Goal: Task Accomplishment & Management: Use online tool/utility

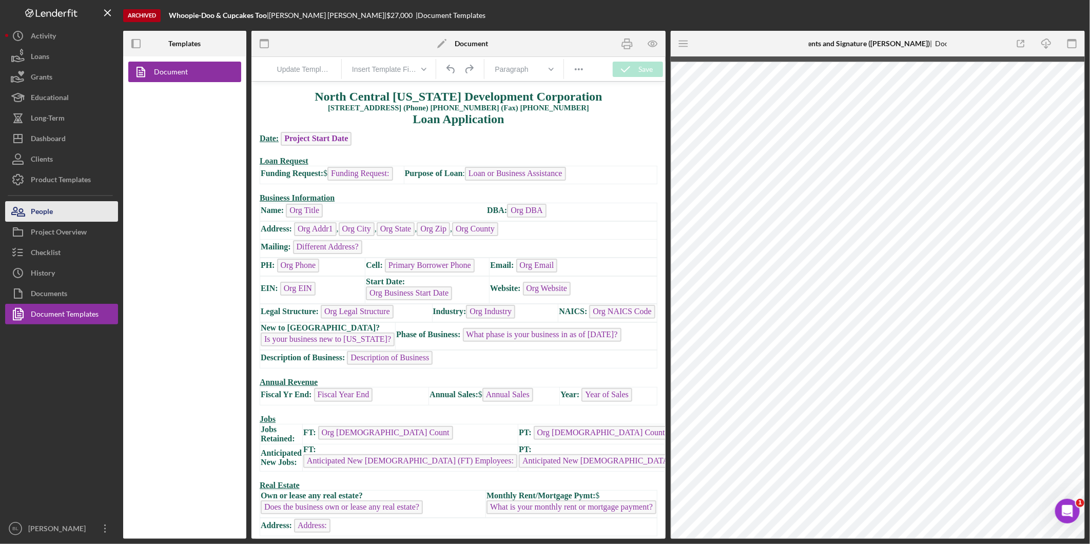
click at [73, 211] on button "People" at bounding box center [61, 211] width 113 height 21
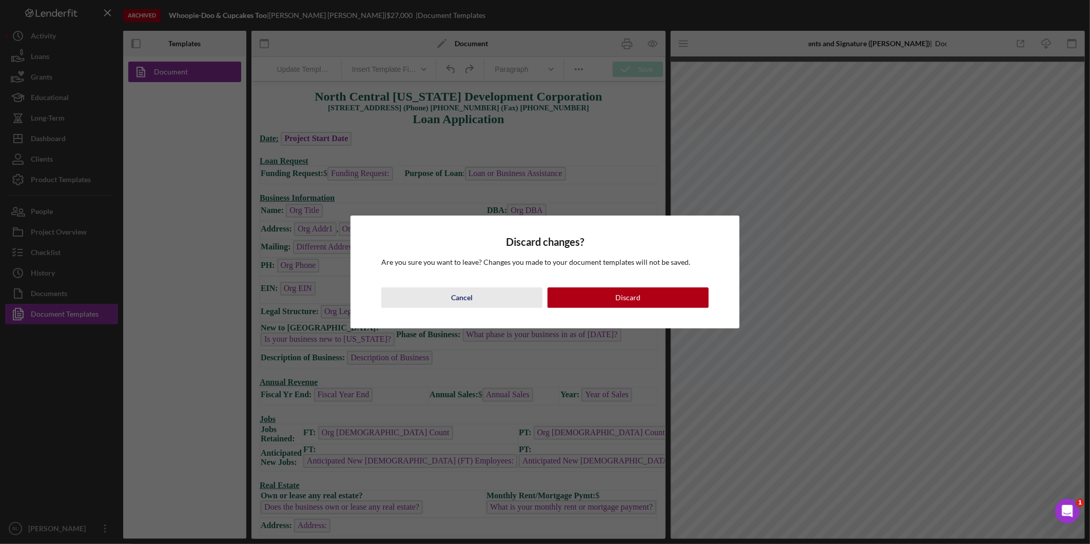
drag, startPoint x: 475, startPoint y: 293, endPoint x: 229, endPoint y: 199, distance: 263.3
click at [475, 293] on button "Cancel" at bounding box center [461, 297] width 161 height 21
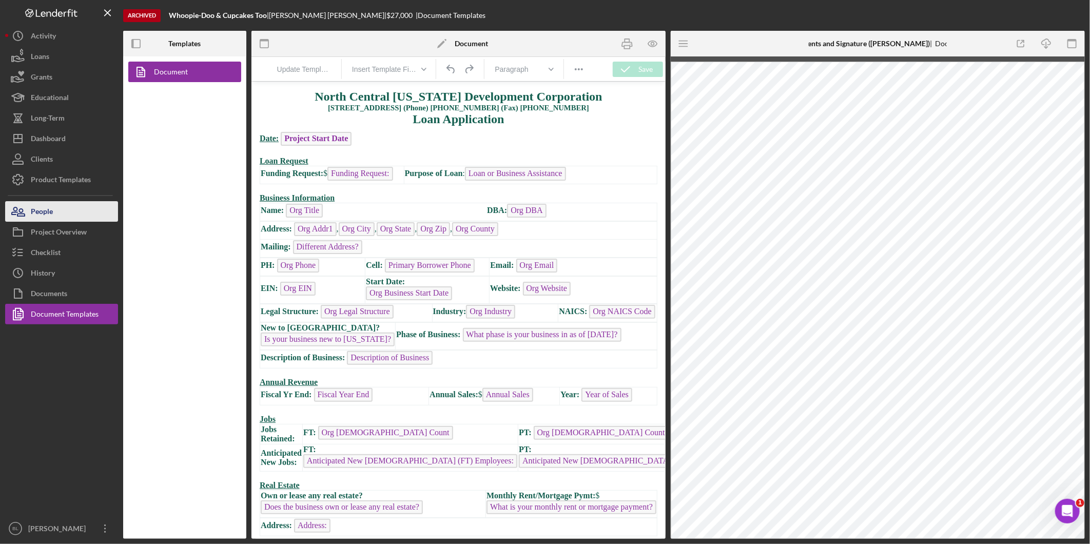
click at [68, 215] on button "People" at bounding box center [61, 211] width 113 height 21
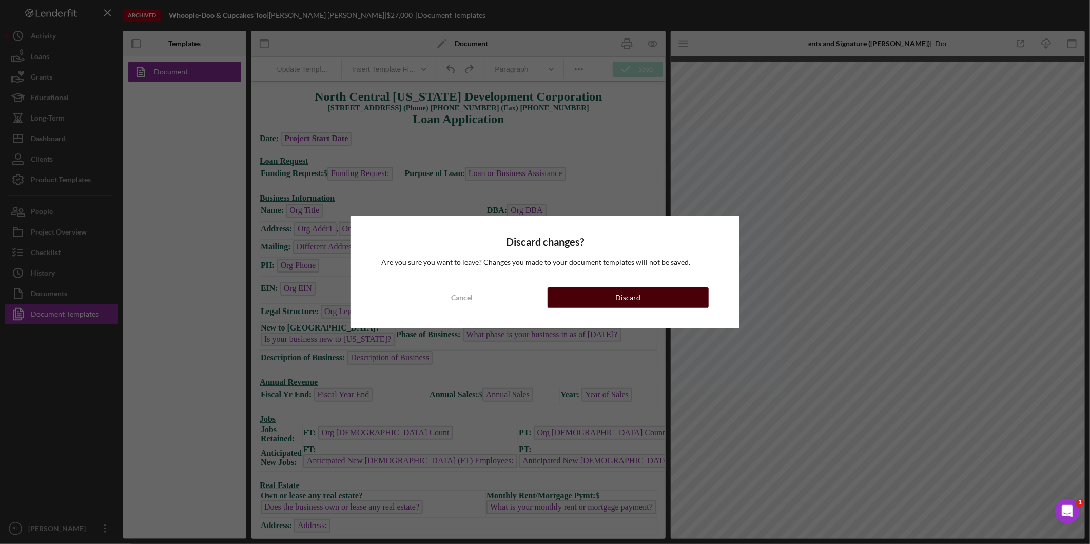
click at [541, 304] on button "Discard" at bounding box center [628, 297] width 161 height 21
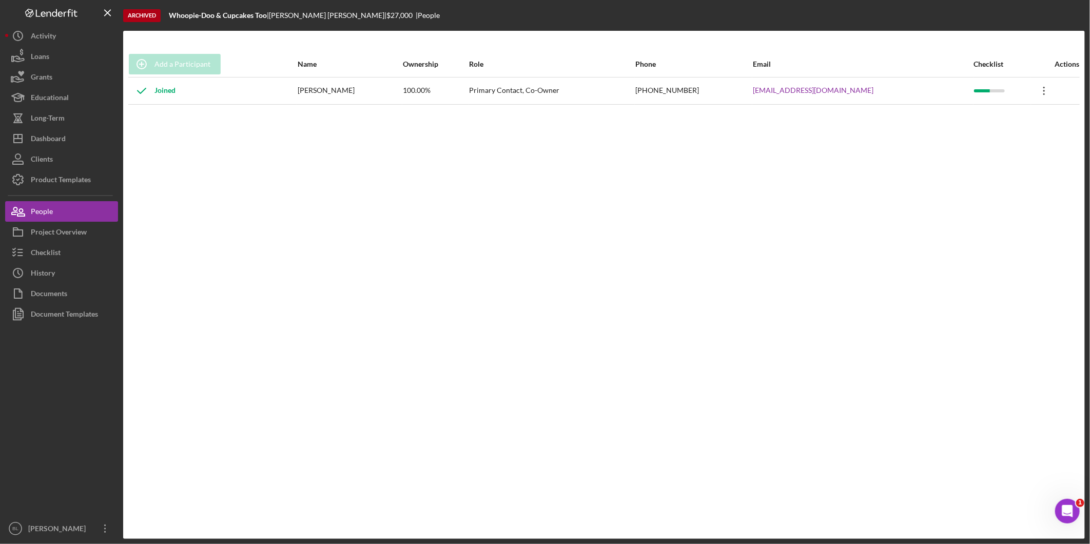
click at [541, 93] on icon "Icon/Overflow" at bounding box center [1044, 91] width 26 height 26
click at [541, 117] on icon "Icon/Edit" at bounding box center [946, 117] width 21 height 21
click at [362, 211] on div "Add a Participant Name Ownership Role Phone Email Checklist Actions Joined [PER…" at bounding box center [604, 284] width 962 height 467
drag, startPoint x: 590, startPoint y: 211, endPoint x: 401, endPoint y: 137, distance: 203.3
click at [541, 210] on div "Add a Participant Name Ownership Role Phone Email Checklist Actions Joined [PER…" at bounding box center [604, 284] width 962 height 467
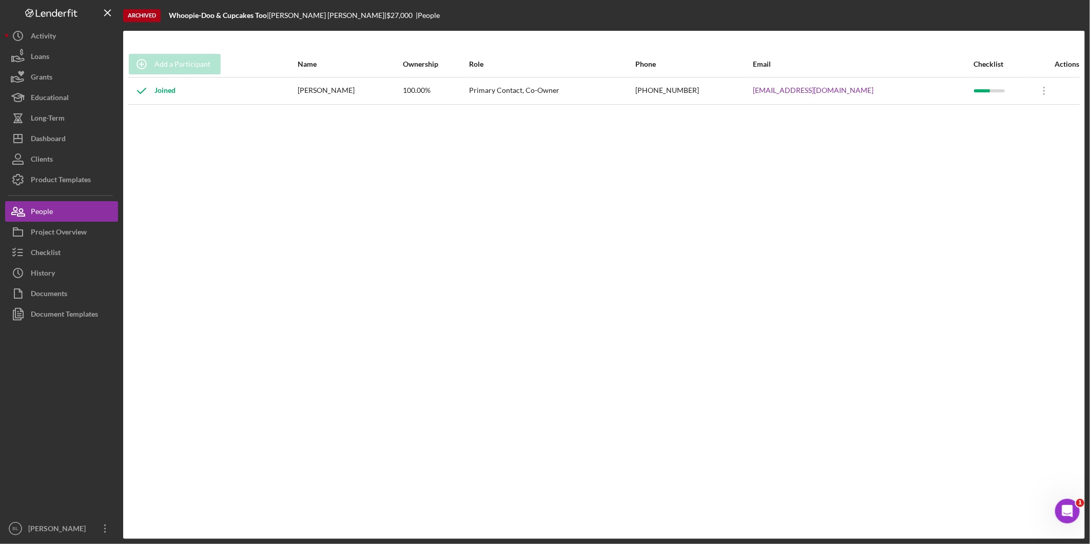
click at [360, 225] on div "Add a Participant Name Ownership Role Phone Email Checklist Actions Joined [PER…" at bounding box center [604, 284] width 962 height 467
drag, startPoint x: 52, startPoint y: 184, endPoint x: 78, endPoint y: 186, distance: 26.3
click at [53, 184] on div "Product Templates" at bounding box center [61, 180] width 60 height 23
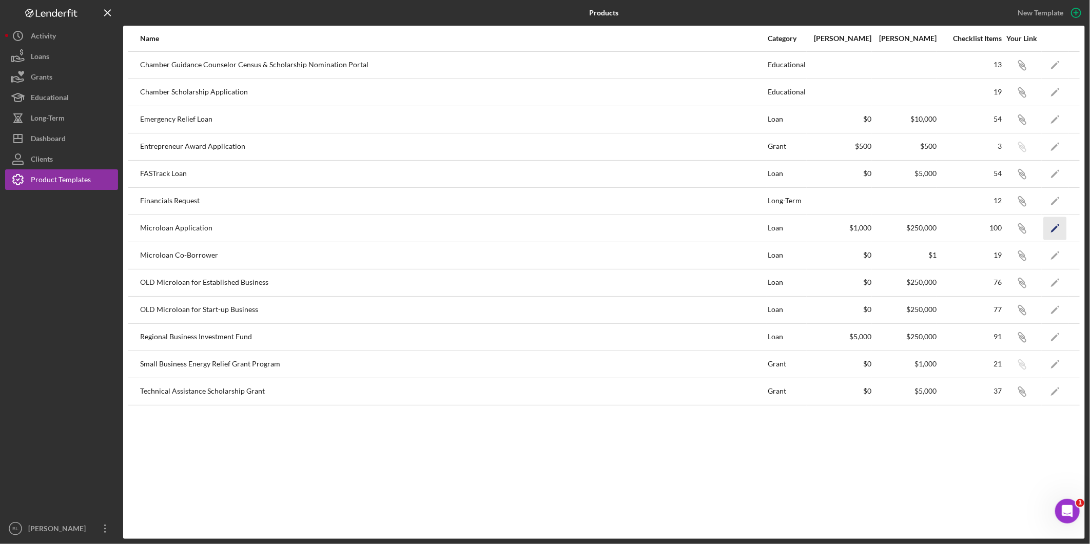
click at [541, 225] on icon "Icon/Edit" at bounding box center [1055, 228] width 23 height 23
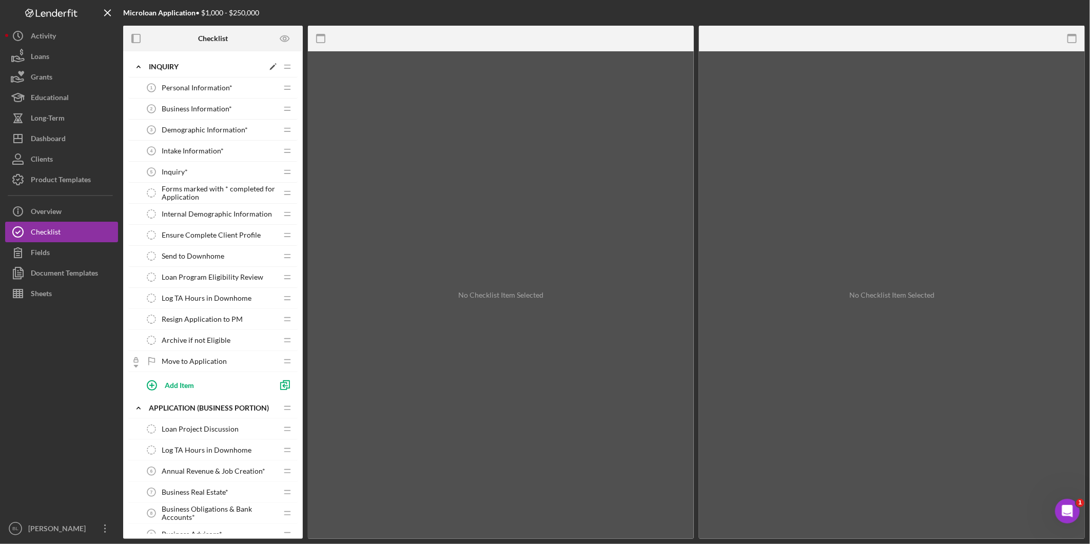
click at [137, 68] on icon "Icon/Expander" at bounding box center [138, 66] width 21 height 21
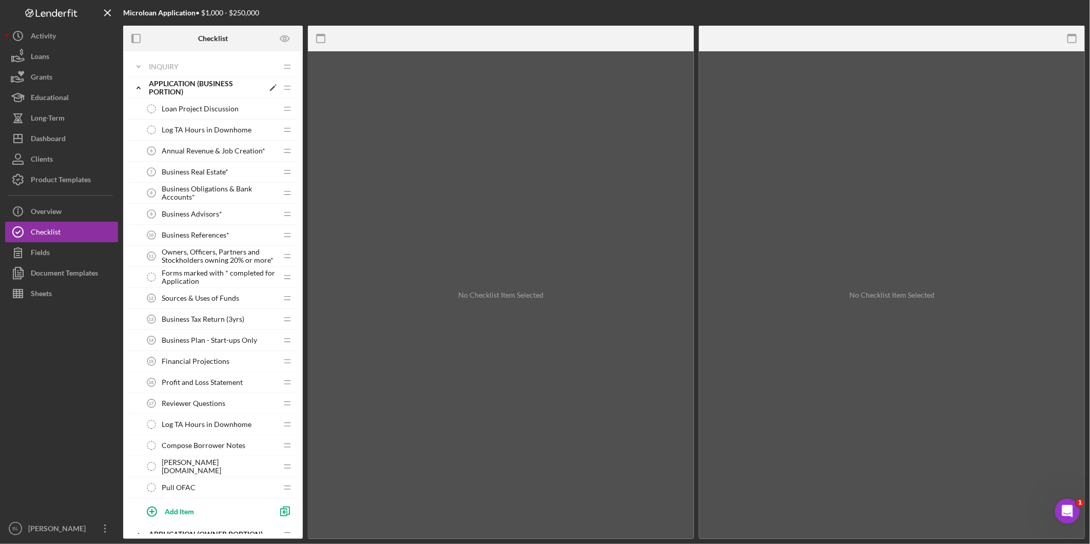
click at [135, 86] on icon "Icon/Expander" at bounding box center [138, 87] width 21 height 21
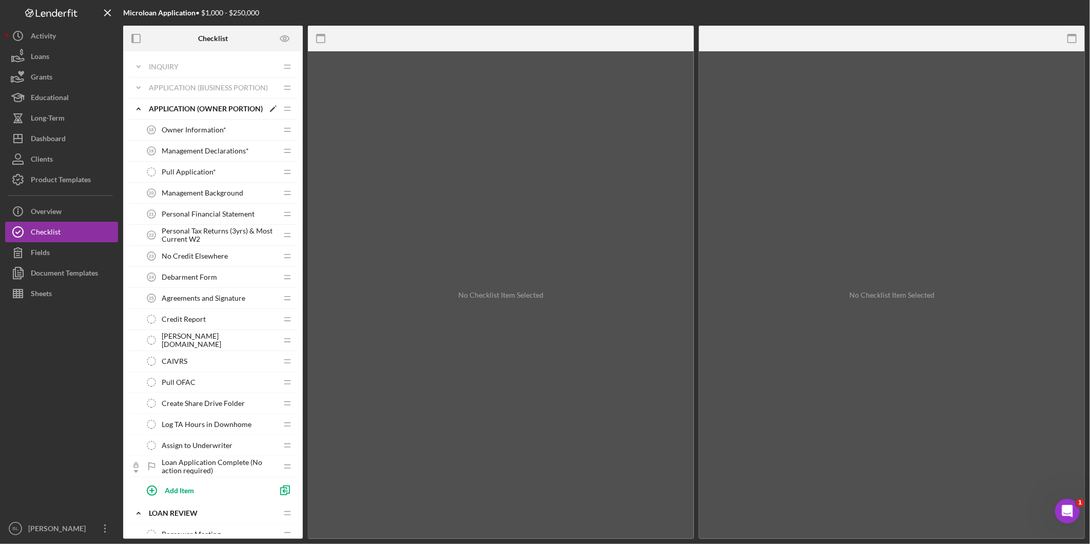
click at [141, 113] on icon "Icon/Expander" at bounding box center [138, 109] width 21 height 21
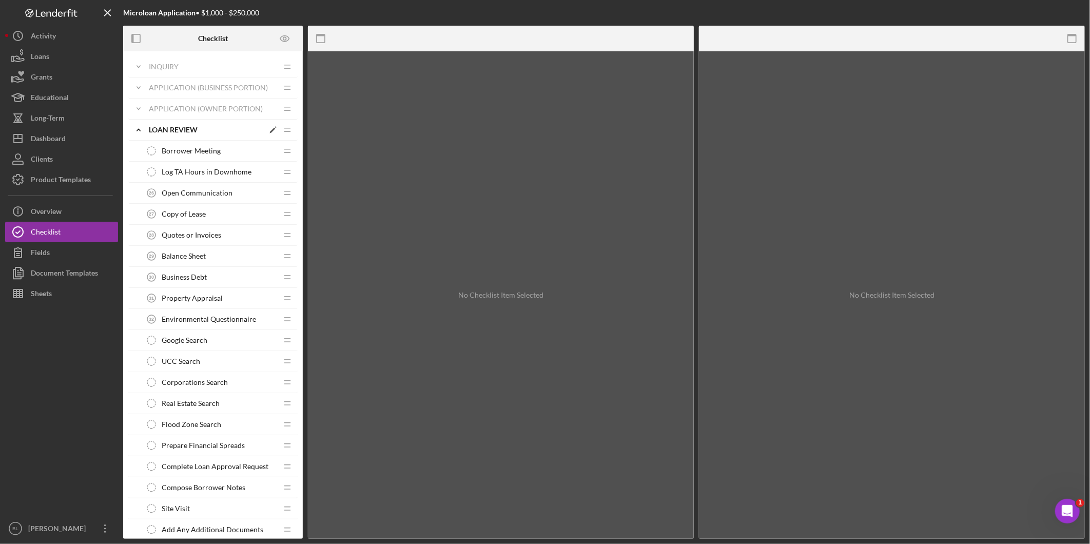
click at [134, 121] on icon "Icon/Expander" at bounding box center [138, 130] width 21 height 21
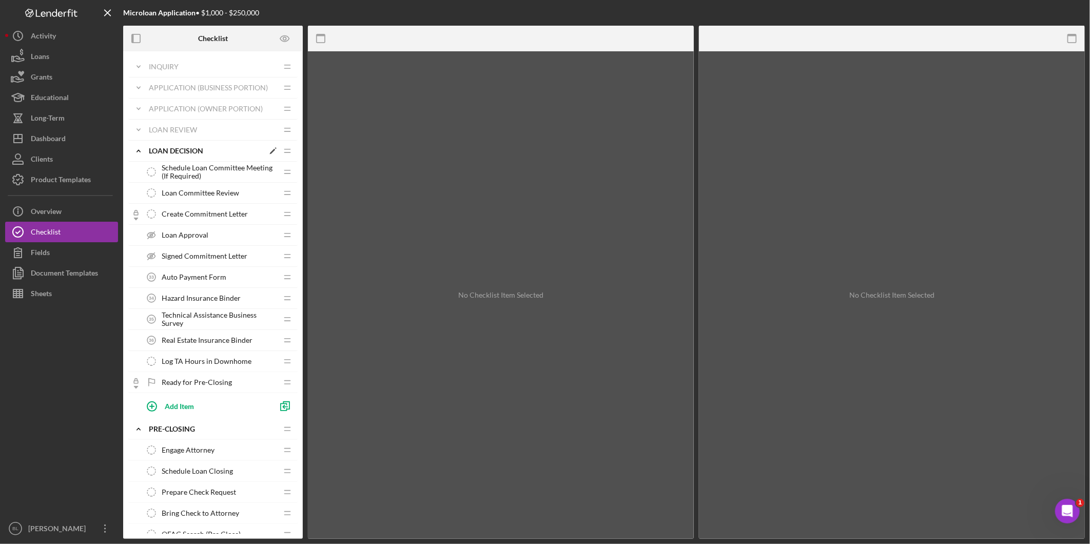
click at [133, 148] on icon "Icon/Expander" at bounding box center [138, 151] width 21 height 21
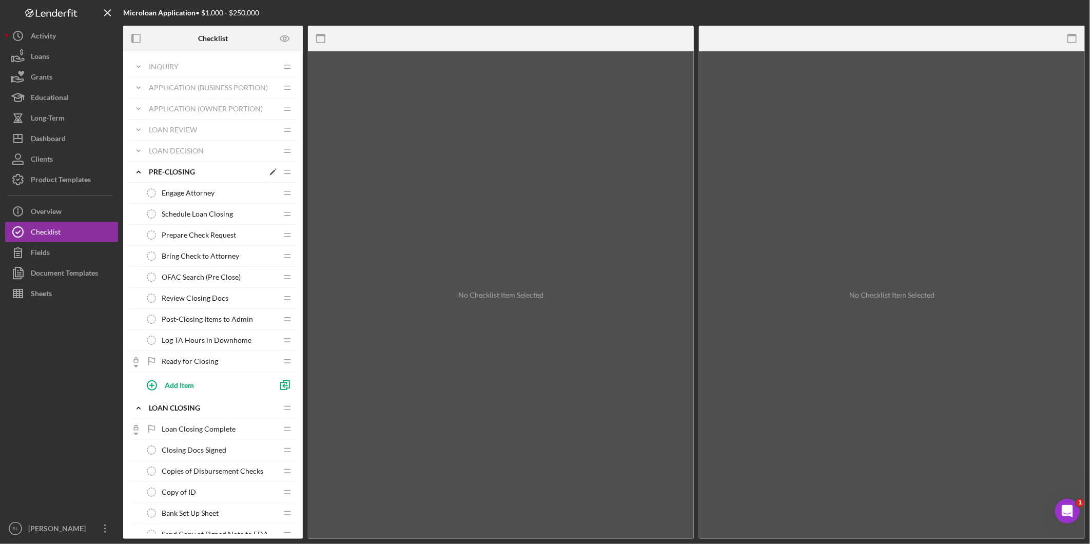
click at [137, 174] on icon "Icon/Expander" at bounding box center [138, 172] width 21 height 21
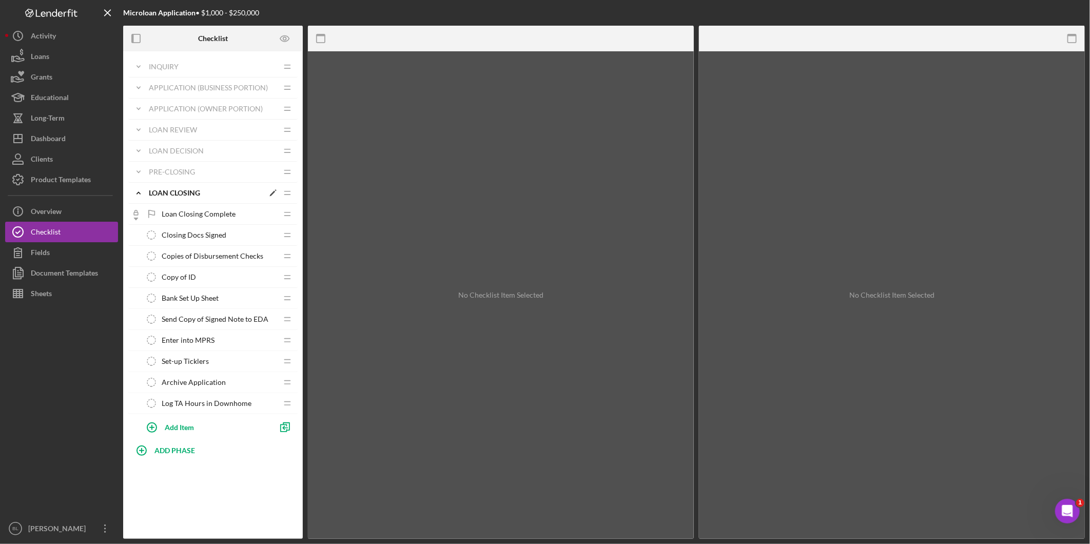
click at [138, 190] on icon "Icon/Expander" at bounding box center [138, 193] width 21 height 21
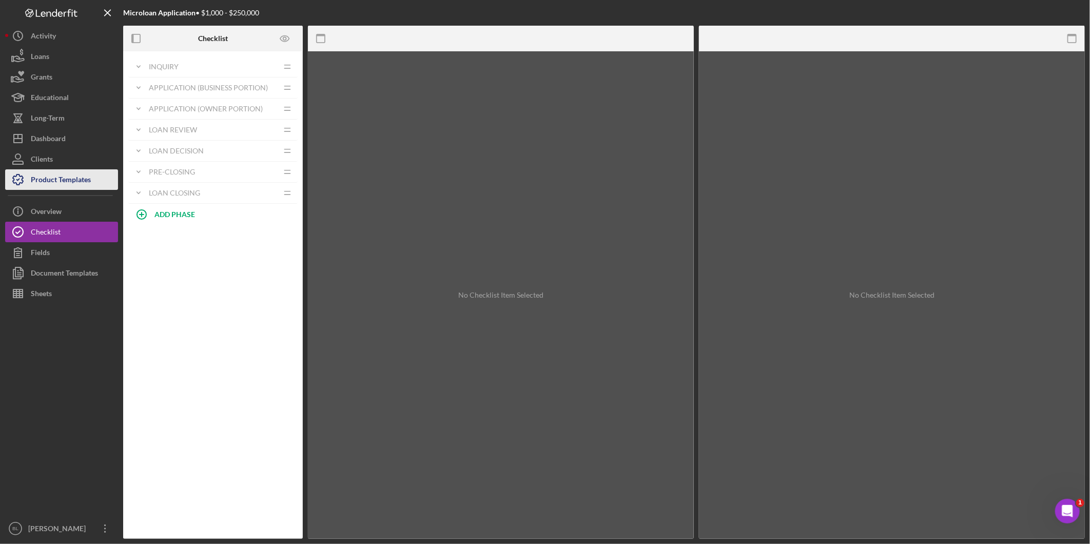
click at [74, 183] on div "Product Templates" at bounding box center [61, 180] width 60 height 23
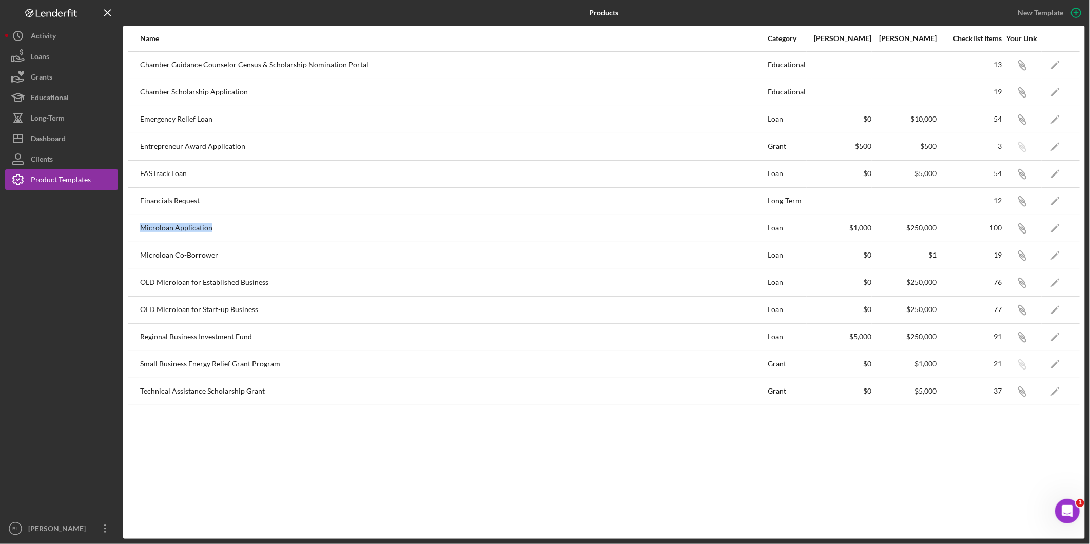
drag, startPoint x: 140, startPoint y: 228, endPoint x: 542, endPoint y: 230, distance: 402.3
click at [541, 230] on div "Microloan Application" at bounding box center [453, 229] width 627 height 26
click at [318, 235] on div "Microloan Application" at bounding box center [453, 229] width 627 height 26
click at [59, 157] on button "Clients" at bounding box center [61, 159] width 113 height 21
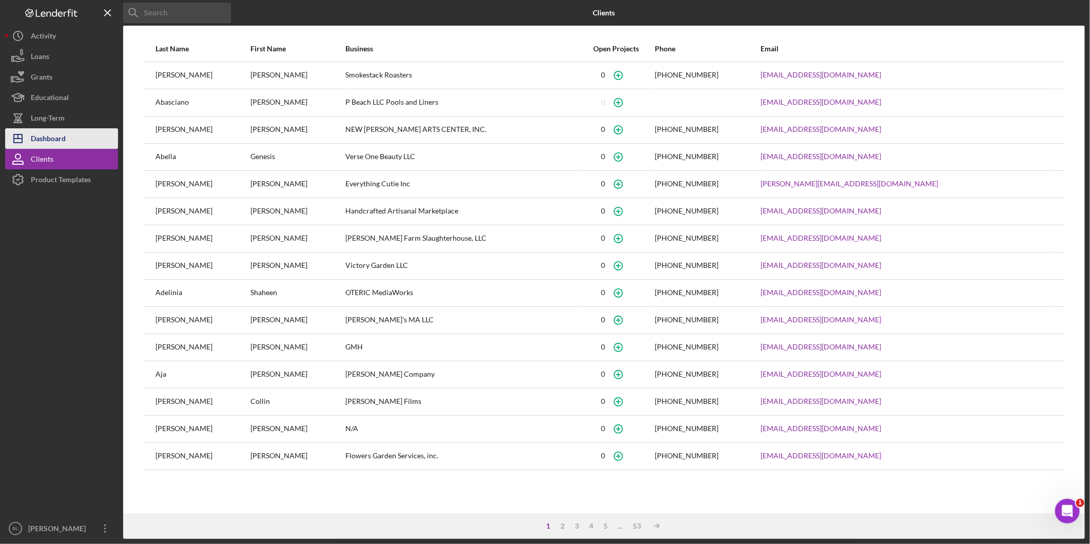
click at [40, 131] on div "Dashboard" at bounding box center [48, 139] width 35 height 23
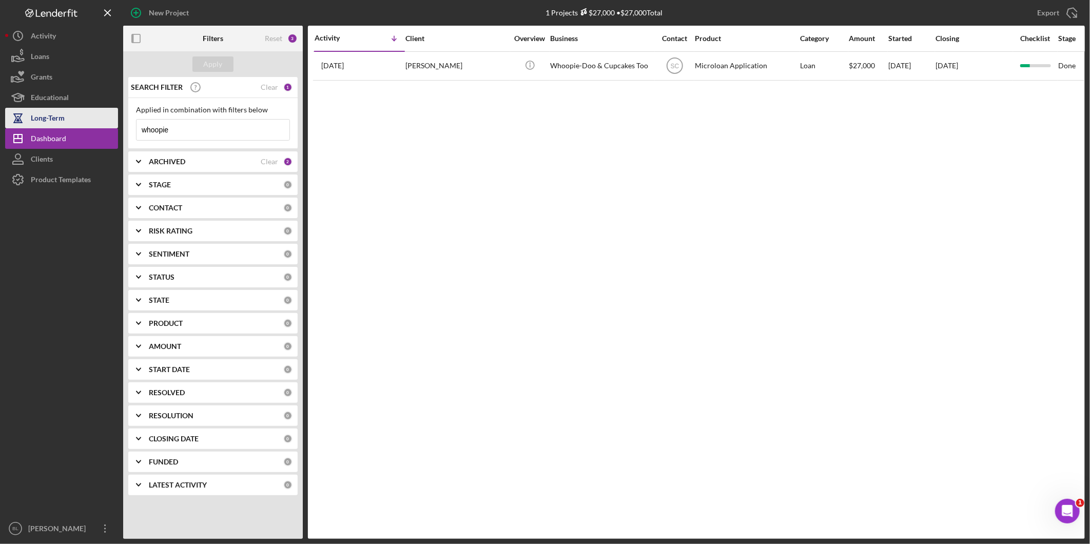
drag, startPoint x: 192, startPoint y: 122, endPoint x: 59, endPoint y: 116, distance: 134.1
click at [72, 117] on div "New Project 1 Projects $27,000 • $27,000 Total whoopie Export Icon/Export Filte…" at bounding box center [545, 269] width 1080 height 539
type input "august"
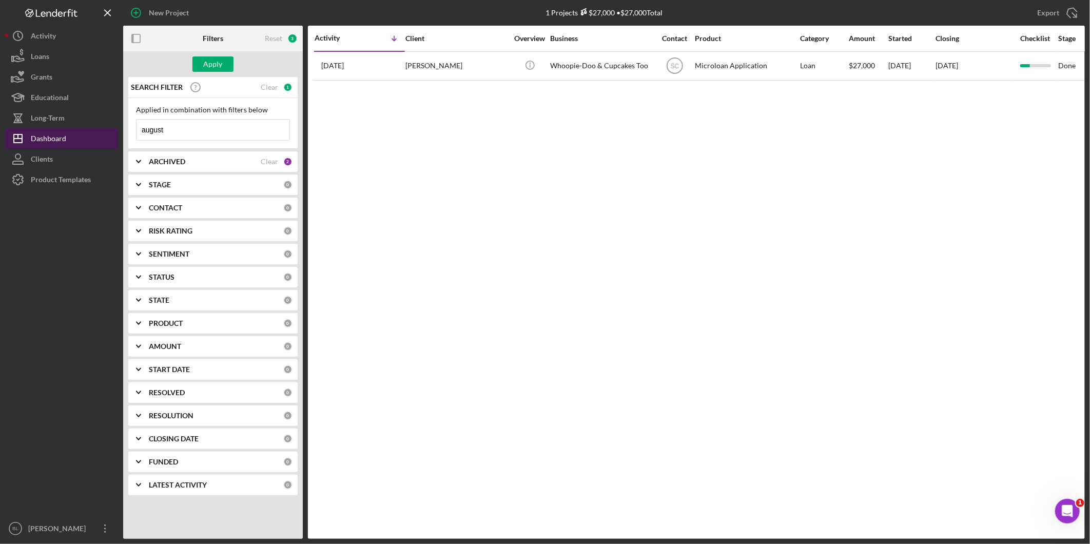
drag, startPoint x: 196, startPoint y: 126, endPoint x: 60, endPoint y: 129, distance: 136.0
click at [60, 129] on div "New Project 1 Projects $27,000 • $27,000 Total whoopie Export Icon/Export Filte…" at bounding box center [545, 269] width 1080 height 539
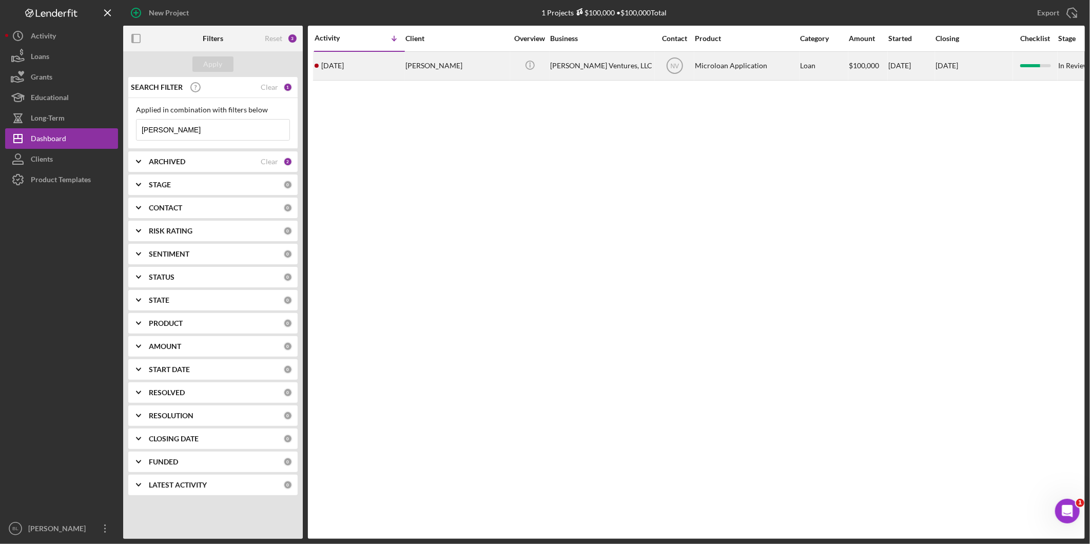
type input "[PERSON_NAME]"
click at [486, 67] on div "[PERSON_NAME]" at bounding box center [456, 65] width 103 height 27
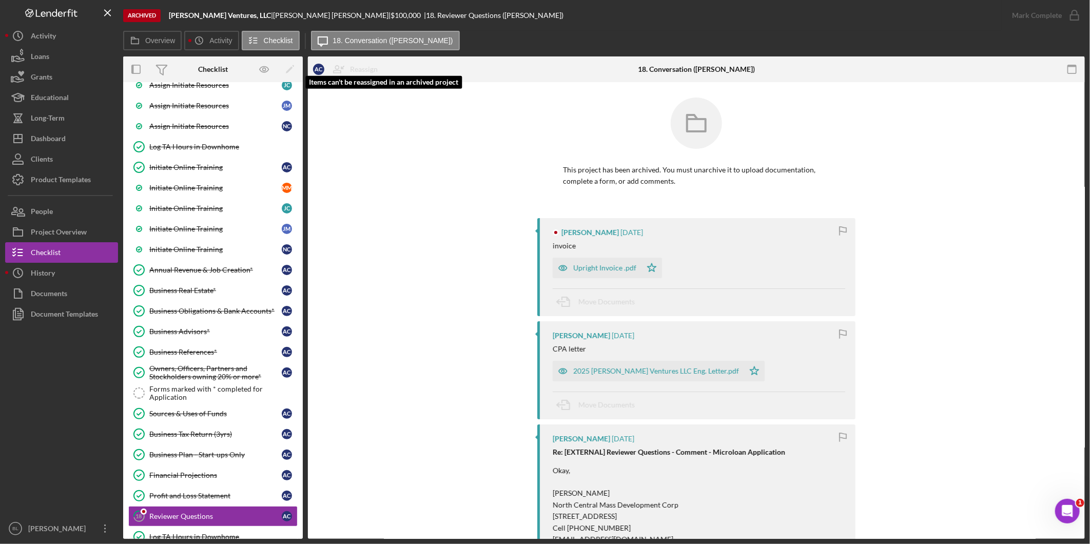
scroll to position [337, 0]
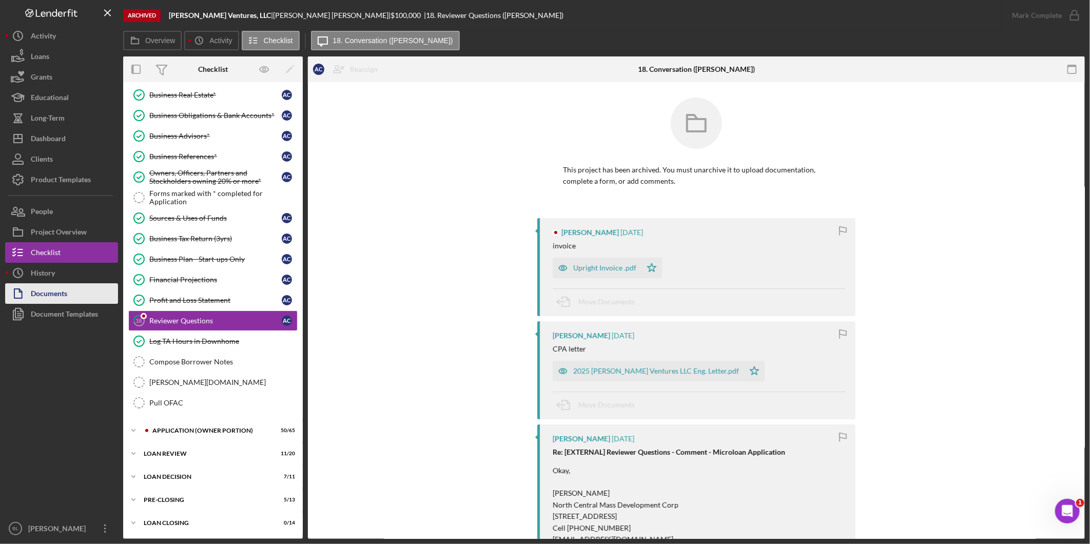
click at [70, 290] on button "Documents" at bounding box center [61, 293] width 113 height 21
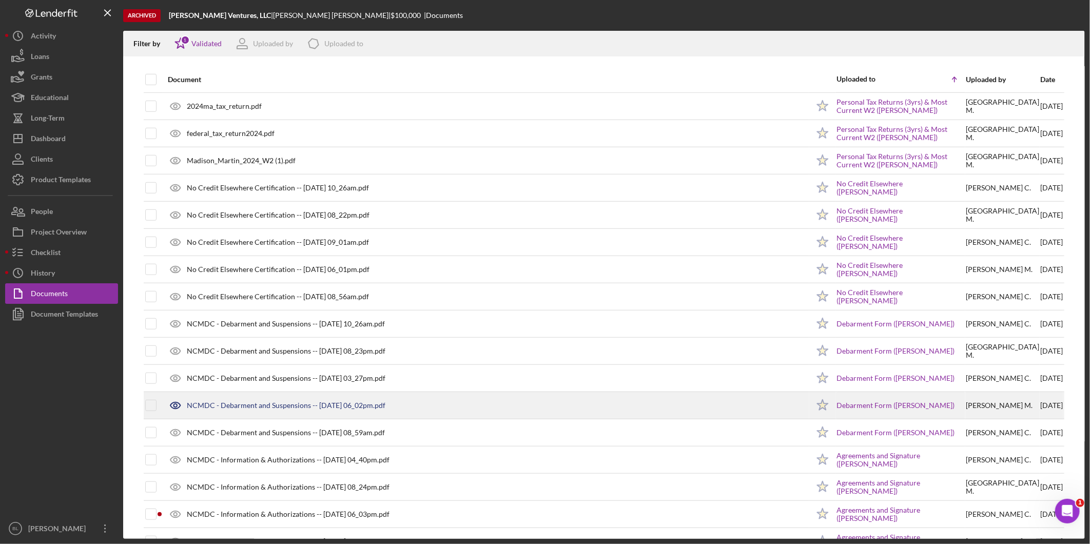
scroll to position [490, 0]
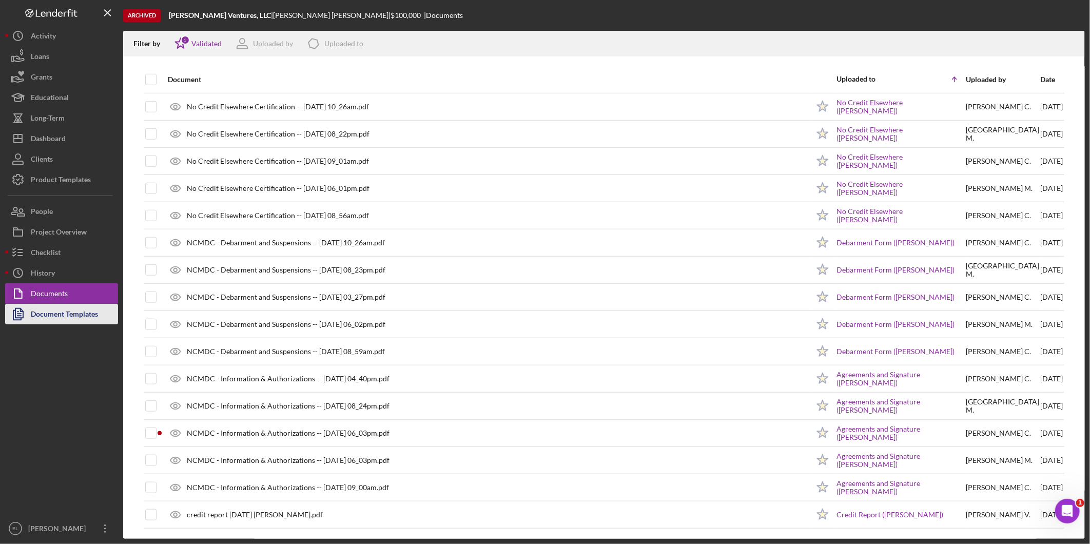
click at [75, 316] on div "Document Templates" at bounding box center [64, 315] width 67 height 23
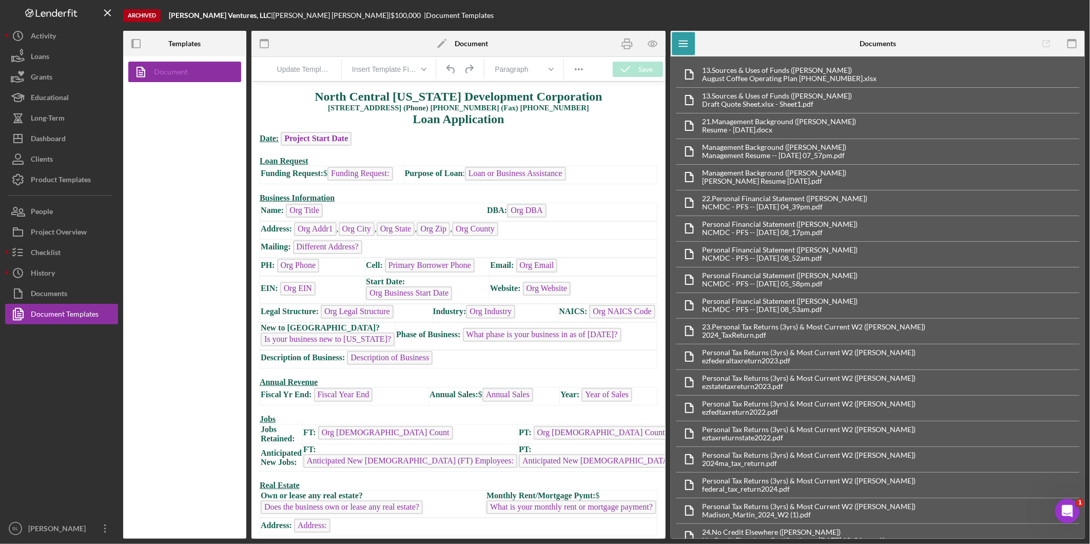
click at [161, 74] on link "Document" at bounding box center [182, 72] width 108 height 21
drag, startPoint x: 601, startPoint y: 114, endPoint x: 597, endPoint y: 135, distance: 21.4
click at [541, 115] on p "North Central [US_STATE] Development Corporation [STREET_ADDRESS] (Phone) [PHON…" at bounding box center [458, 107] width 398 height 36
drag, startPoint x: 543, startPoint y: 148, endPoint x: 552, endPoint y: 165, distance: 19.0
click at [541, 148] on p "Rich Text Area. Press ALT-0 for help." at bounding box center [458, 152] width 398 height 8
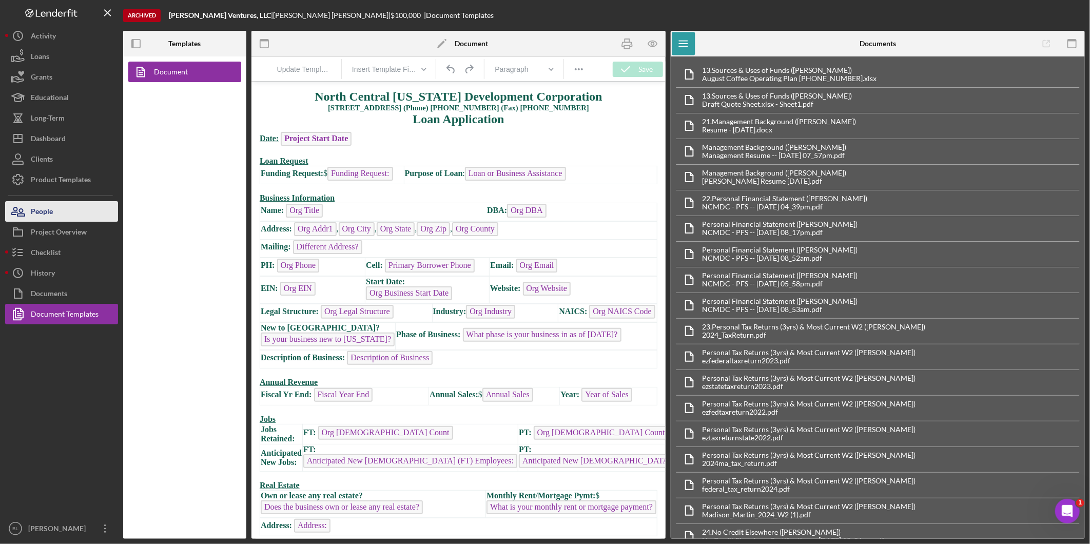
click at [34, 216] on div "People" at bounding box center [42, 212] width 22 height 23
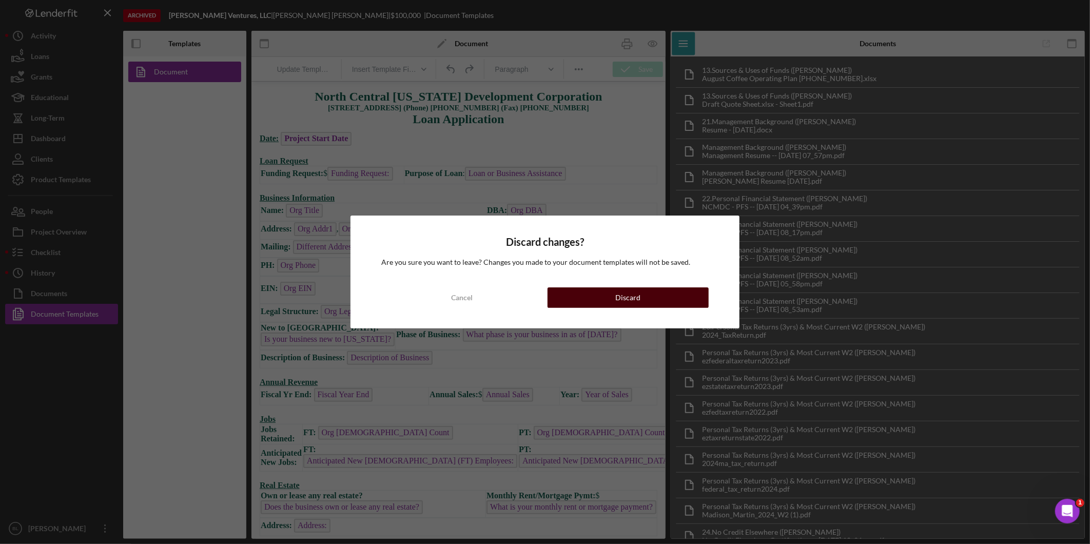
click at [541, 300] on div "Discard" at bounding box center [627, 297] width 25 height 21
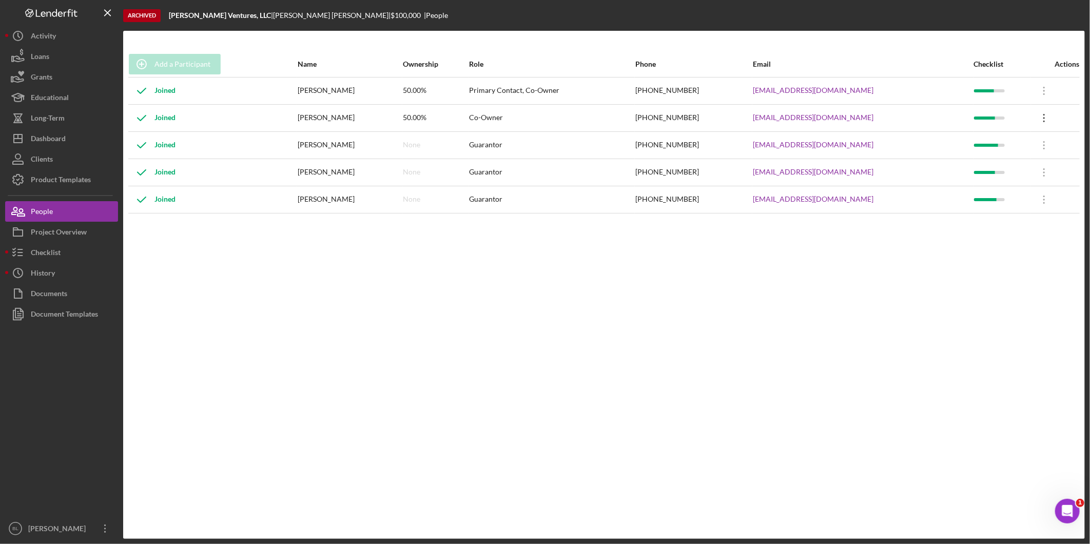
click at [541, 120] on icon "Icon/Overflow" at bounding box center [1044, 118] width 26 height 26
click at [164, 121] on div "Joined" at bounding box center [152, 118] width 47 height 26
click at [355, 142] on div "[PERSON_NAME]" at bounding box center [350, 145] width 104 height 26
click at [199, 170] on div "Joined" at bounding box center [213, 173] width 168 height 26
click at [159, 186] on td "Joined" at bounding box center [212, 199] width 169 height 27
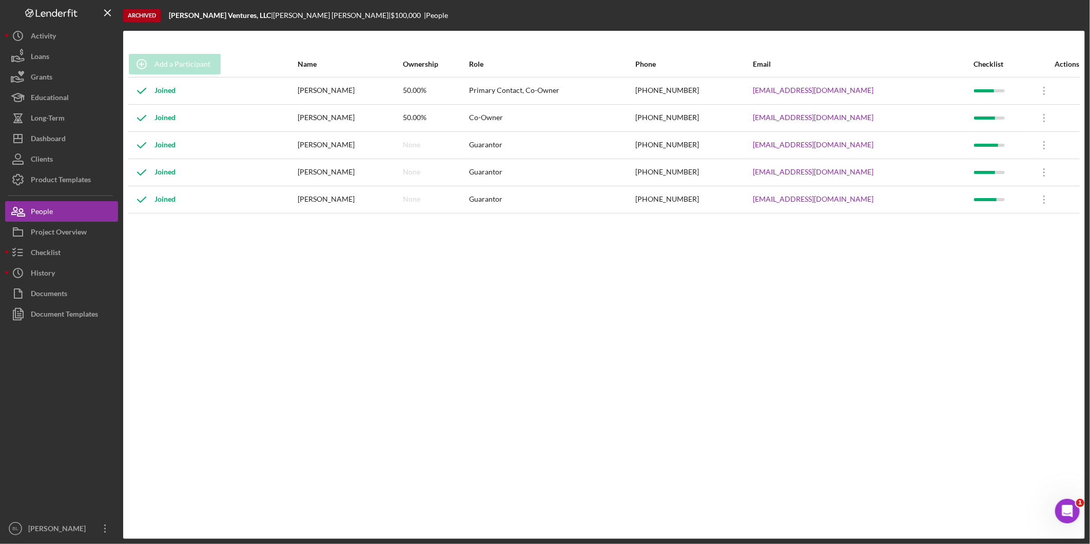
click at [159, 209] on div "Joined" at bounding box center [152, 200] width 47 height 26
click at [48, 275] on div "History" at bounding box center [43, 274] width 24 height 23
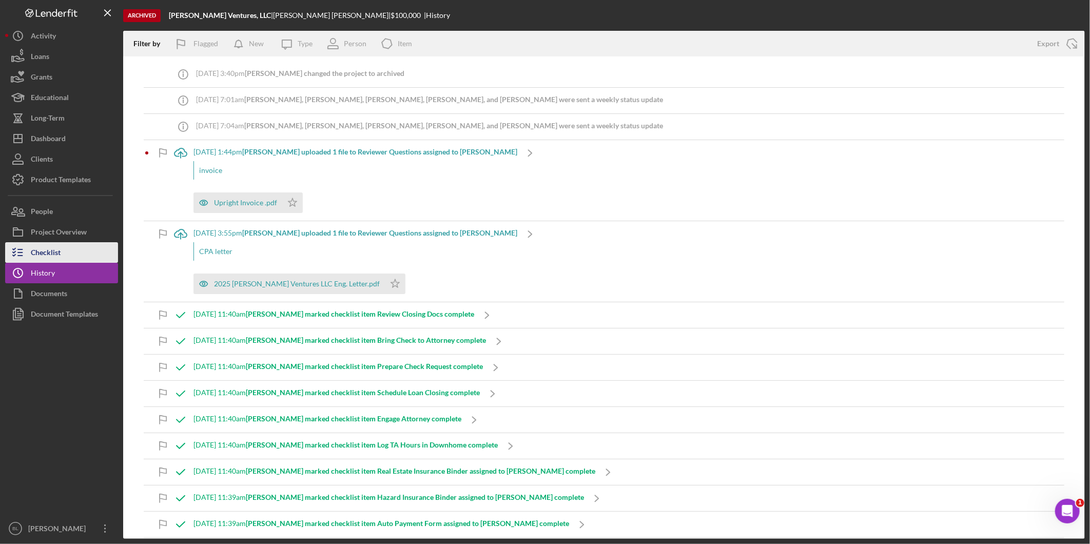
click at [55, 254] on div "Checklist" at bounding box center [46, 253] width 30 height 23
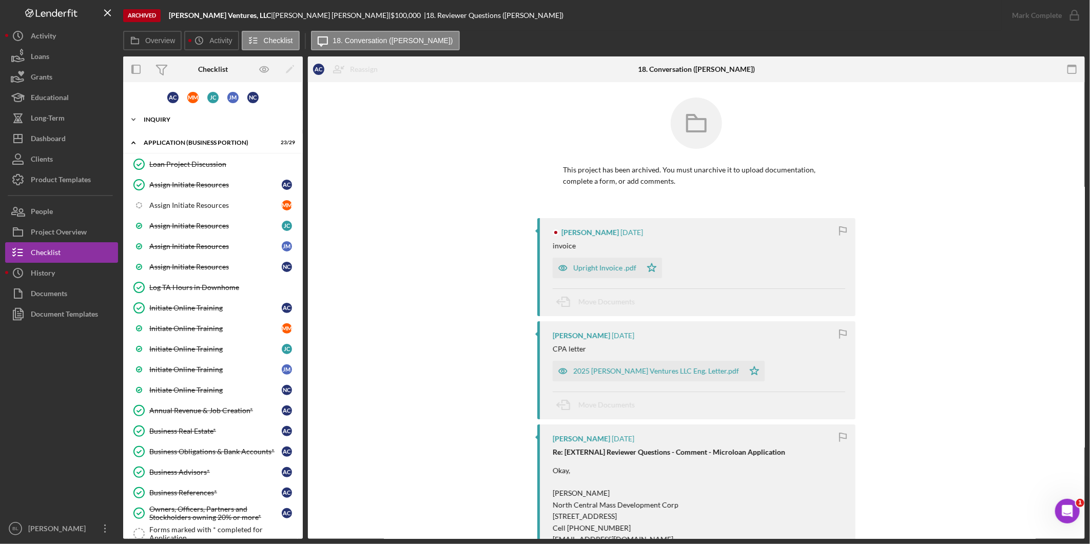
click at [137, 121] on icon "Icon/Expander" at bounding box center [133, 119] width 21 height 21
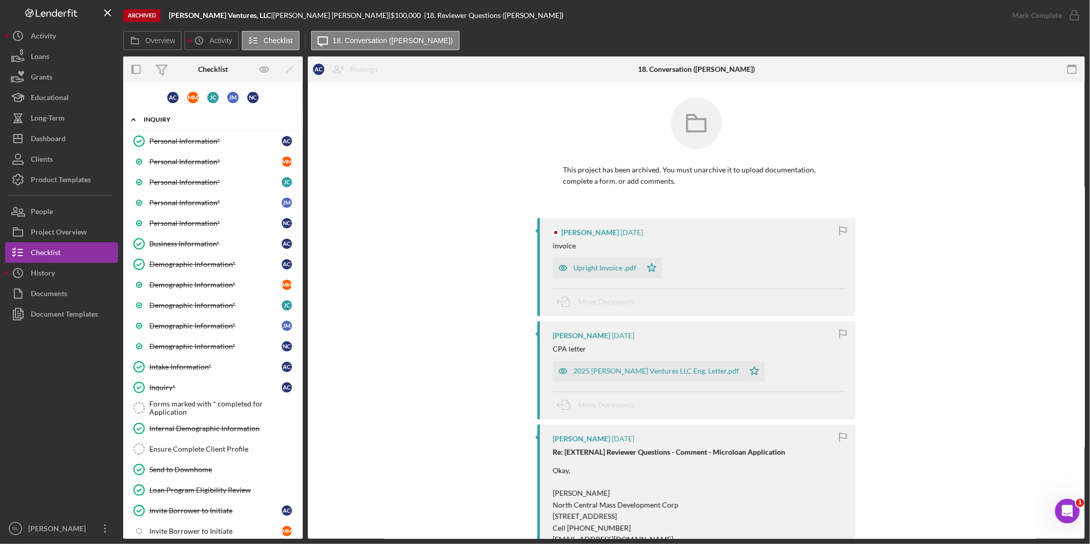
click at [137, 121] on icon "Icon/Expander" at bounding box center [133, 119] width 21 height 21
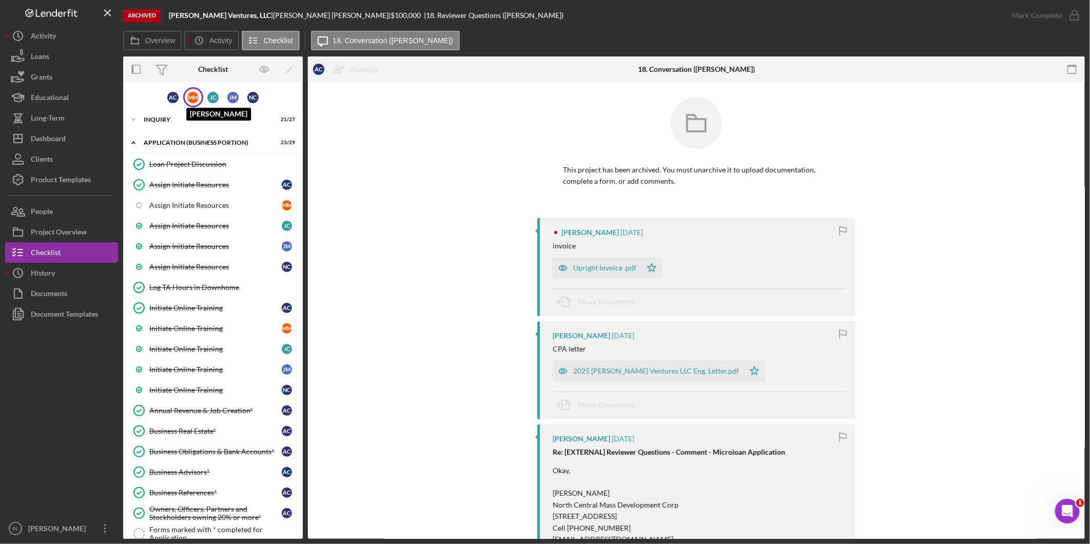
click at [188, 100] on div "M M" at bounding box center [192, 97] width 11 height 11
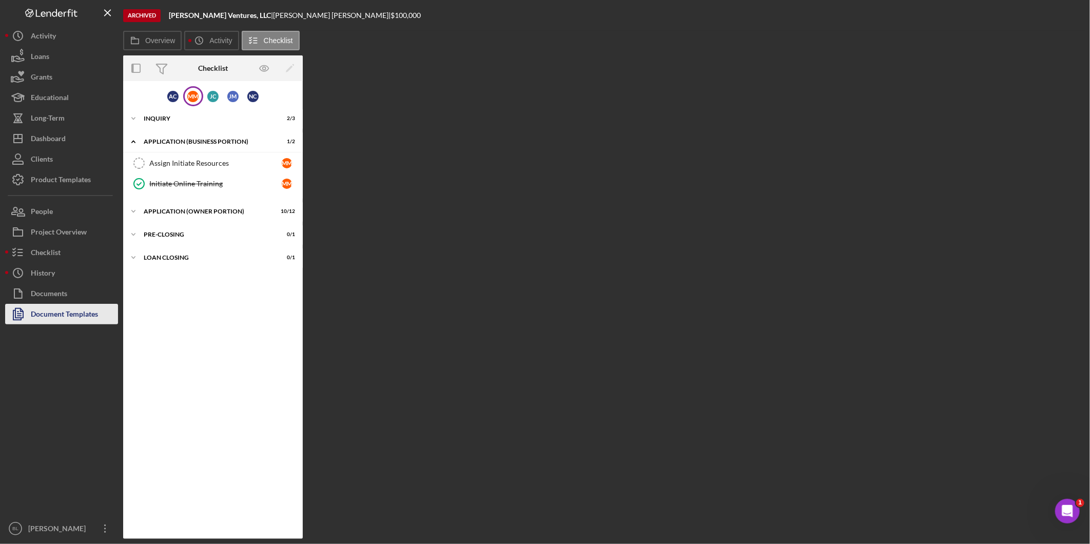
drag, startPoint x: 72, startPoint y: 316, endPoint x: 100, endPoint y: 314, distance: 28.3
click at [72, 316] on div "Document Templates" at bounding box center [64, 315] width 67 height 23
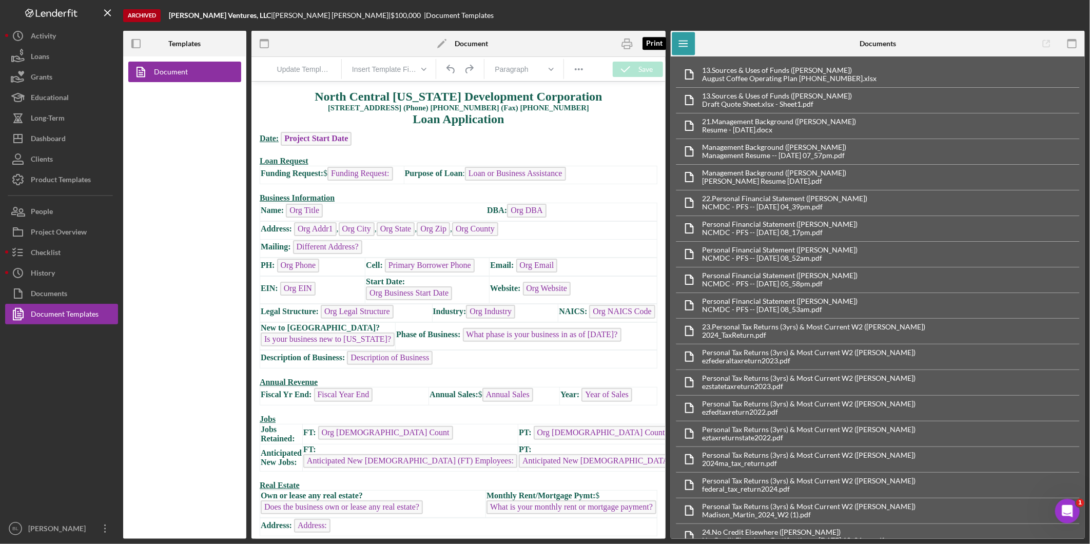
click at [541, 46] on icon "button" at bounding box center [627, 43] width 23 height 23
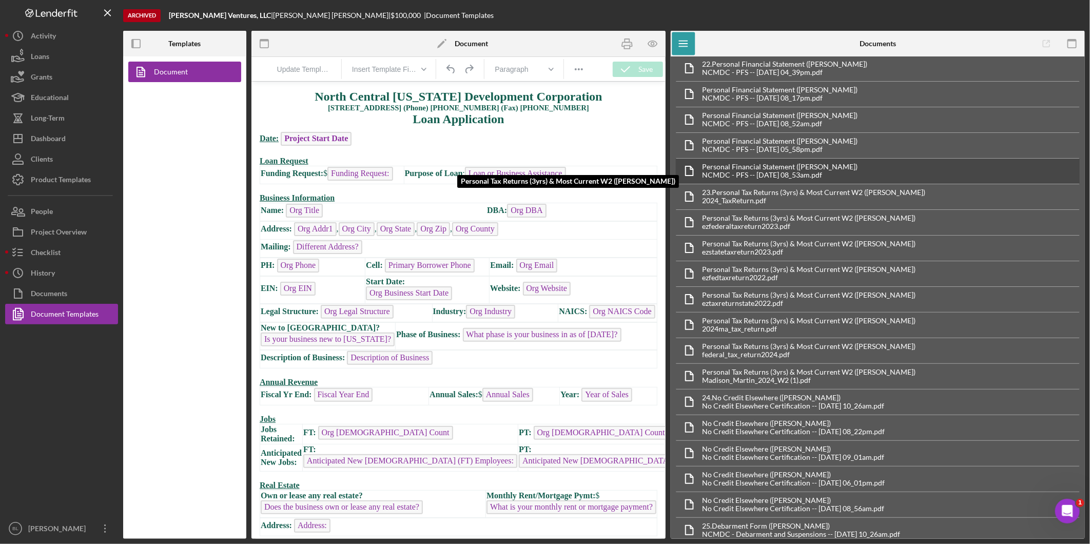
scroll to position [114, 0]
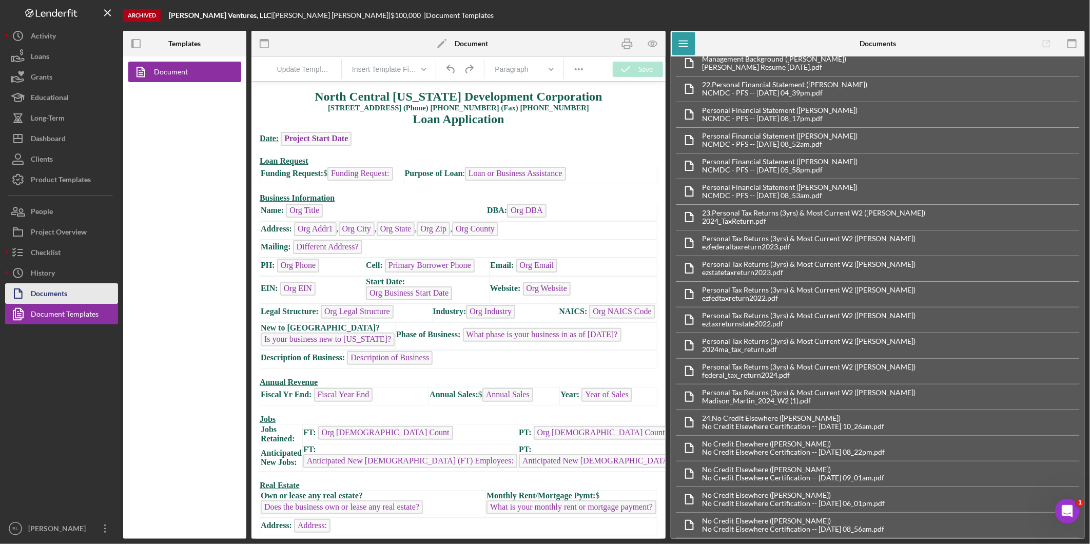
click at [80, 291] on button "Documents" at bounding box center [61, 293] width 113 height 21
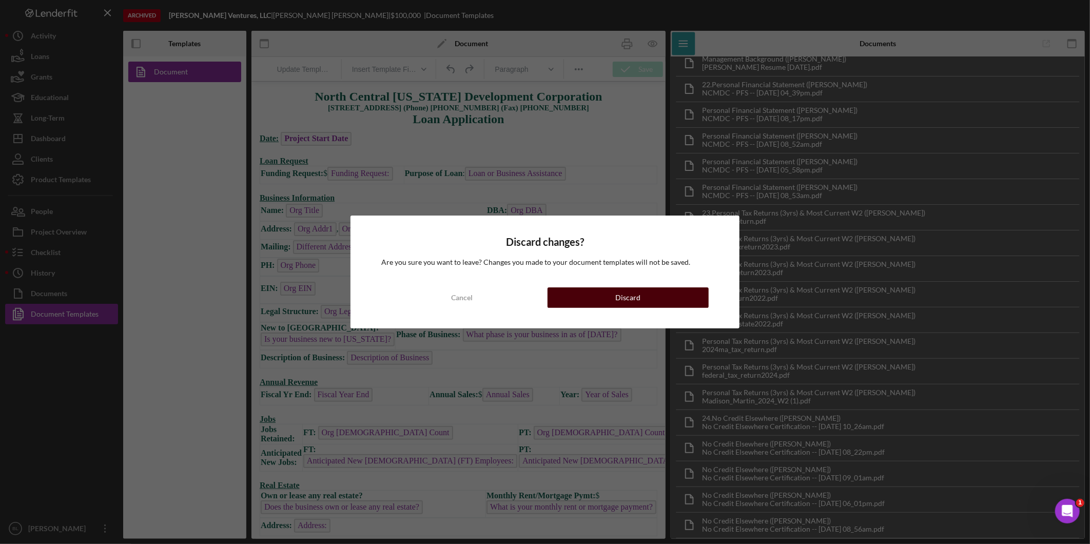
click at [541, 303] on button "Discard" at bounding box center [628, 297] width 161 height 21
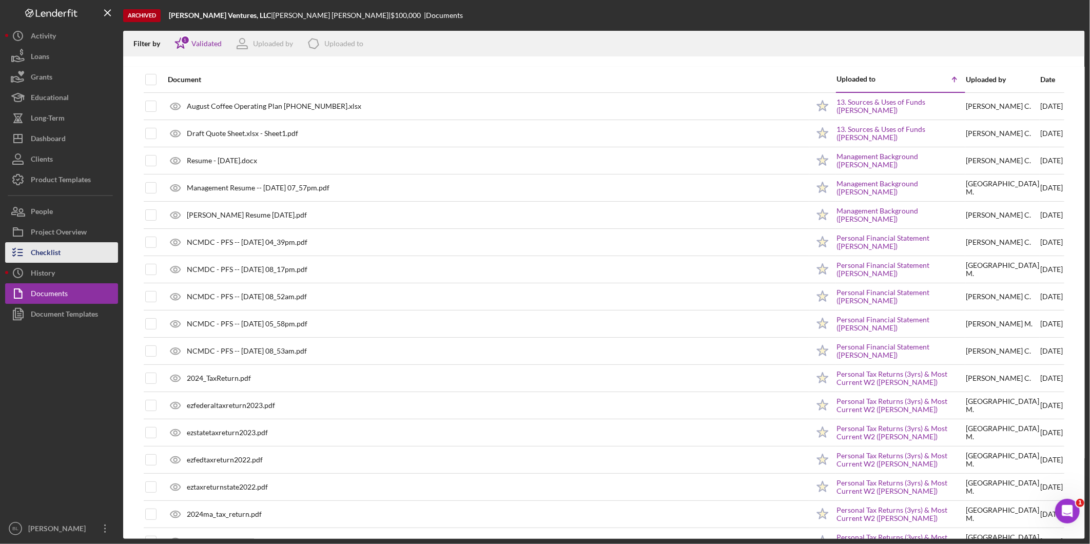
click at [70, 255] on button "Checklist" at bounding box center [61, 252] width 113 height 21
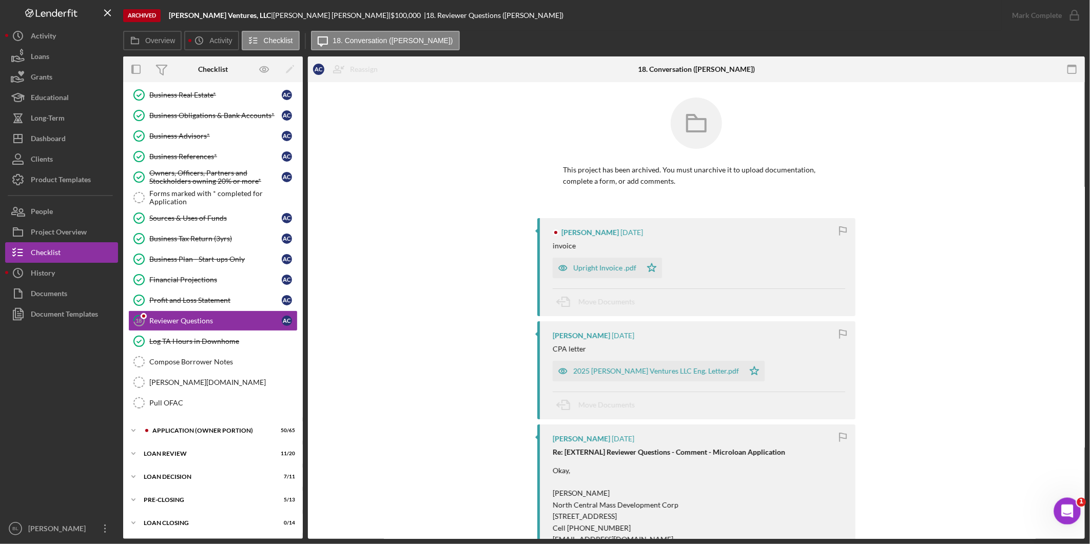
click at [541, 514] on icon "Open Intercom Messenger" at bounding box center [1066, 509] width 17 height 17
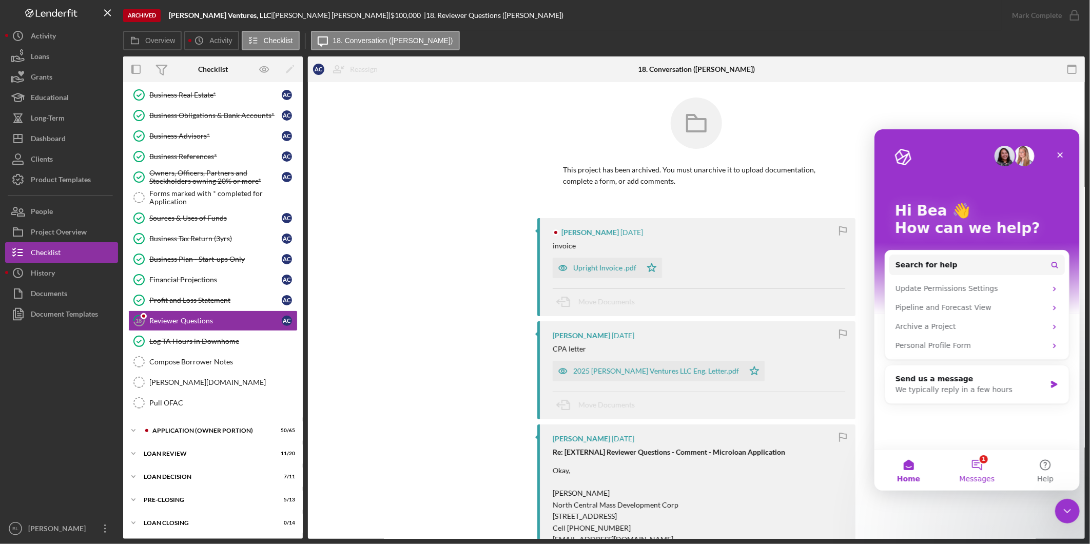
click at [541, 464] on button "1 Messages" at bounding box center [976, 469] width 68 height 41
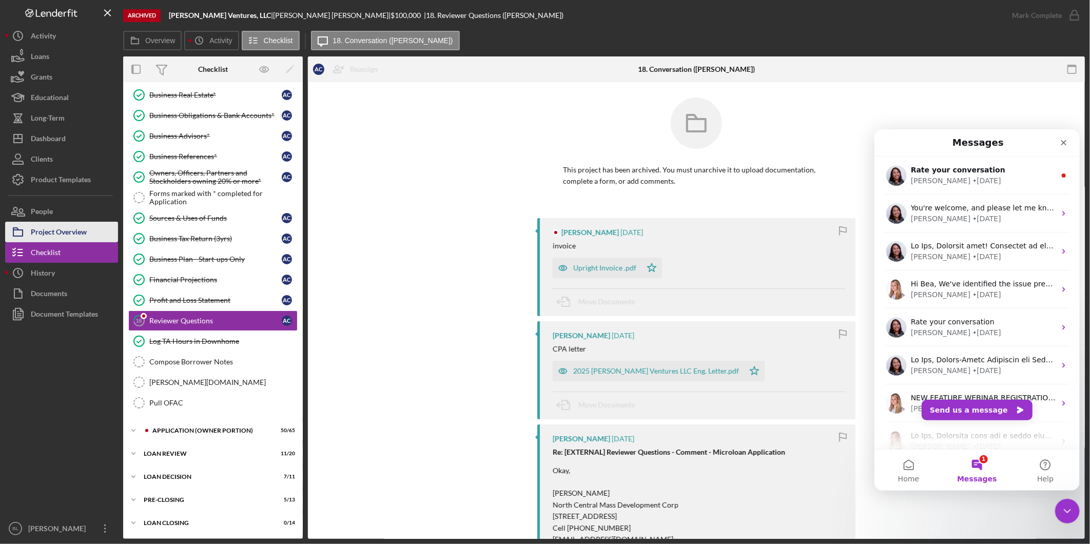
click at [67, 230] on div "Project Overview" at bounding box center [59, 233] width 56 height 23
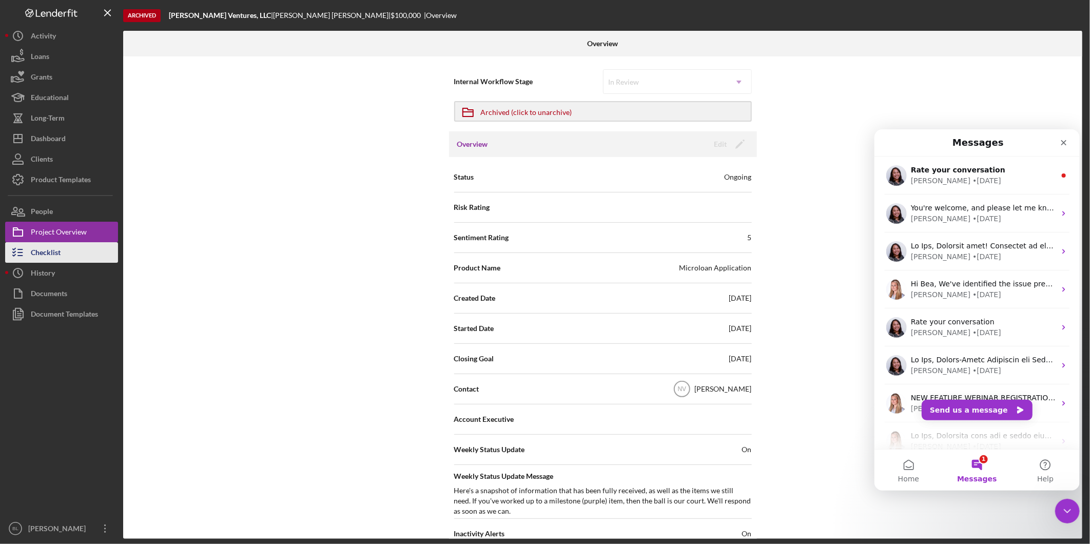
click at [69, 254] on button "Checklist" at bounding box center [61, 252] width 113 height 21
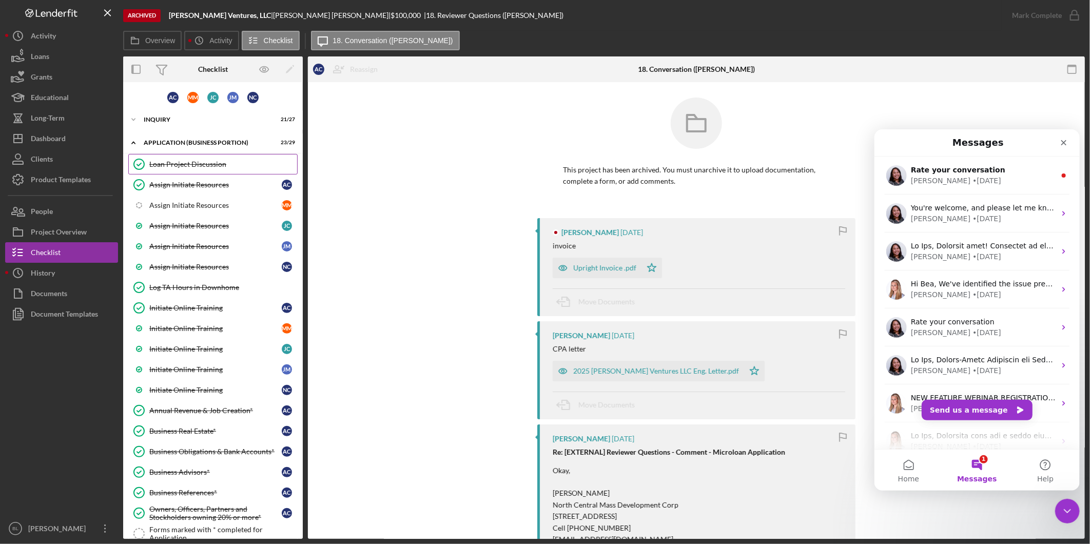
click at [207, 167] on div "Loan Project Discussion" at bounding box center [223, 164] width 148 height 8
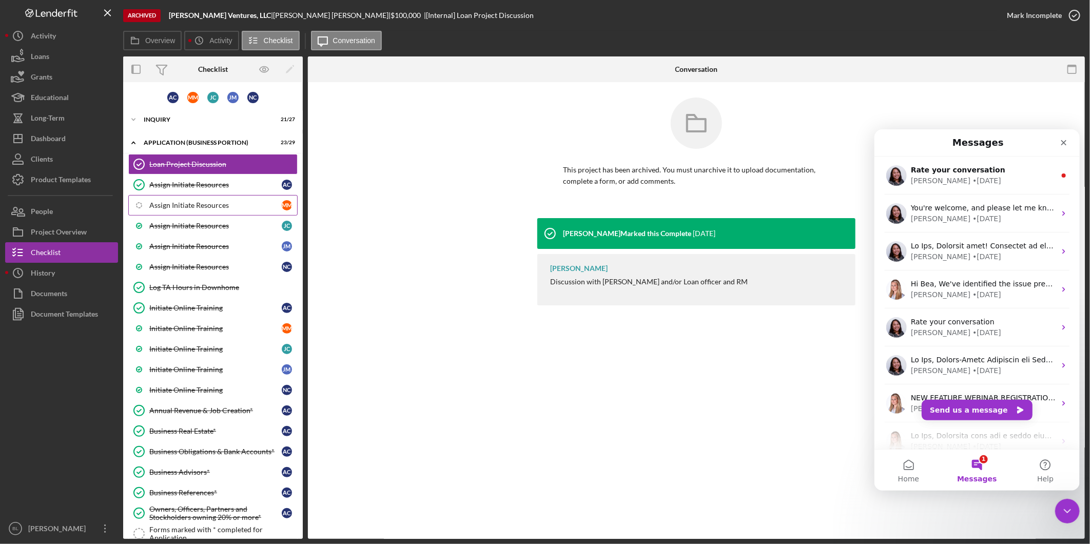
click at [211, 199] on link "Icon/Checklist Item Sub Internal Assign Initiate Resources M M" at bounding box center [212, 205] width 169 height 21
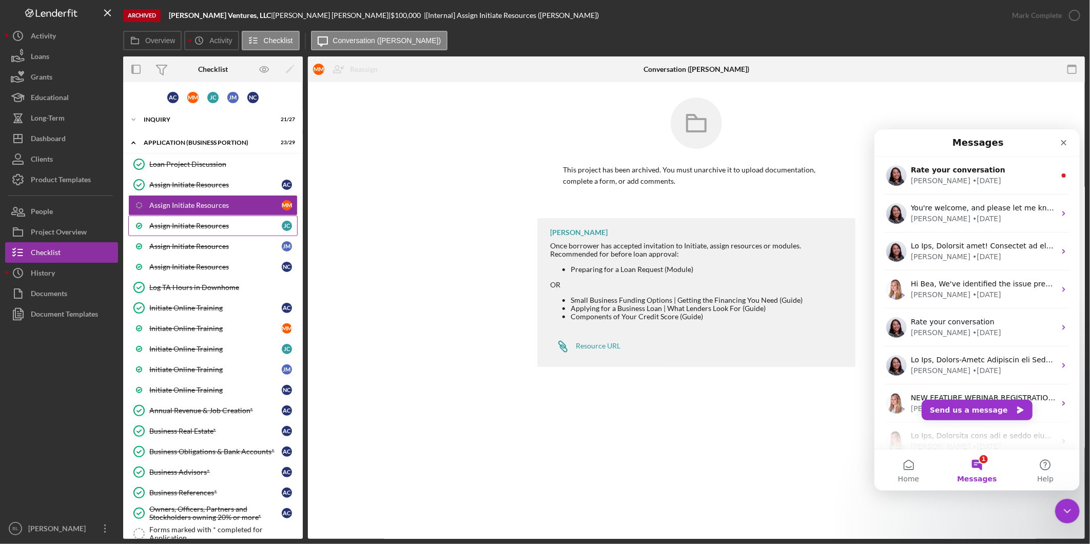
click at [213, 219] on link "Assign Initiate Resources [PERSON_NAME]" at bounding box center [212, 226] width 169 height 21
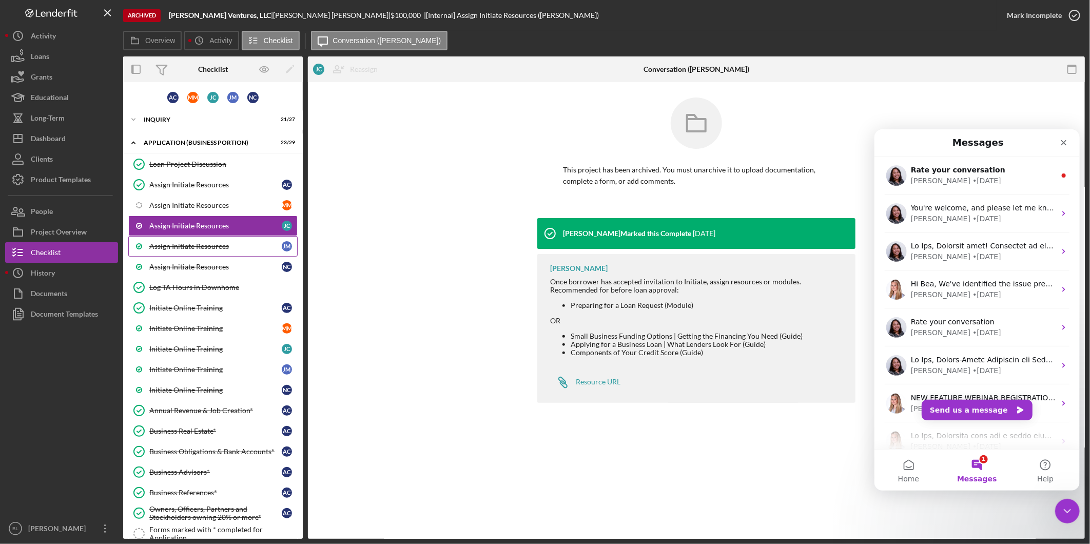
click at [211, 249] on div "Assign Initiate Resources" at bounding box center [215, 246] width 132 height 8
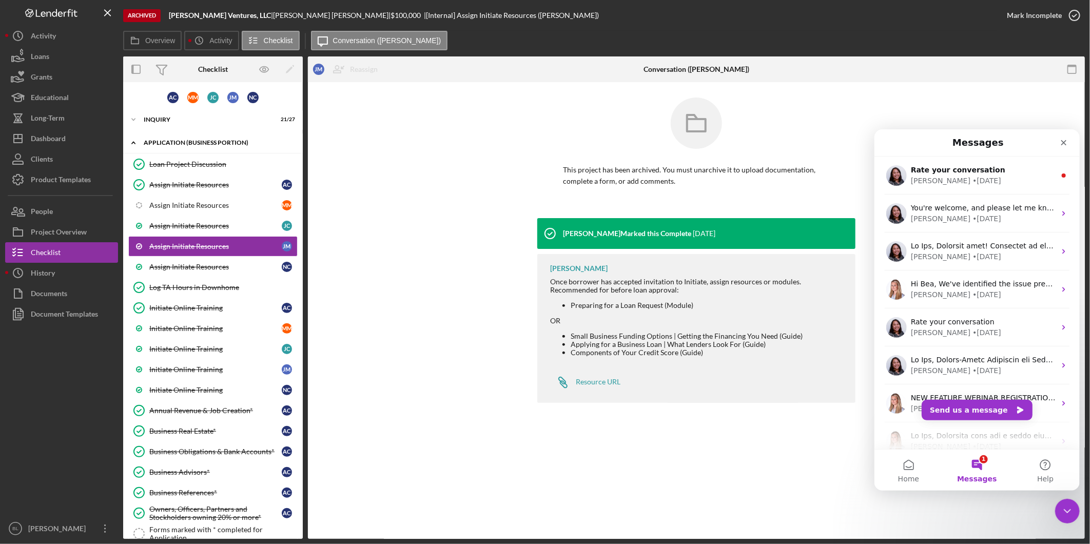
click at [195, 140] on div "APPLICATION (BUSINESS PORTION)" at bounding box center [217, 143] width 146 height 6
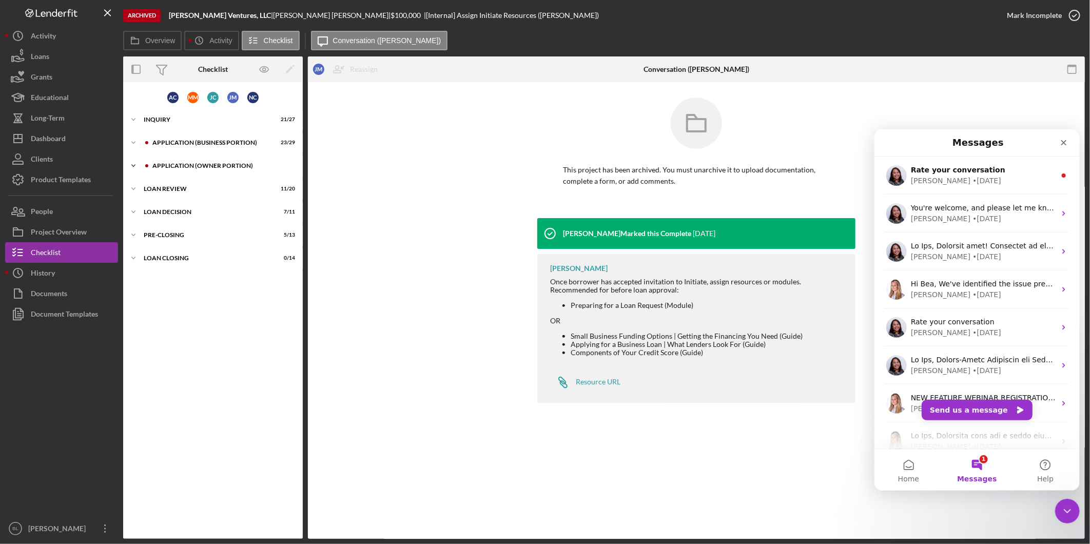
click at [197, 164] on div "APPLICATION (OWNER PORTION)" at bounding box center [221, 166] width 138 height 6
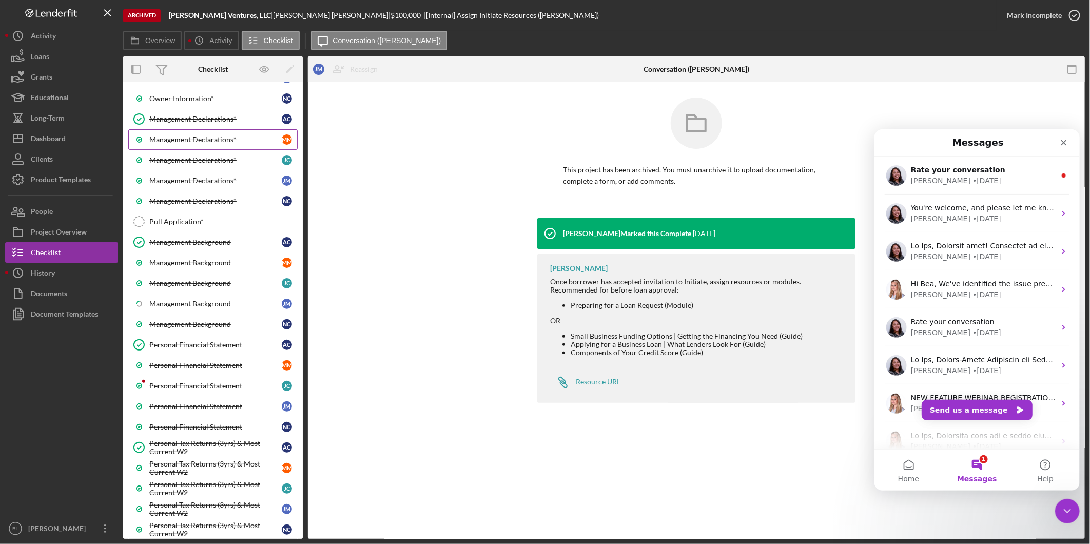
scroll to position [570, 0]
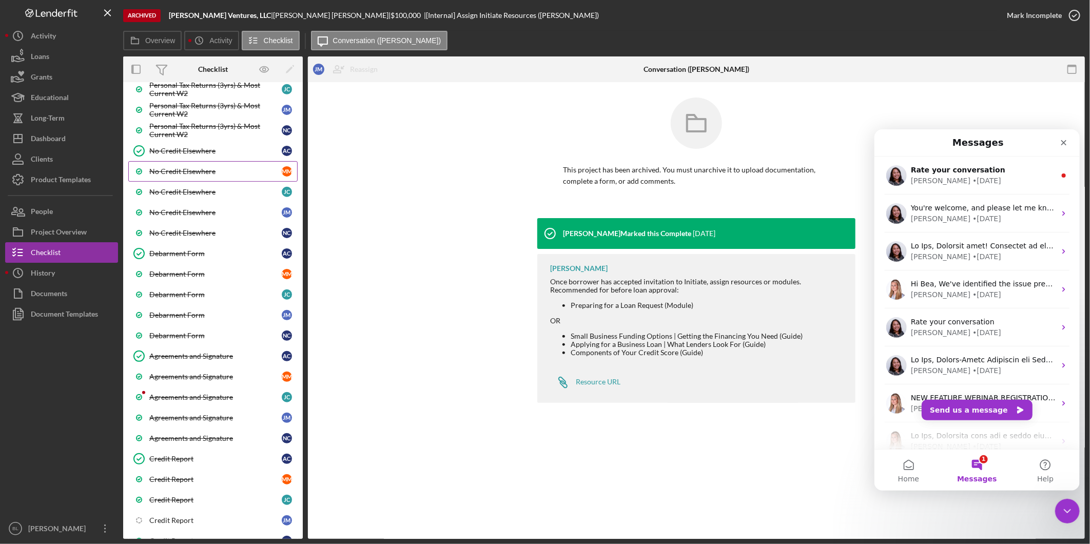
click at [229, 175] on div "No Credit Elsewhere" at bounding box center [215, 171] width 132 height 8
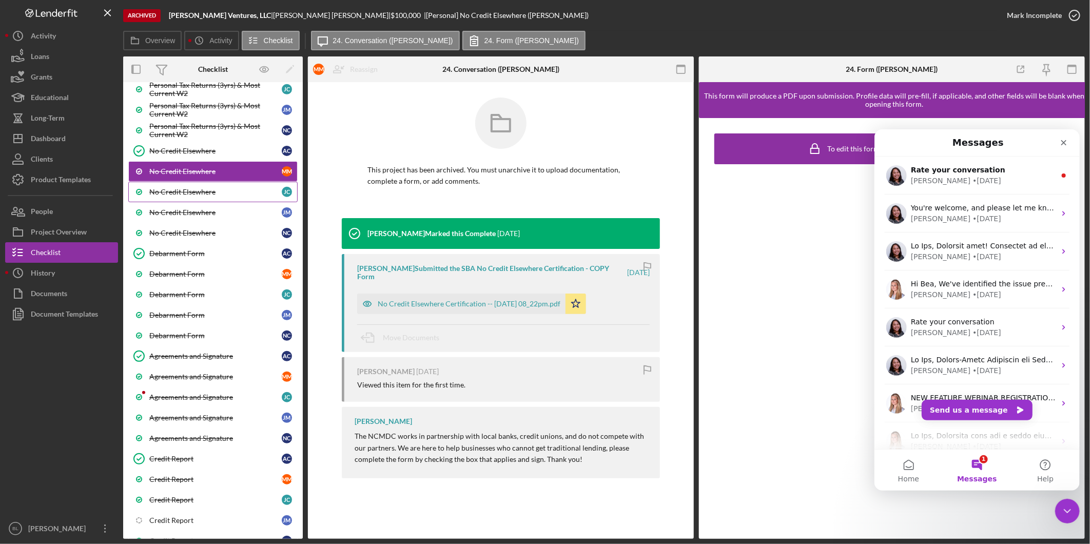
click at [229, 196] on div "No Credit Elsewhere" at bounding box center [215, 192] width 132 height 8
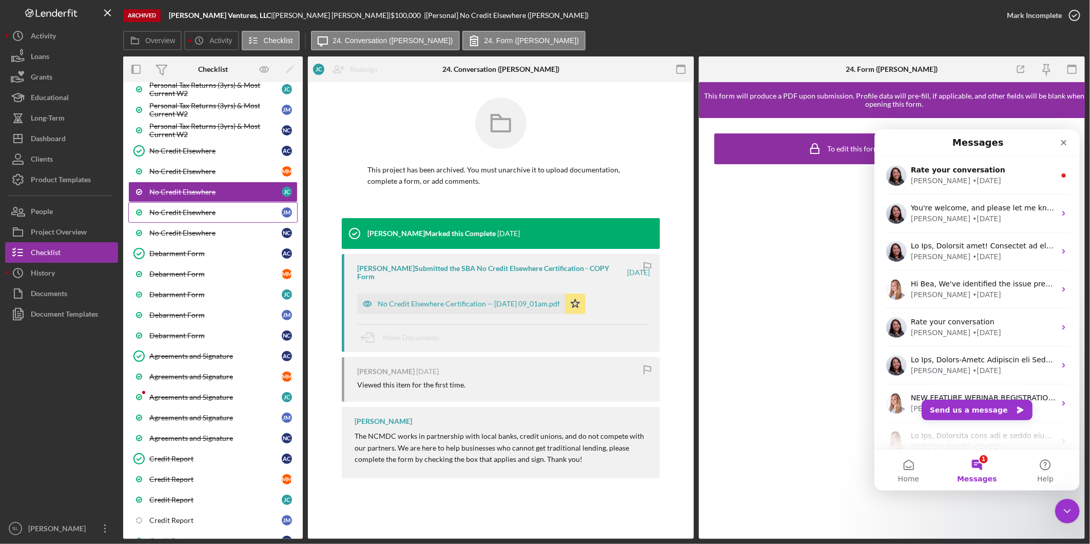
click at [229, 206] on link "No Credit Elsewhere [PERSON_NAME]" at bounding box center [212, 212] width 169 height 21
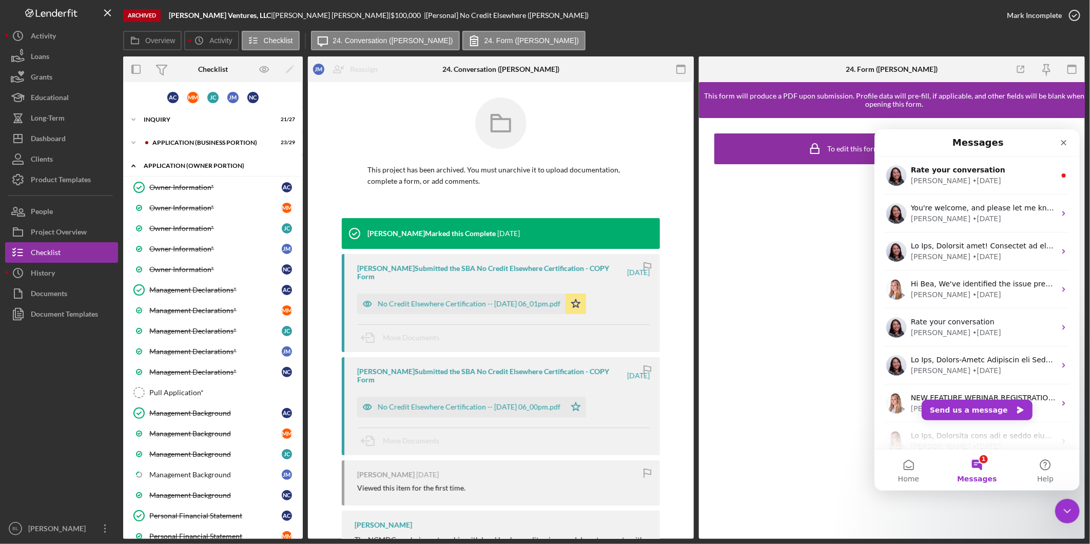
click at [134, 157] on icon "Icon/Expander" at bounding box center [133, 165] width 21 height 21
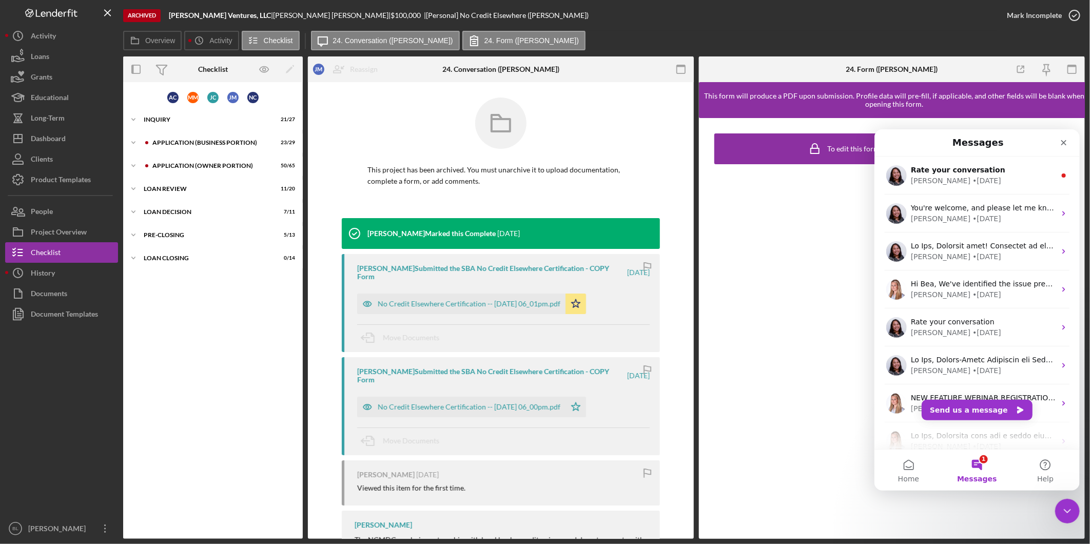
click at [541, 29] on div "Archived [PERSON_NAME] Ventures, LLC | [PERSON_NAME] | $100,000 | [Personal] No…" at bounding box center [559, 15] width 873 height 31
click at [541, 505] on icon "Close Intercom Messenger" at bounding box center [1066, 509] width 12 height 12
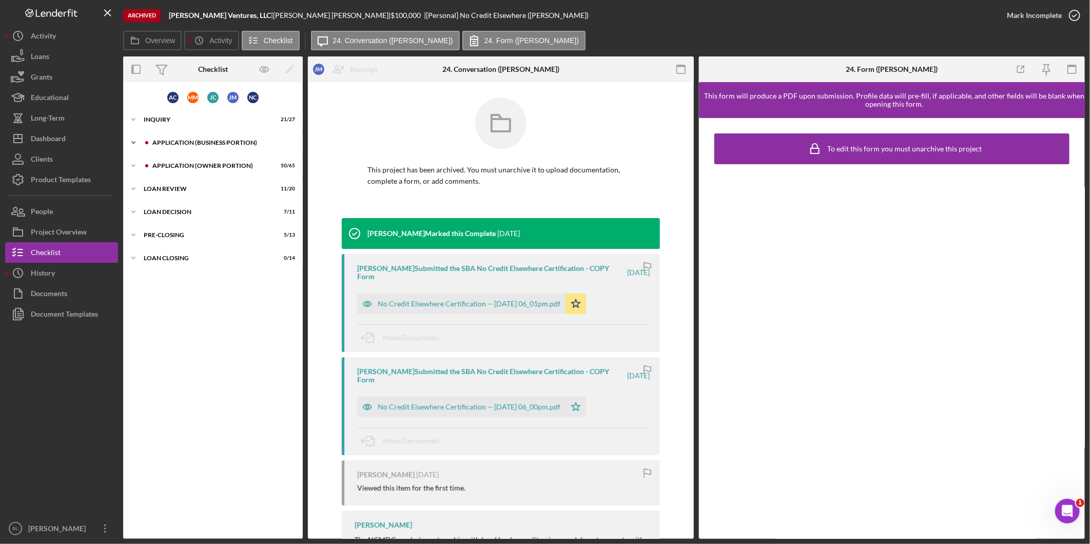
click at [221, 140] on div "APPLICATION (BUSINESS PORTION)" at bounding box center [221, 143] width 138 height 6
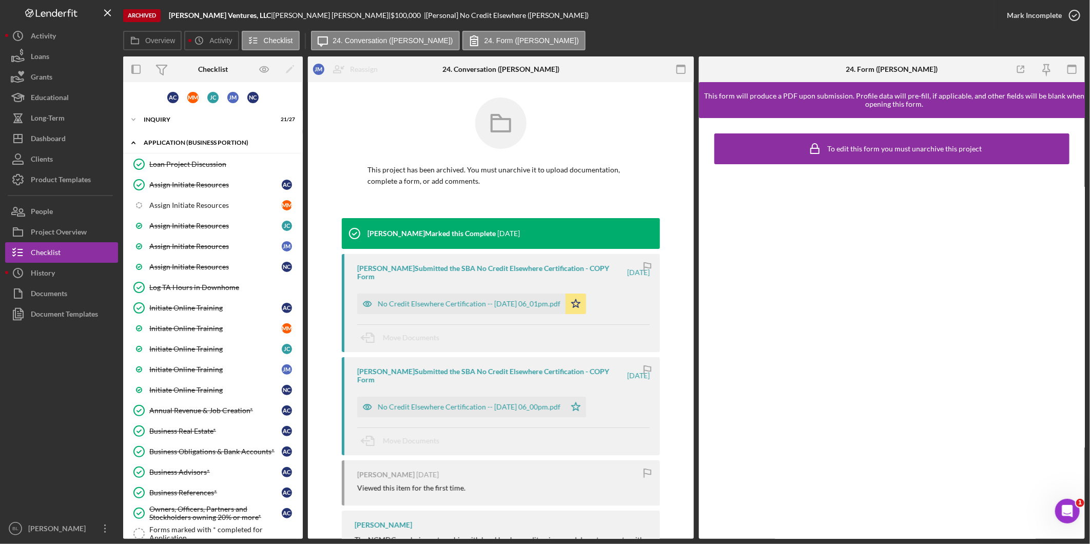
click at [221, 140] on div "APPLICATION (BUSINESS PORTION)" at bounding box center [217, 143] width 146 height 6
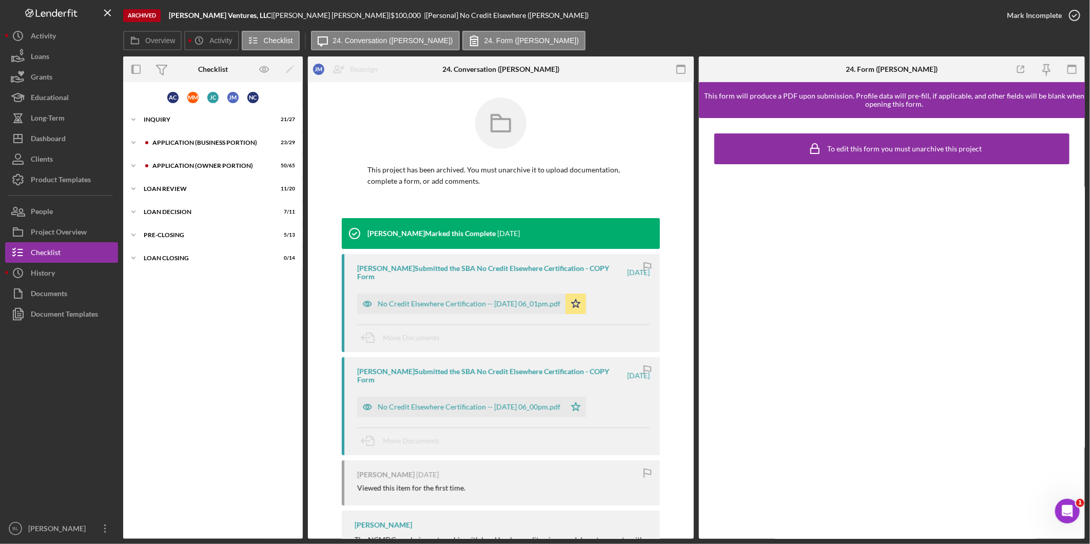
click at [541, 293] on div "To edit this form you must unarchive this project" at bounding box center [892, 328] width 386 height 421
click at [541, 513] on icon "Open Intercom Messenger" at bounding box center [1066, 509] width 17 height 17
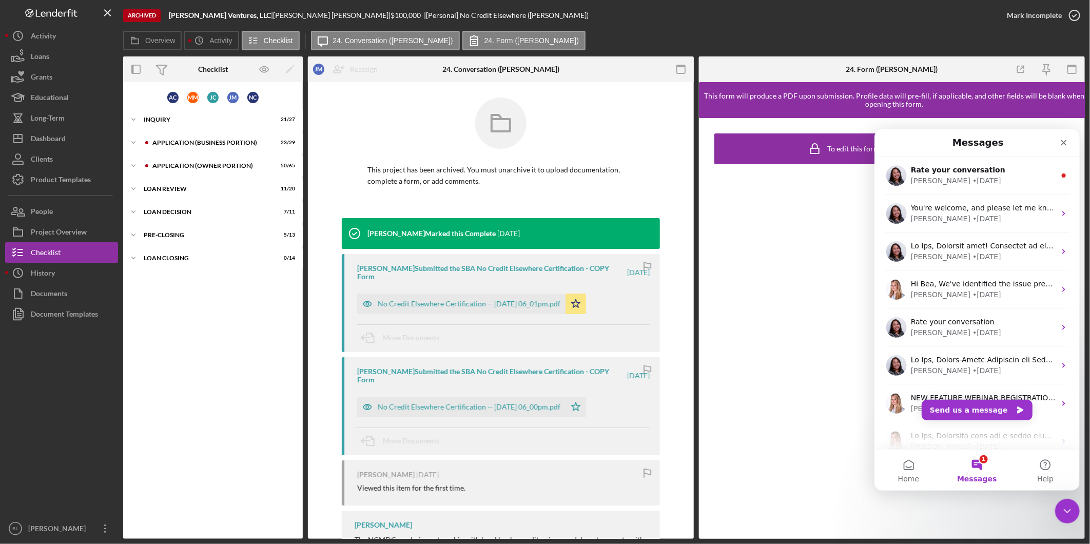
click at [541, 462] on button "1 Messages" at bounding box center [976, 469] width 68 height 41
click at [541, 404] on button "Send us a message" at bounding box center [976, 409] width 111 height 21
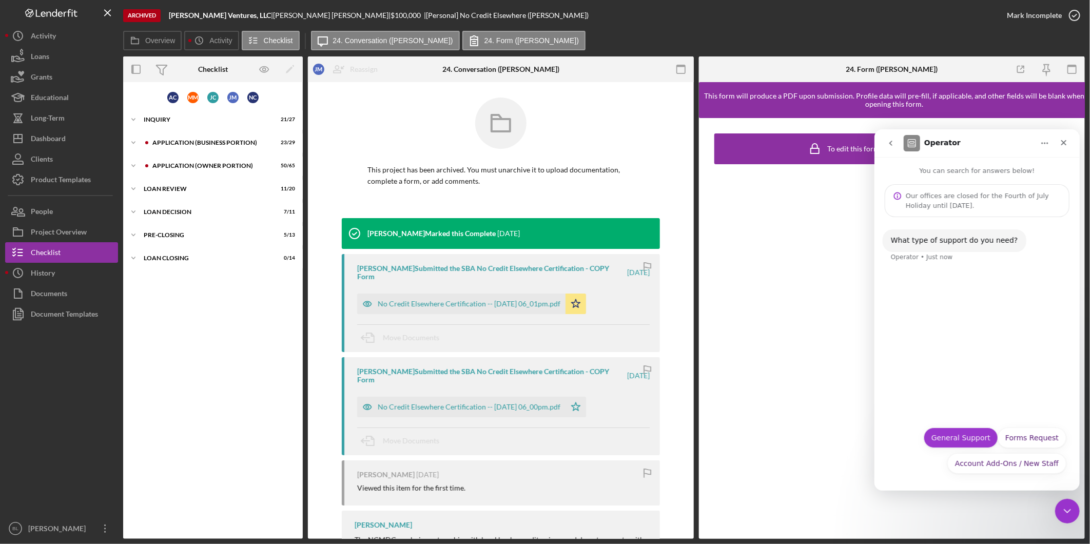
click at [541, 435] on button "General Support" at bounding box center [960, 437] width 74 height 21
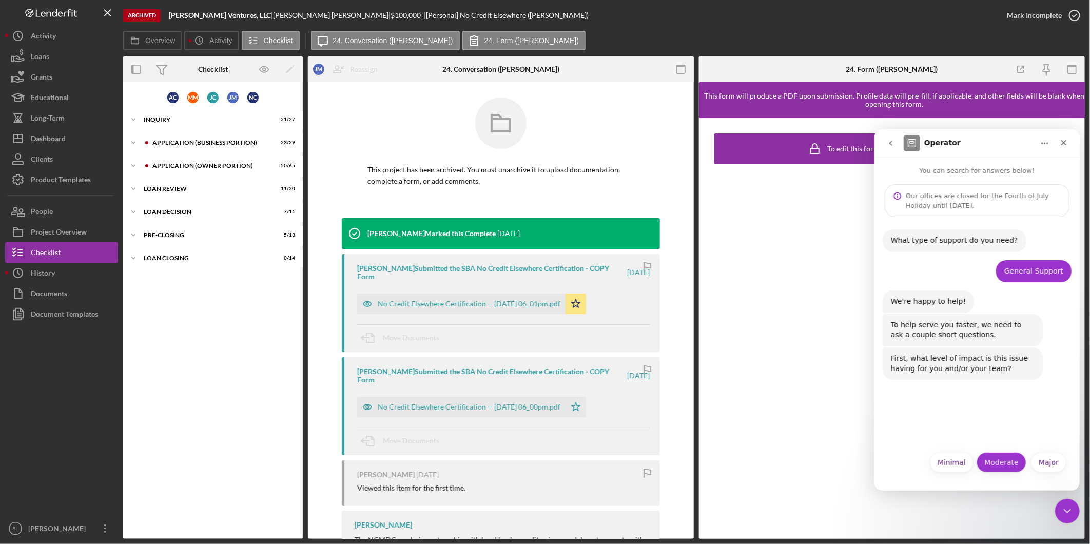
click at [541, 467] on button "Moderate" at bounding box center [1001, 462] width 50 height 21
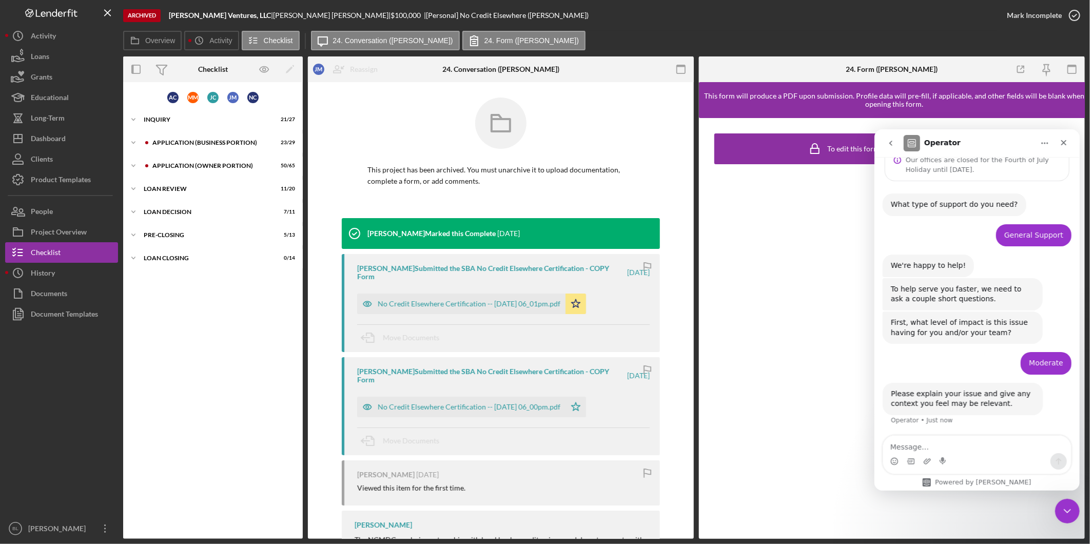
scroll to position [37, 0]
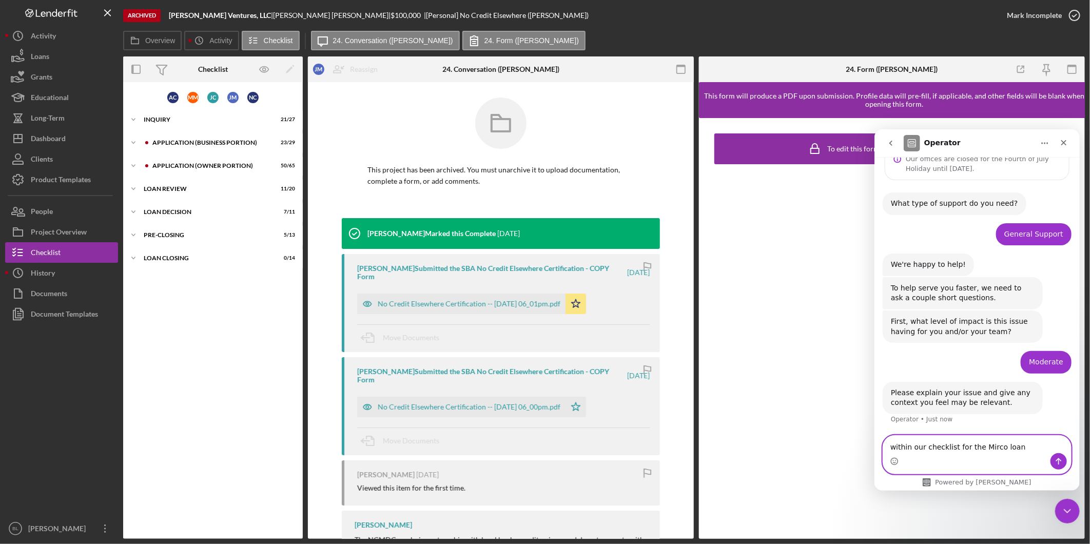
click at [541, 445] on textarea "within our checklist for the Mirco loan" at bounding box center [977, 443] width 188 height 17
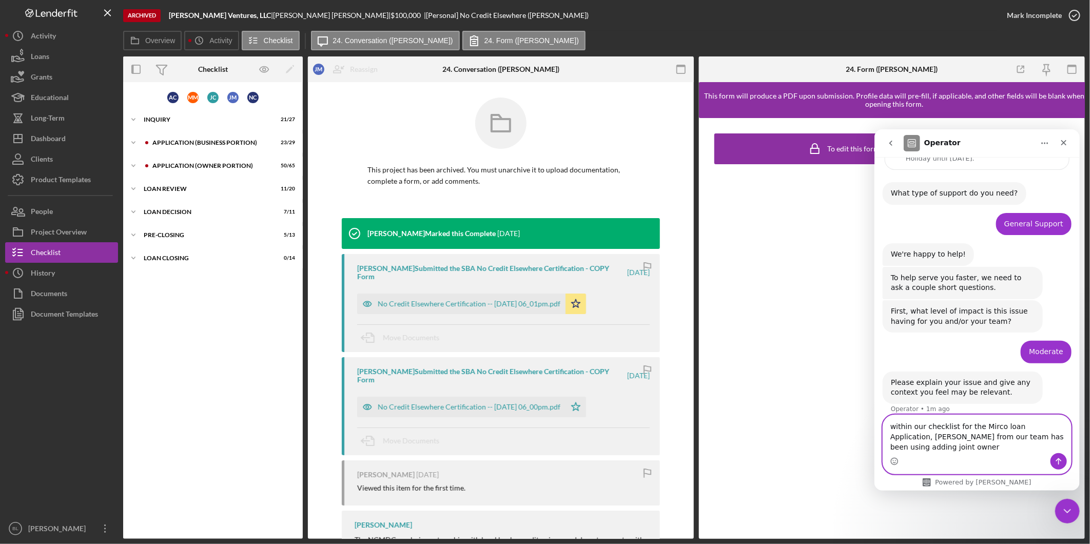
scroll to position [57, 0]
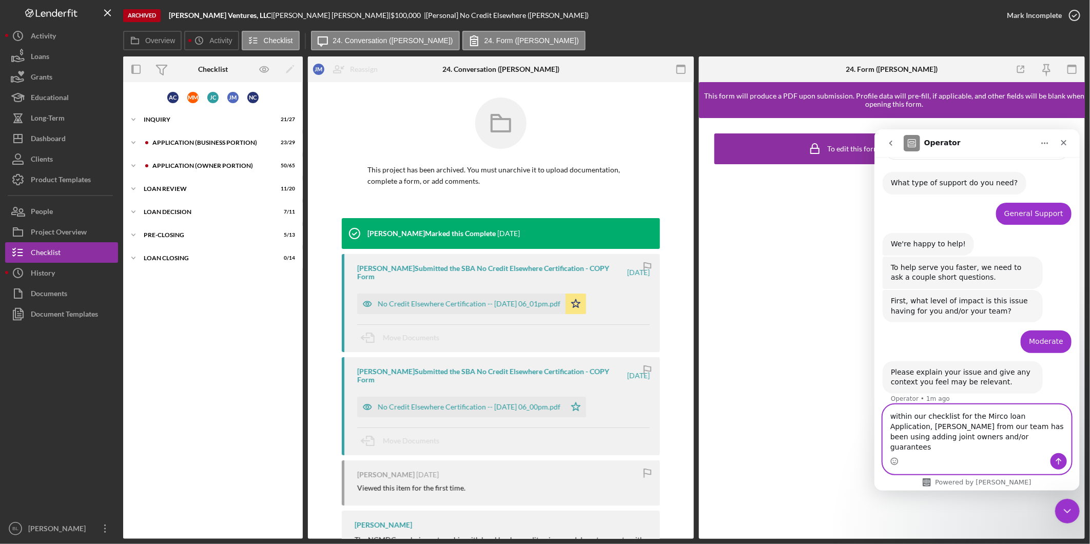
click at [541, 439] on textarea "within our checklist for the Mirco loan Application, [PERSON_NAME] from our tea…" at bounding box center [977, 428] width 188 height 48
click at [541, 438] on textarea "within our checklist for the Mirco loan Application, [PERSON_NAME] from our tea…" at bounding box center [977, 428] width 188 height 48
click at [541, 449] on textarea "within our checklist for the Mirco loan Application, [PERSON_NAME] from our tea…" at bounding box center [977, 428] width 188 height 48
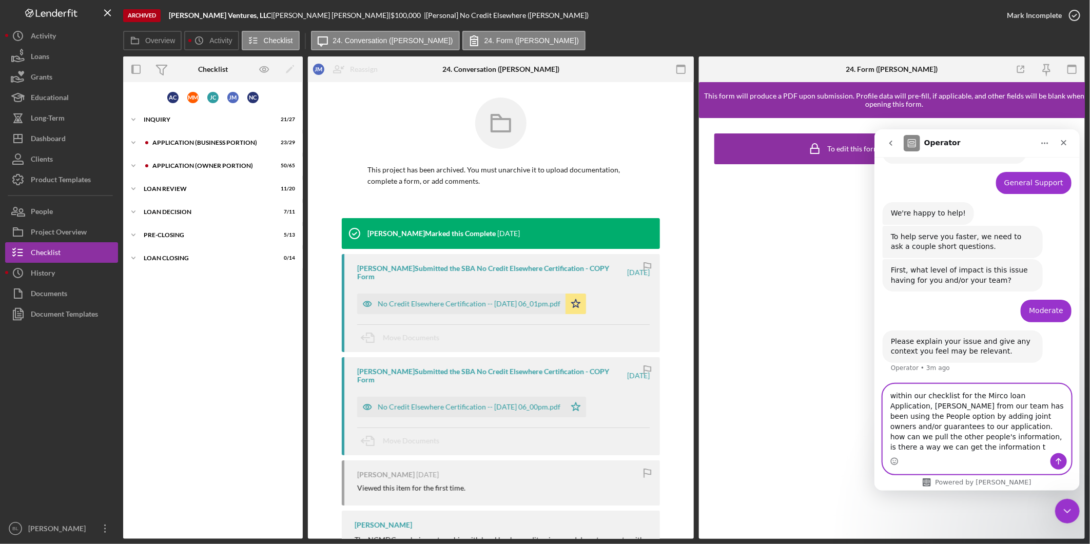
scroll to position [78, 0]
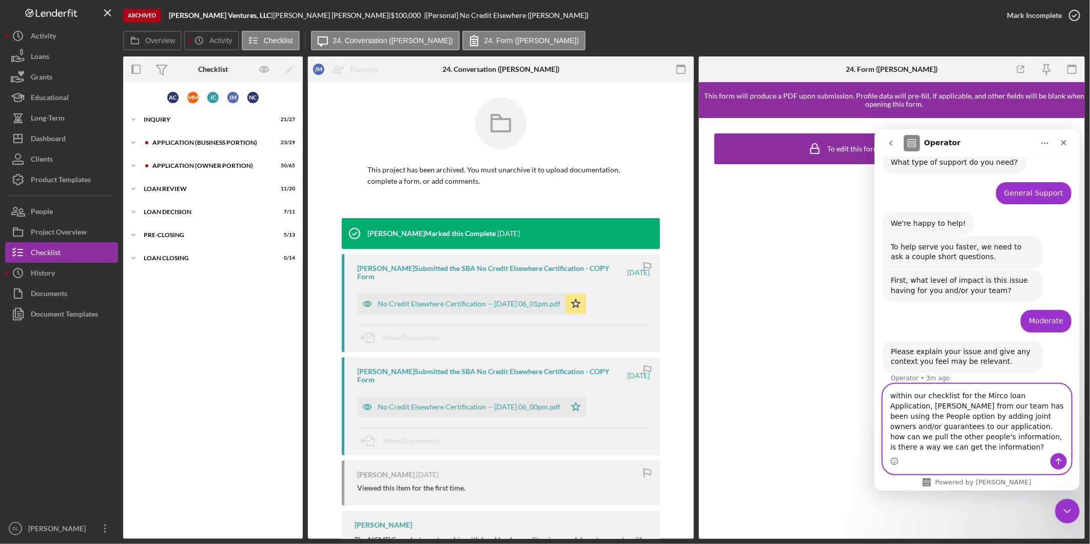
type textarea "within our checklist for the Mirco loan Application, [PERSON_NAME] from our tea…"
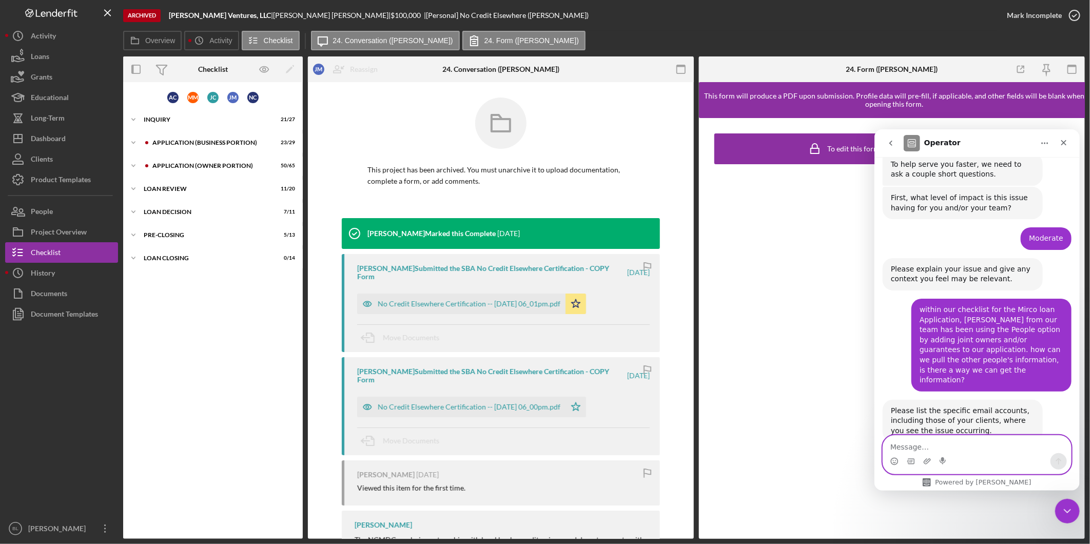
scroll to position [178, 0]
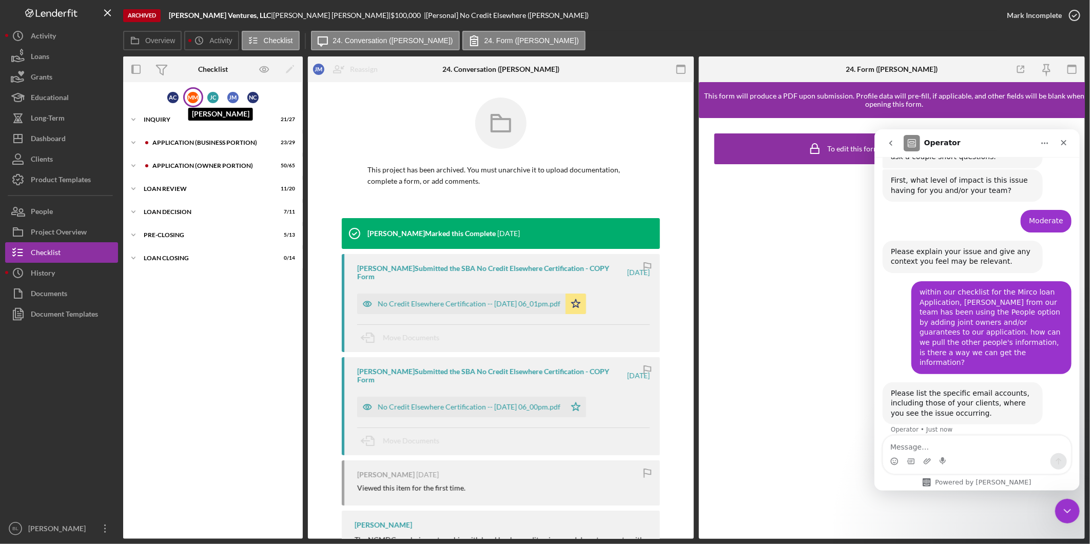
click at [198, 94] on div "M M" at bounding box center [192, 97] width 11 height 11
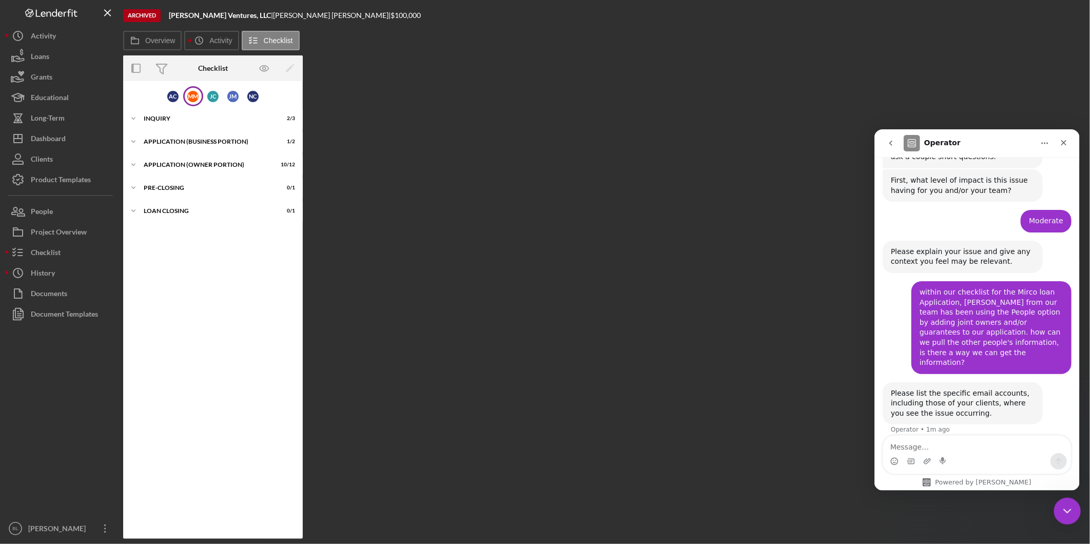
click at [541, 502] on div "Close Intercom Messenger" at bounding box center [1066, 509] width 25 height 25
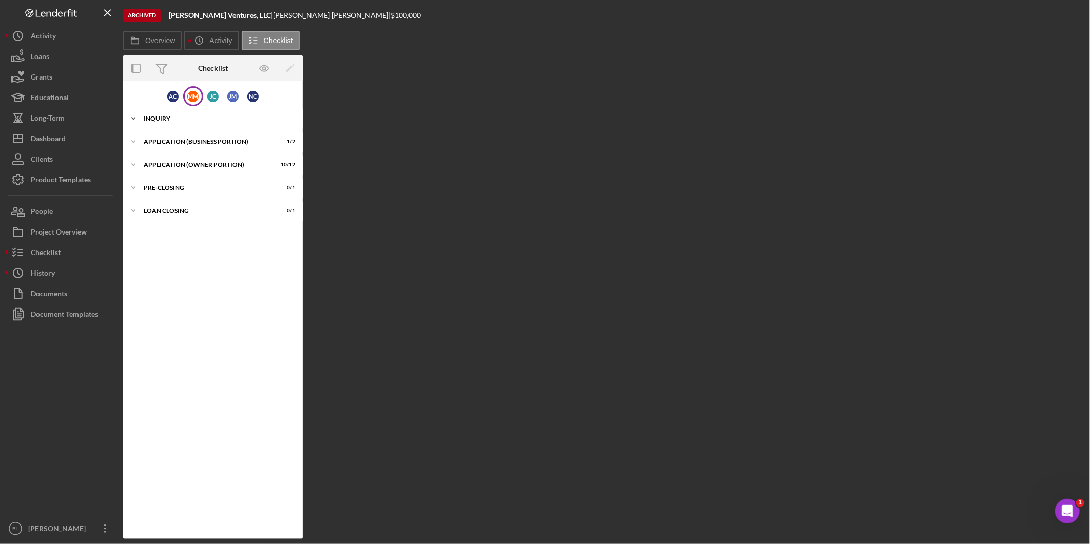
click at [177, 123] on div "Icon/Expander INQUIRY 2 / 3" at bounding box center [213, 118] width 180 height 21
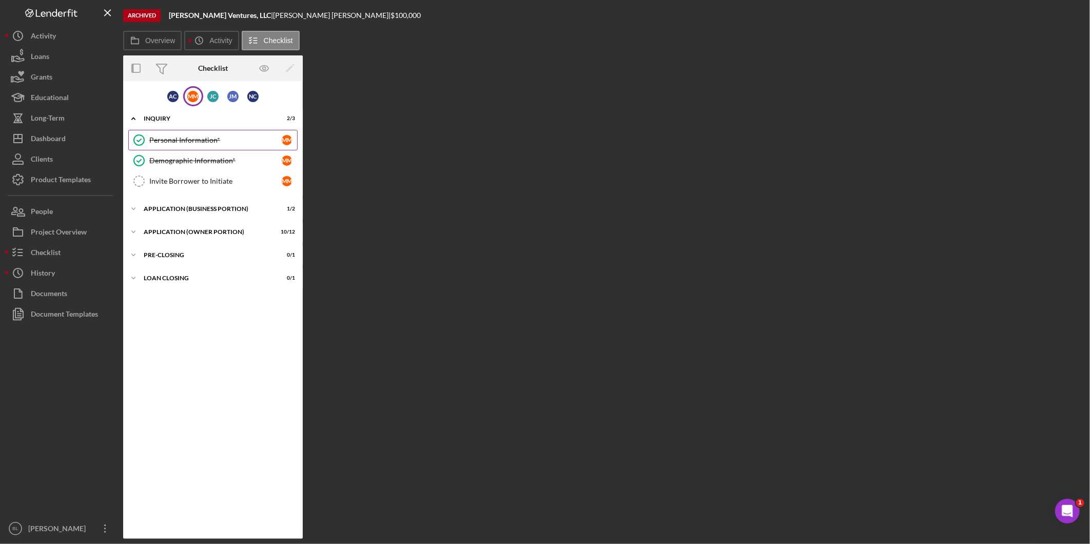
click at [178, 136] on div "Personal Information*" at bounding box center [215, 140] width 132 height 8
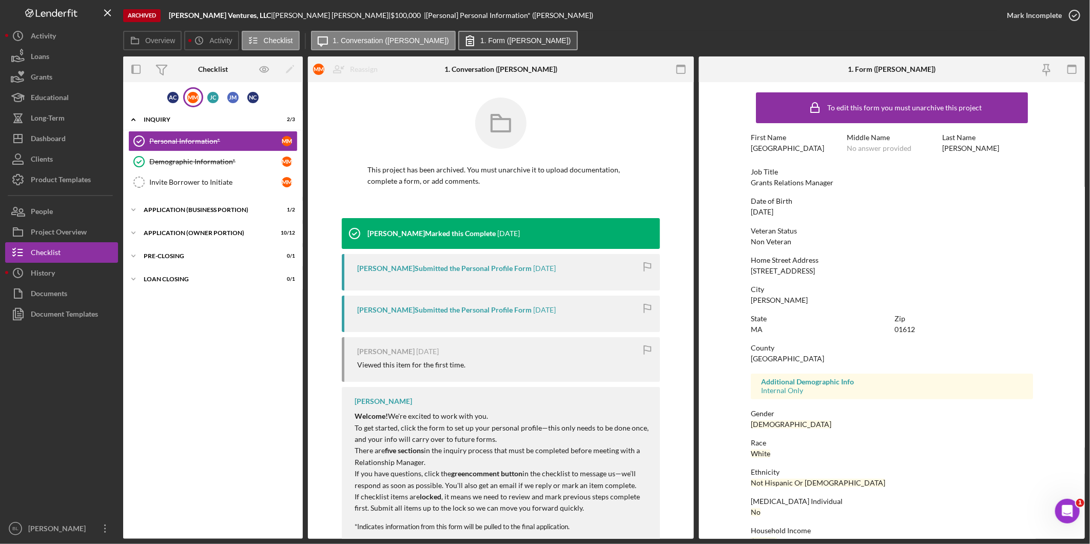
click at [502, 40] on label "1. Form ([PERSON_NAME])" at bounding box center [525, 40] width 91 height 8
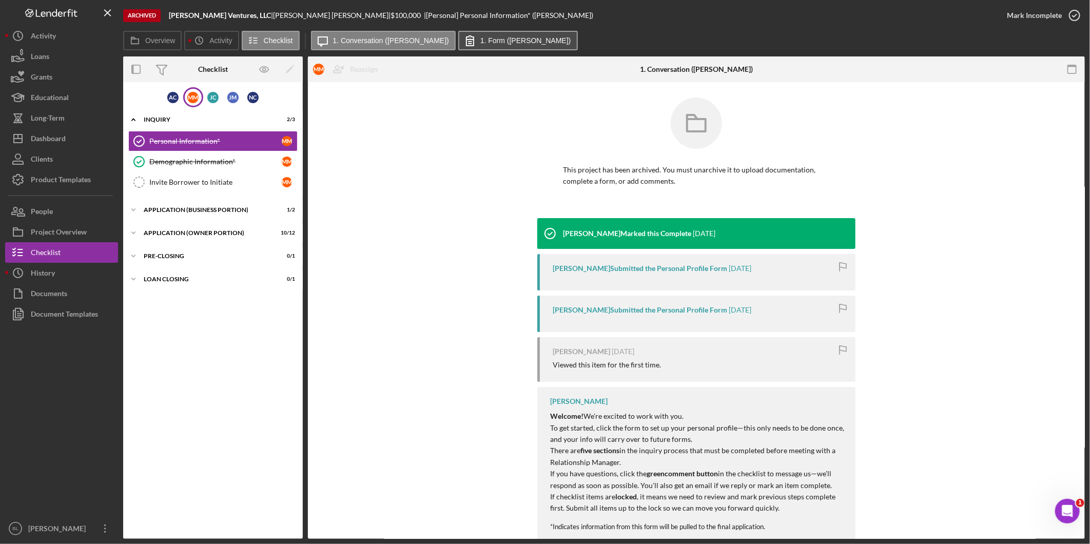
click at [499, 44] on label "1. Form ([PERSON_NAME])" at bounding box center [525, 40] width 91 height 8
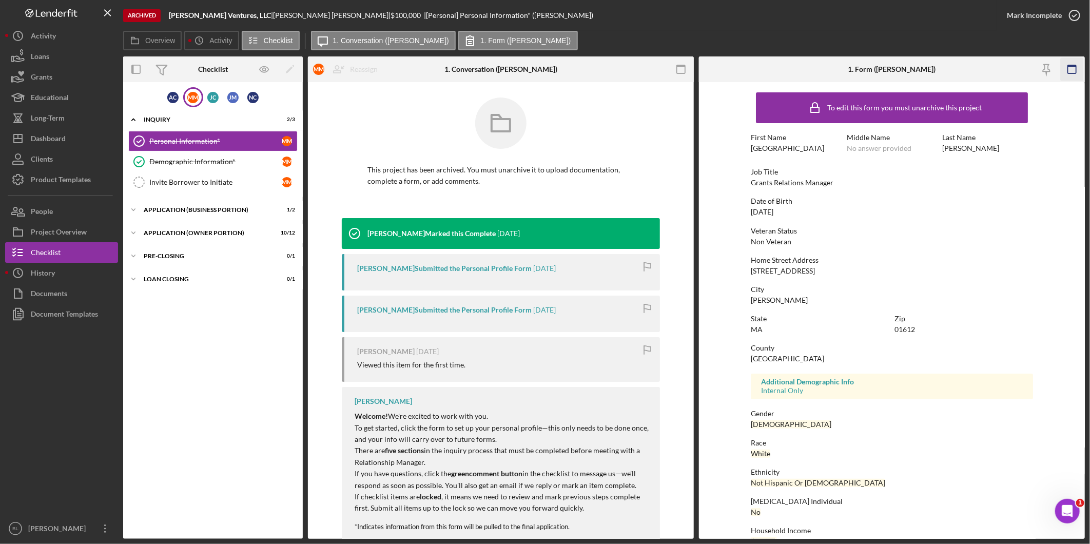
click at [541, 70] on icon "button" at bounding box center [1072, 69] width 23 height 23
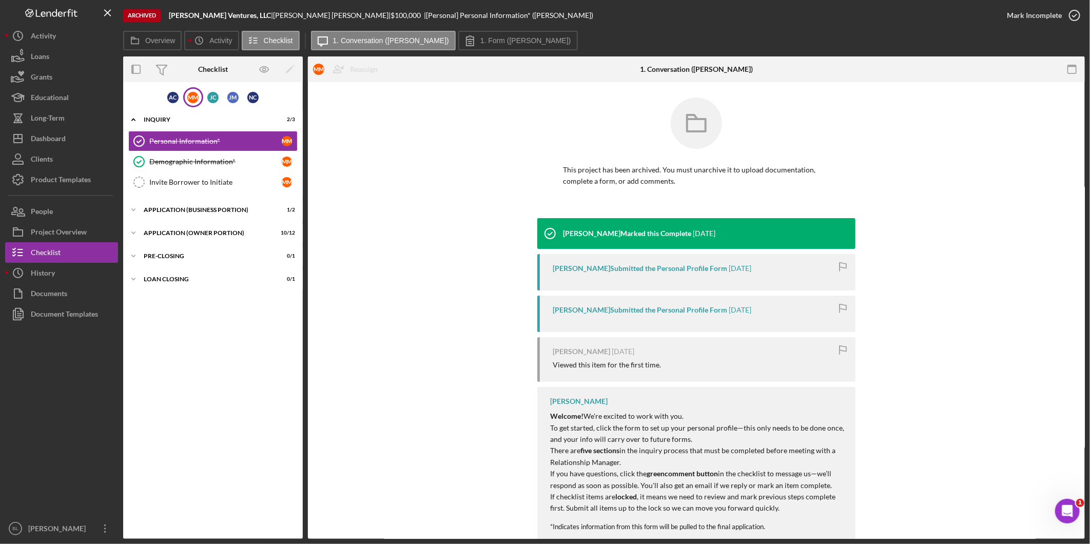
click at [541, 70] on icon "button" at bounding box center [1072, 69] width 23 height 23
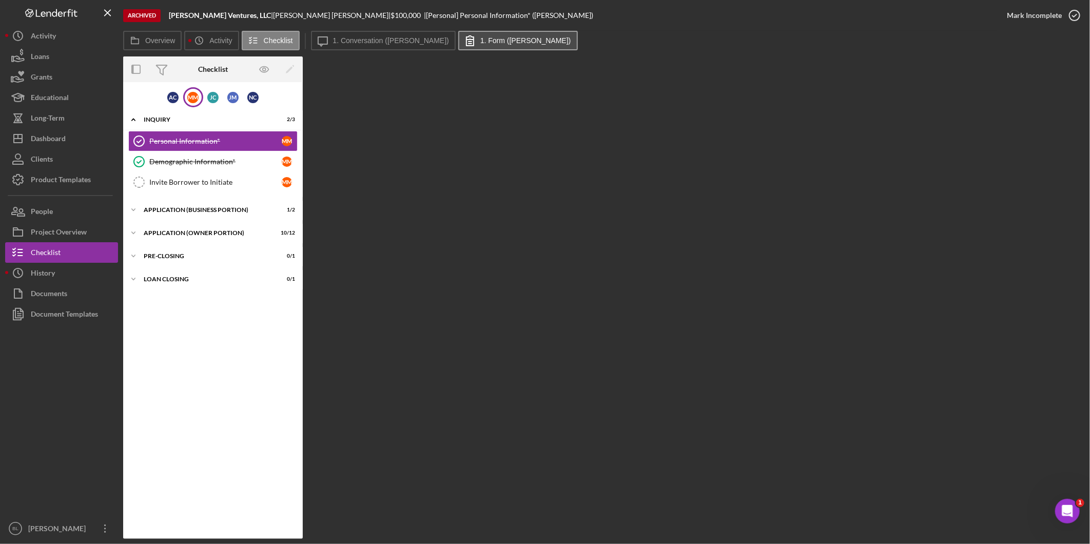
click at [521, 37] on button "1. Form ([PERSON_NAME])" at bounding box center [518, 41] width 120 height 20
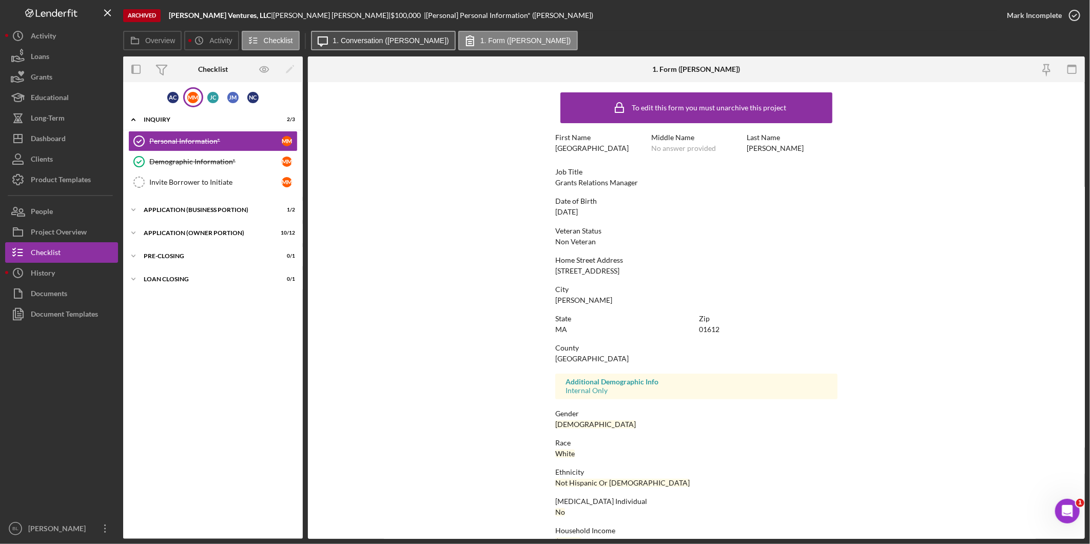
click at [406, 37] on label "1. Conversation ([PERSON_NAME])" at bounding box center [391, 40] width 116 height 8
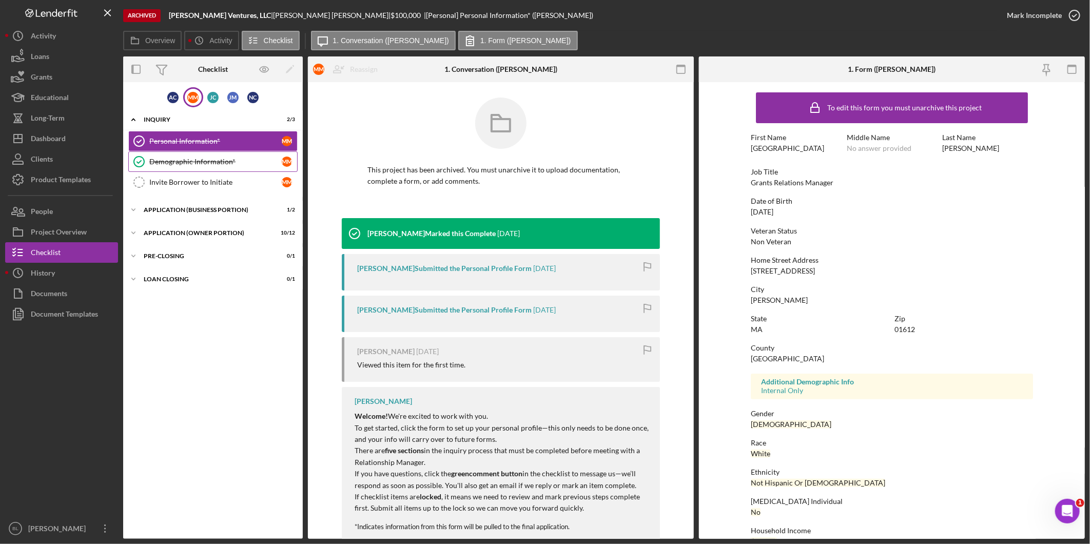
click at [162, 163] on div "Demographic Information*" at bounding box center [215, 162] width 132 height 8
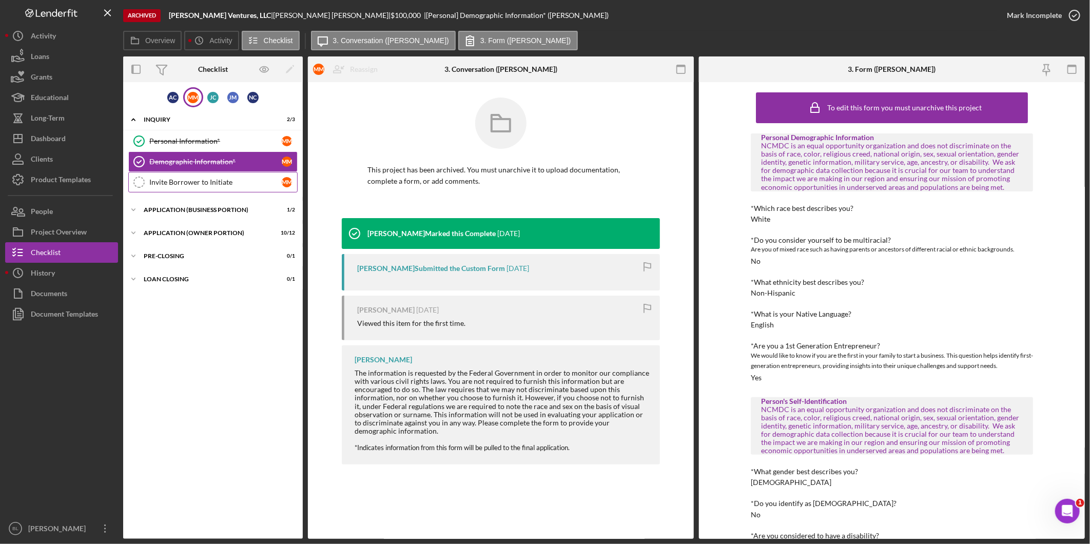
click at [193, 172] on link "Invite Borrower to Initiate Invite Borrower to Initiate M M" at bounding box center [212, 182] width 169 height 21
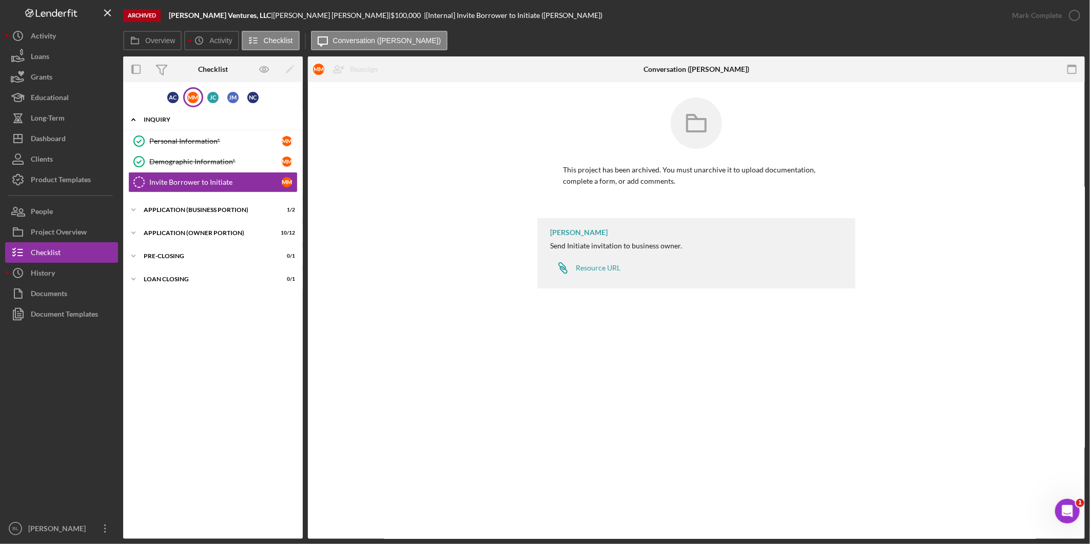
drag, startPoint x: 148, startPoint y: 116, endPoint x: 142, endPoint y: 117, distance: 5.7
click at [146, 119] on div "INQUIRY" at bounding box center [217, 119] width 146 height 6
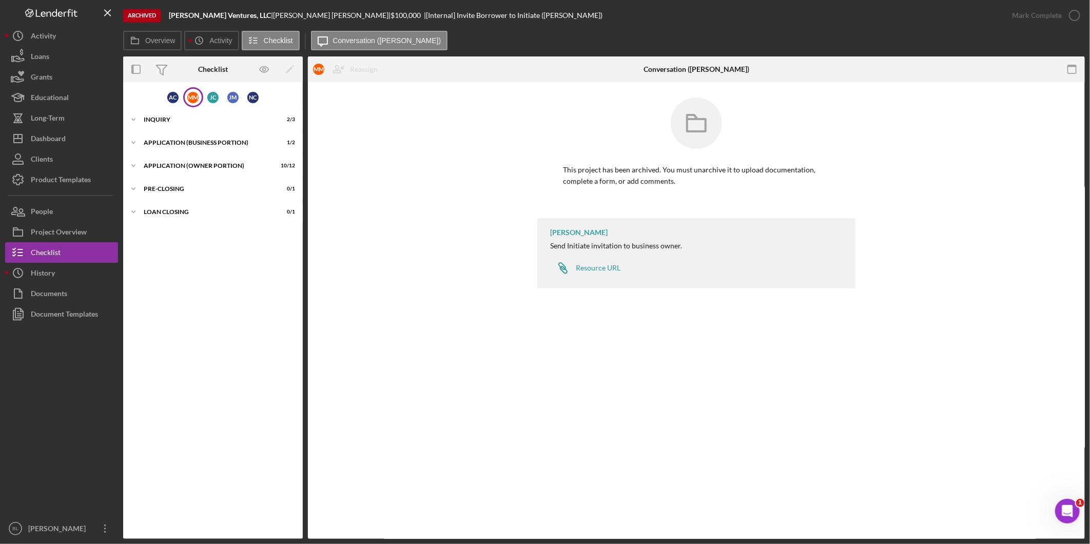
click at [245, 298] on div "A C M M J C J M N C Icon/Expander INQUIRY 2 / 3 Icon/Expander APPLICATION (BUSI…" at bounding box center [213, 310] width 180 height 446
click at [541, 412] on div "Icon/Checklist Item Sub Internal Invite Borrower to Initiate M M Reassign A C […" at bounding box center [696, 310] width 777 height 457
drag, startPoint x: 863, startPoint y: 416, endPoint x: 849, endPoint y: 411, distance: 14.6
click at [541, 416] on div "Icon/Checklist Item Sub Internal Invite Borrower to Initiate M M Reassign A C […" at bounding box center [696, 310] width 777 height 457
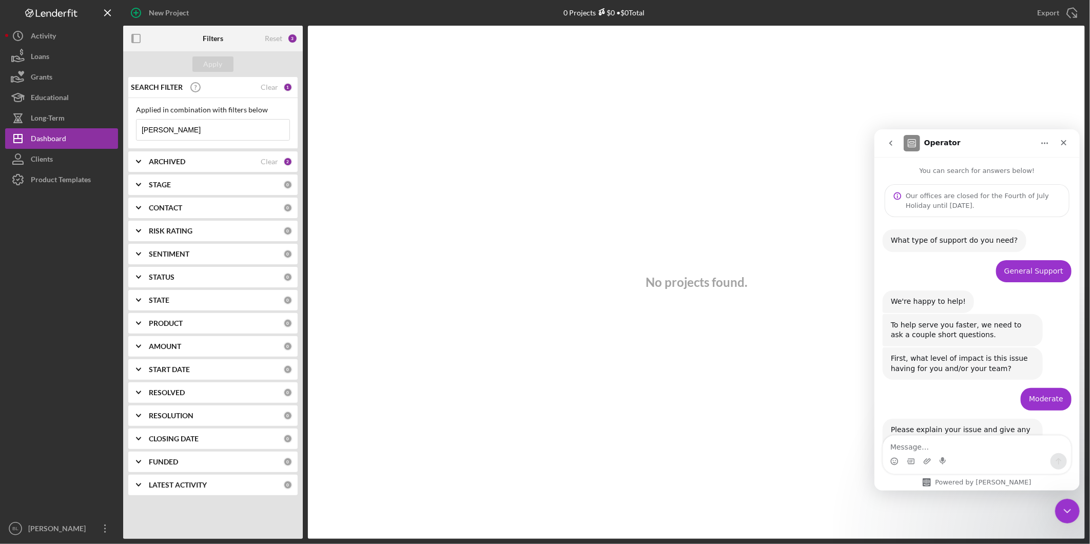
scroll to position [37, 0]
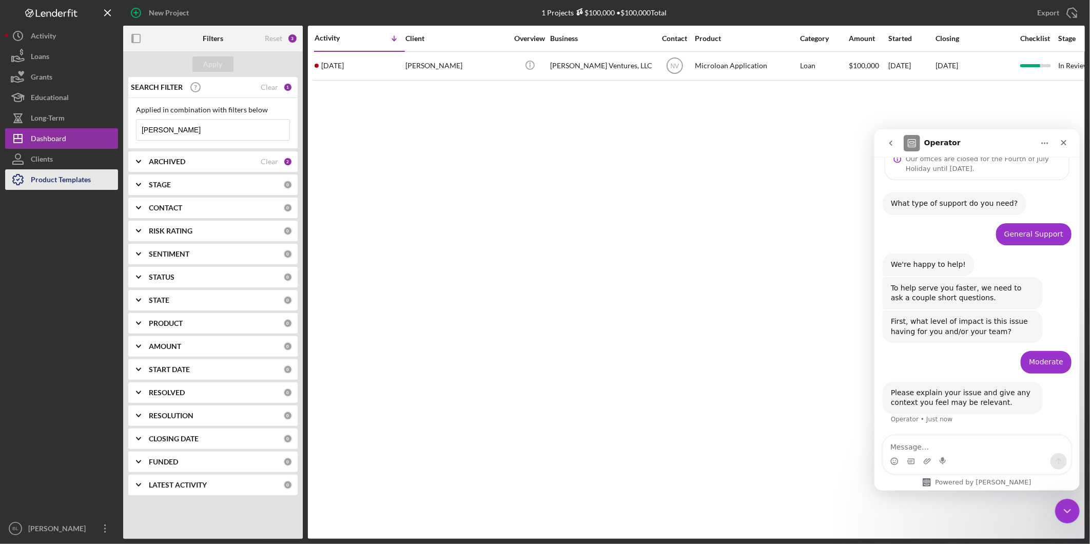
click at [58, 176] on div "Product Templates" at bounding box center [61, 180] width 60 height 23
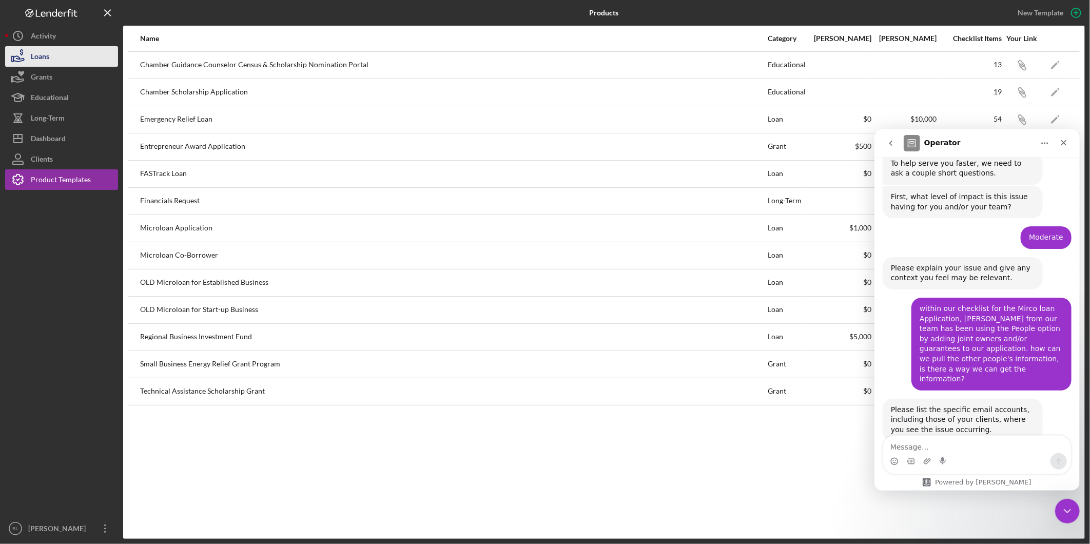
scroll to position [178, 0]
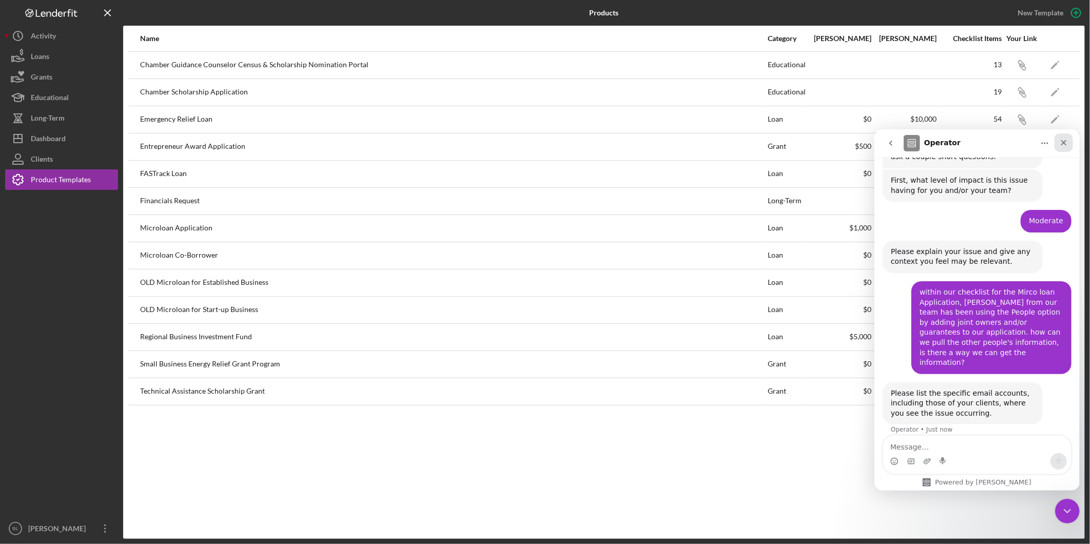
click at [1062, 145] on icon "Close" at bounding box center [1063, 142] width 8 height 8
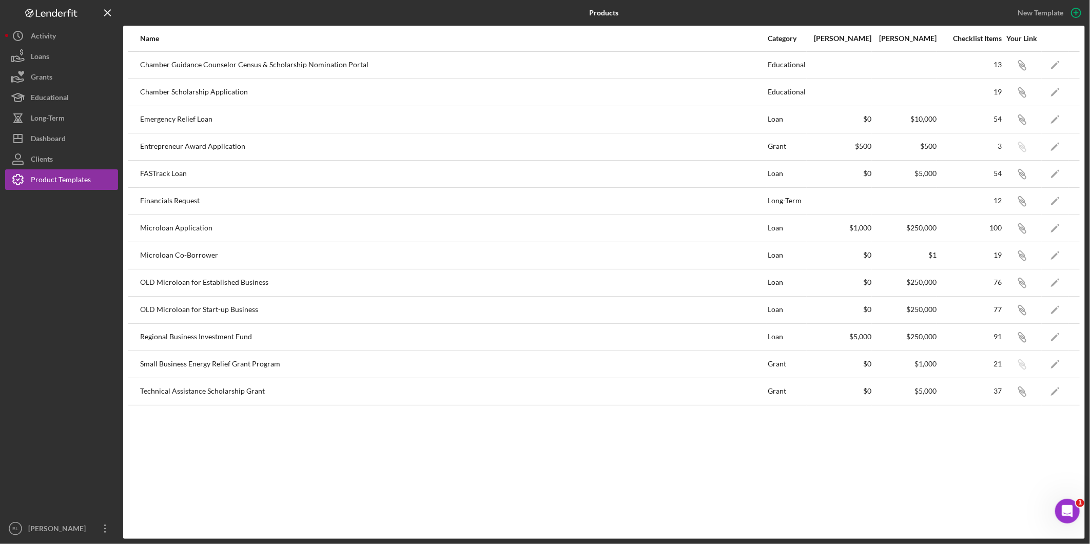
scroll to position [178, 0]
click at [1057, 506] on div "Open Intercom Messenger" at bounding box center [1066, 510] width 34 height 34
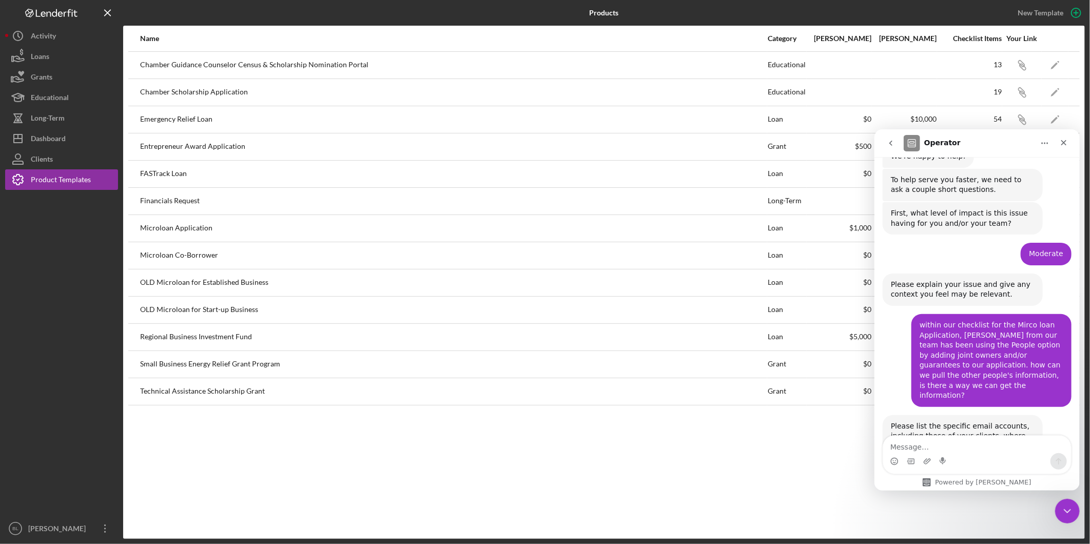
scroll to position [178, 0]
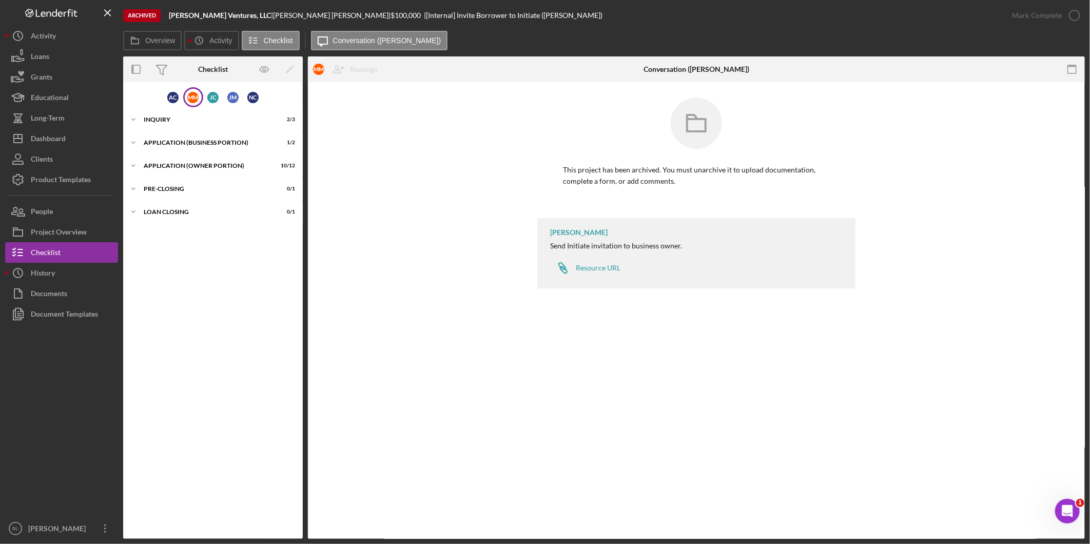
scroll to position [178, 0]
drag, startPoint x: 216, startPoint y: 101, endPoint x: 223, endPoint y: 114, distance: 15.4
click at [216, 101] on div "J C" at bounding box center [212, 97] width 11 height 11
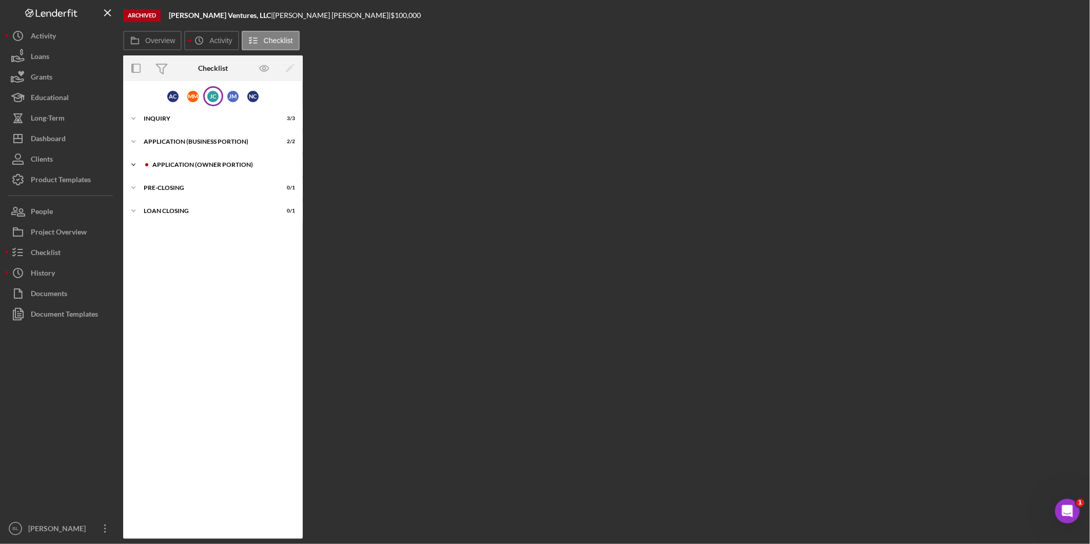
click at [194, 164] on div "APPLICATION (OWNER PORTION)" at bounding box center [221, 165] width 138 height 6
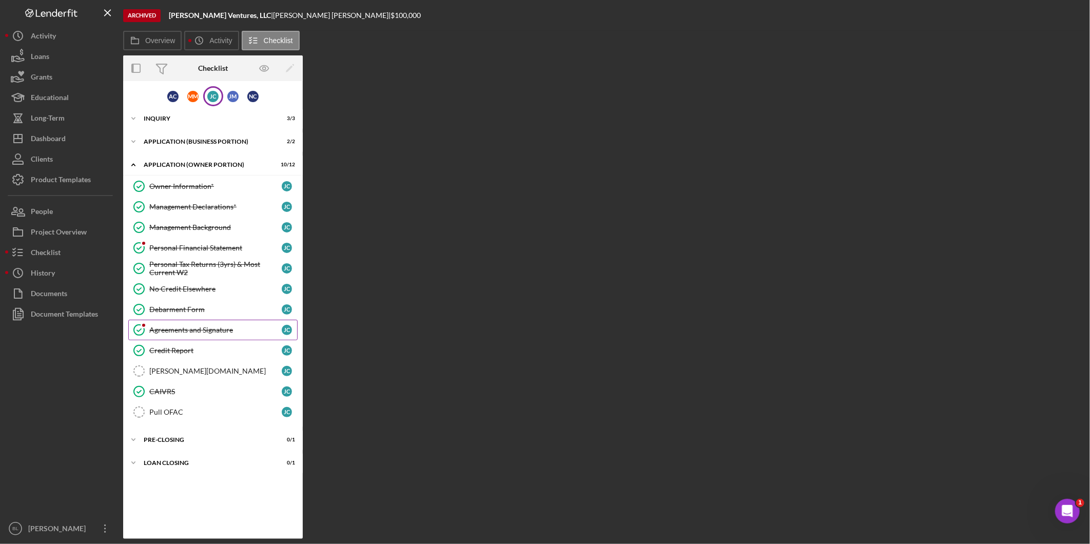
click at [211, 339] on link "Agreements and Signature Agreements and Signature J C" at bounding box center [212, 330] width 169 height 21
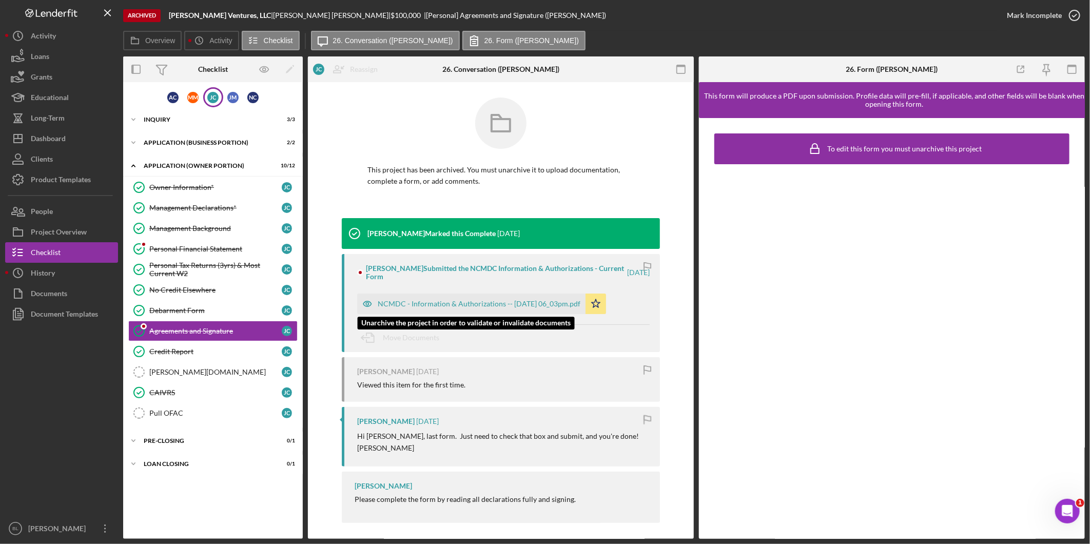
click at [491, 300] on div "NCMDC - Information & Authorizations -- [DATE] 06_03pm.pdf" at bounding box center [479, 304] width 203 height 8
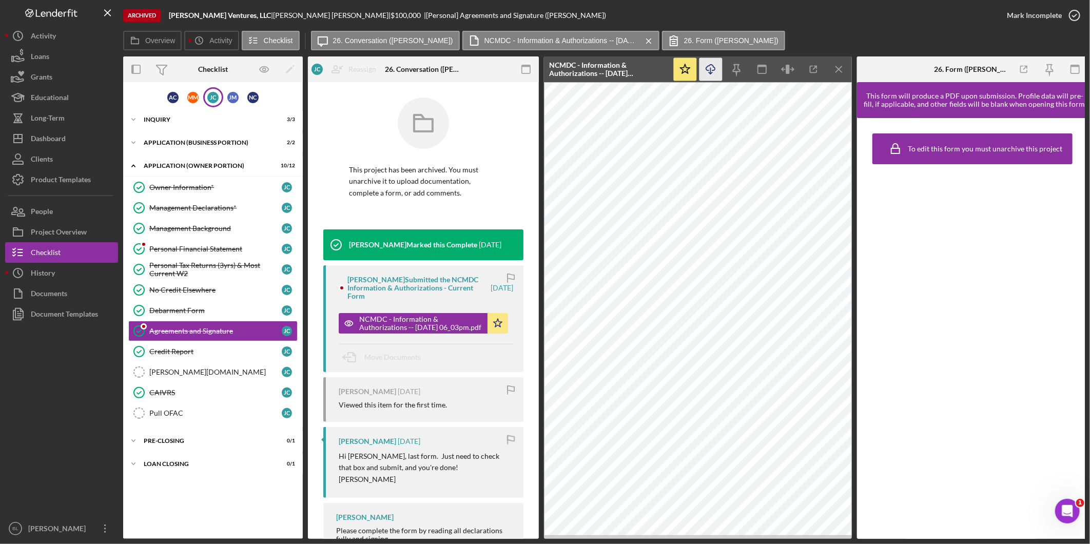
click at [716, 74] on icon "Icon/Download" at bounding box center [710, 69] width 23 height 23
drag, startPoint x: 972, startPoint y: 267, endPoint x: 970, endPoint y: 239, distance: 28.3
click at [972, 267] on div "To edit this form you must unarchive this project" at bounding box center [972, 328] width 231 height 421
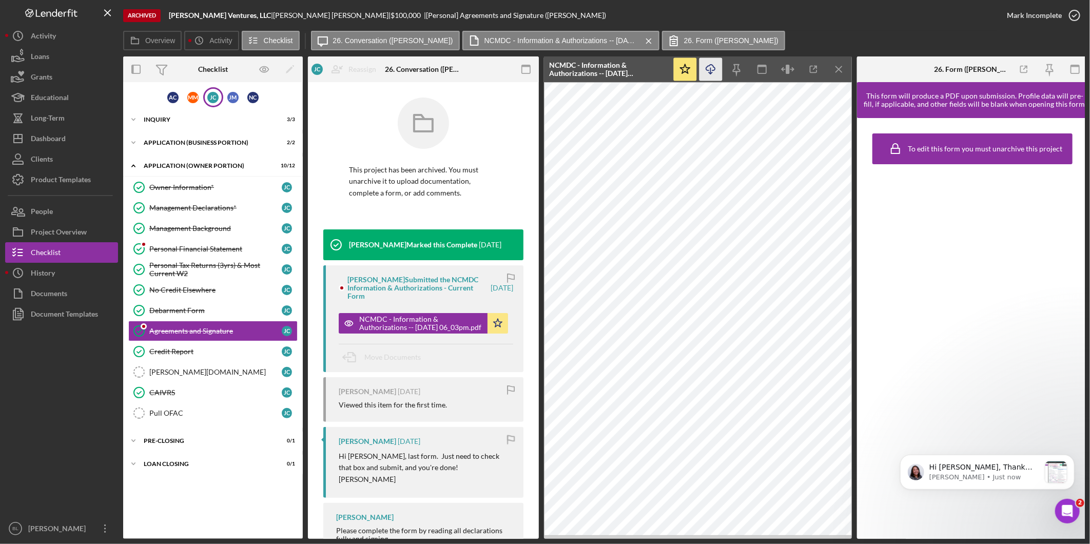
scroll to position [606, 0]
click at [1006, 455] on div "Hi Bea, Thank you for reaching out! We suggest adding a section for the co-appl…" at bounding box center [987, 471] width 174 height 35
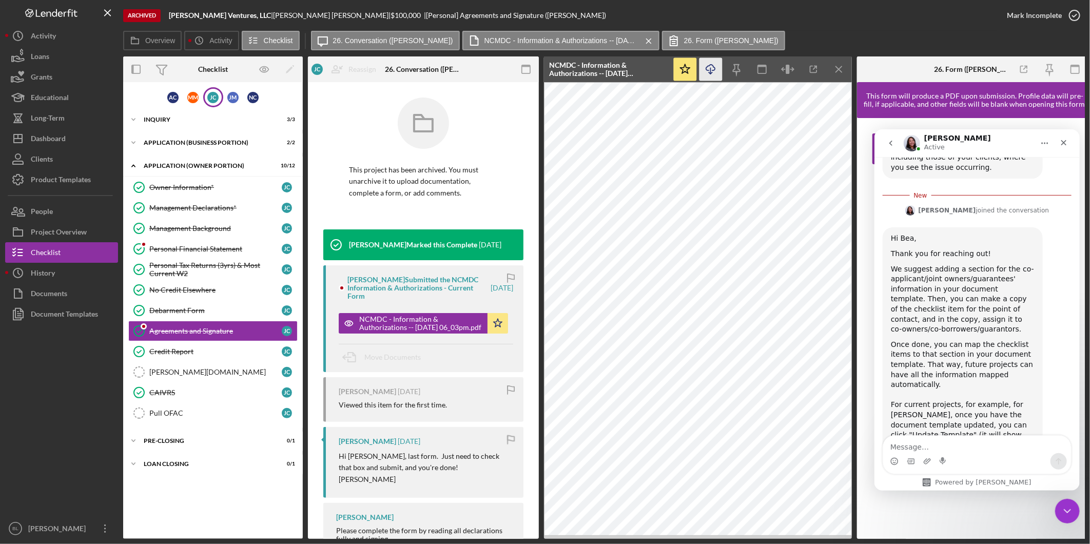
scroll to position [448, 0]
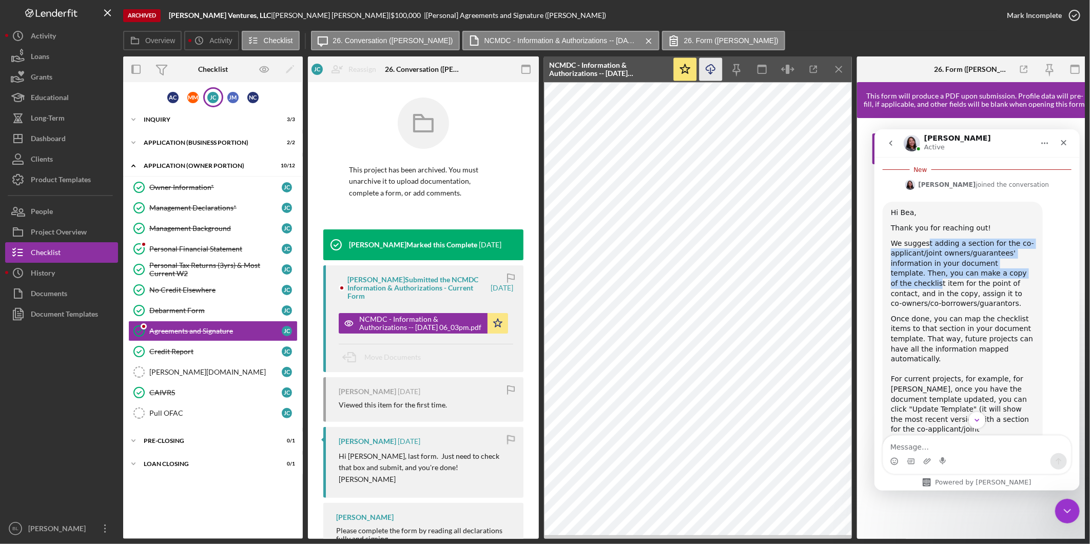
drag, startPoint x: 924, startPoint y: 233, endPoint x: 1023, endPoint y: 258, distance: 102.1
click at [1023, 258] on div "We suggest adding a section for the co-applicant/joint owners/guarantees' infor…" at bounding box center [962, 273] width 144 height 70
drag, startPoint x: 1023, startPoint y: 258, endPoint x: 983, endPoint y: 304, distance: 61.1
click at [983, 314] on div "Once done, you can map the checklist items to that section in your document tem…" at bounding box center [962, 389] width 144 height 151
drag, startPoint x: 930, startPoint y: 375, endPoint x: 987, endPoint y: 374, distance: 56.5
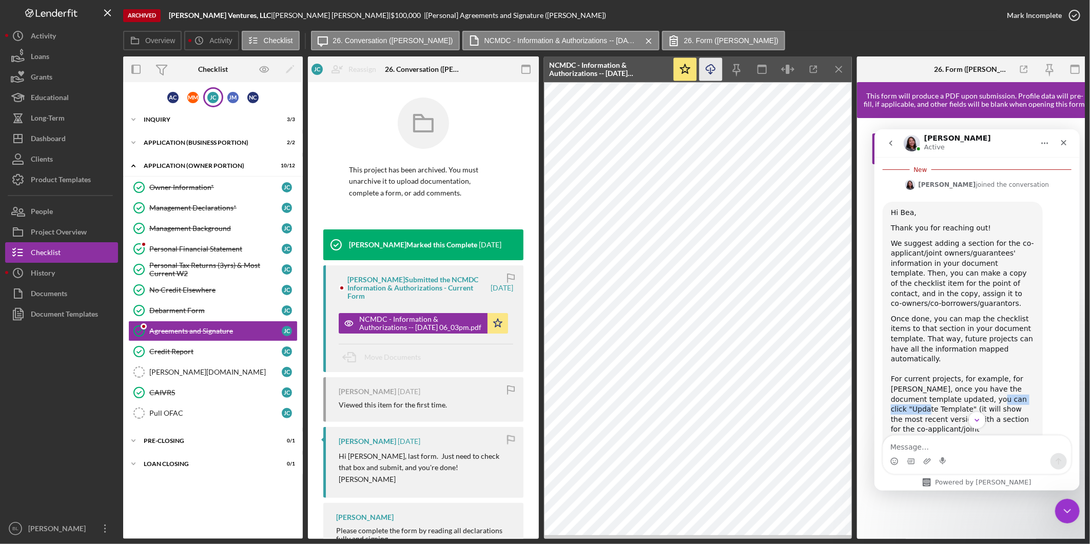
click at [987, 374] on div "Once done, you can map the checklist items to that section in your document tem…" at bounding box center [962, 389] width 144 height 151
drag, startPoint x: 987, startPoint y: 374, endPoint x: 1018, endPoint y: 378, distance: 31.1
click at [1018, 378] on div "Once done, you can map the checklist items to that section in your document tem…" at bounding box center [962, 389] width 144 height 151
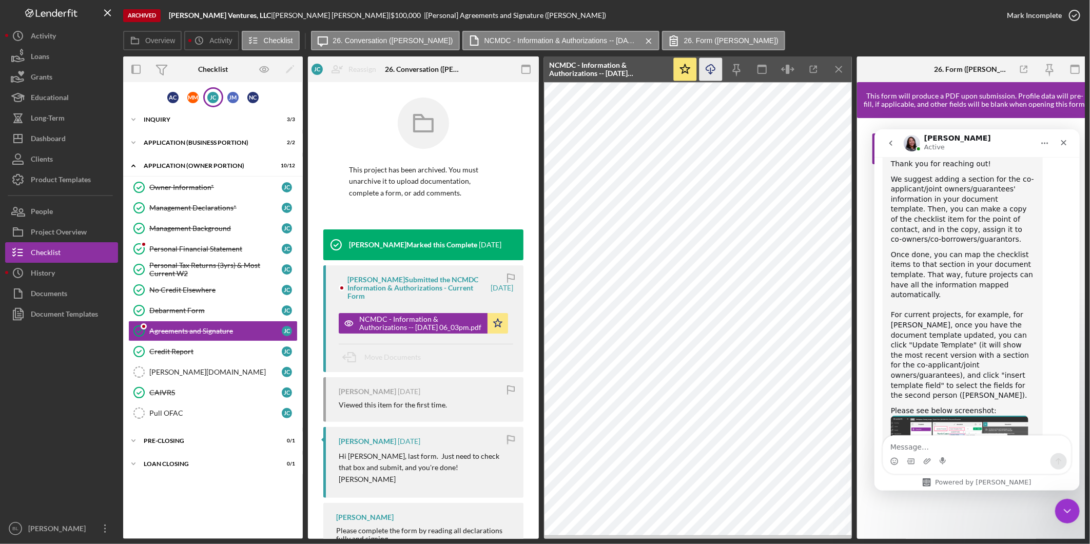
scroll to position [509, 0]
drag, startPoint x: 912, startPoint y: 298, endPoint x: 1047, endPoint y: 296, distance: 135.0
click at [1047, 296] on div "Hi Bea, Thank you for reaching out! We suggest adding a section for the co-appl…" at bounding box center [976, 359] width 189 height 439
drag, startPoint x: 1047, startPoint y: 296, endPoint x: 1013, endPoint y: 319, distance: 41.1
click at [1013, 319] on div "Once done, you can map the checklist items to that section in your document tem…" at bounding box center [962, 327] width 144 height 151
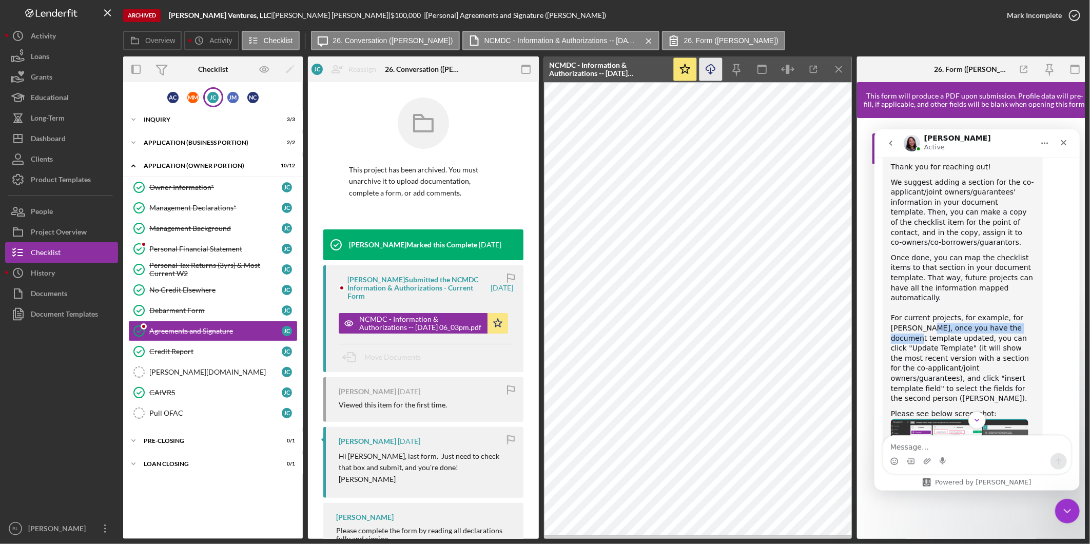
drag, startPoint x: 899, startPoint y: 307, endPoint x: 1000, endPoint y: 307, distance: 101.6
click at [1000, 307] on div "Once done, you can map the checklist items to that section in your document tem…" at bounding box center [962, 327] width 144 height 151
drag, startPoint x: 1000, startPoint y: 307, endPoint x: 1015, endPoint y: 333, distance: 29.4
click at [1015, 333] on div "Once done, you can map the checklist items to that section in your document tem…" at bounding box center [962, 327] width 144 height 151
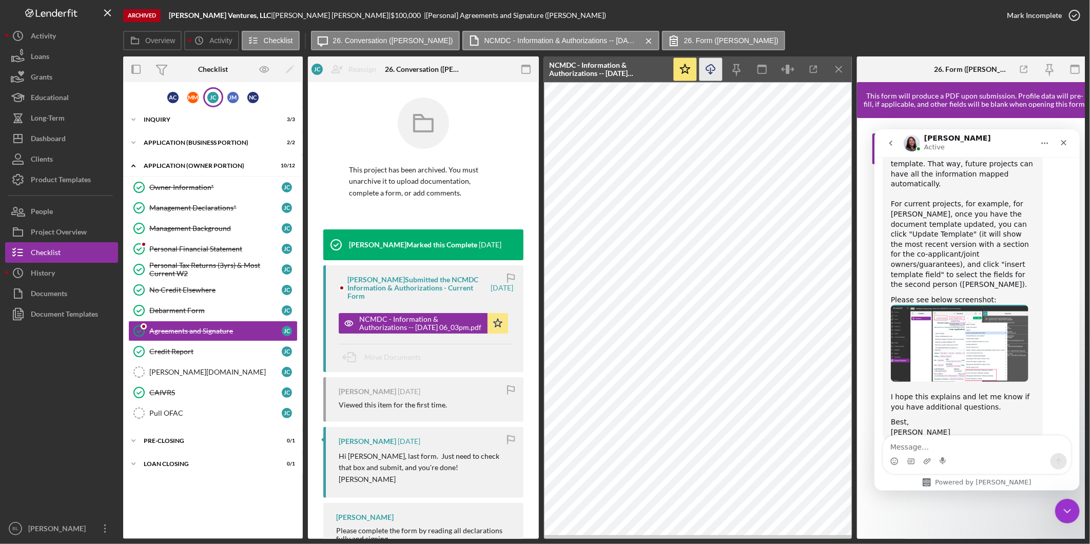
click at [1005, 312] on img "Christina says…" at bounding box center [959, 342] width 138 height 77
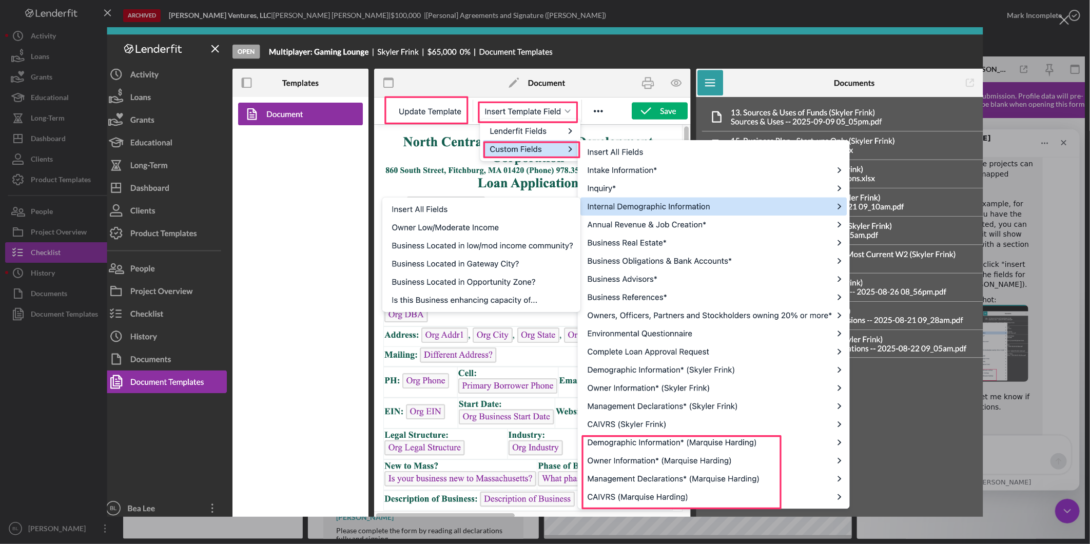
scroll to position [0, 0]
click at [948, 424] on img "Close" at bounding box center [545, 272] width 876 height 490
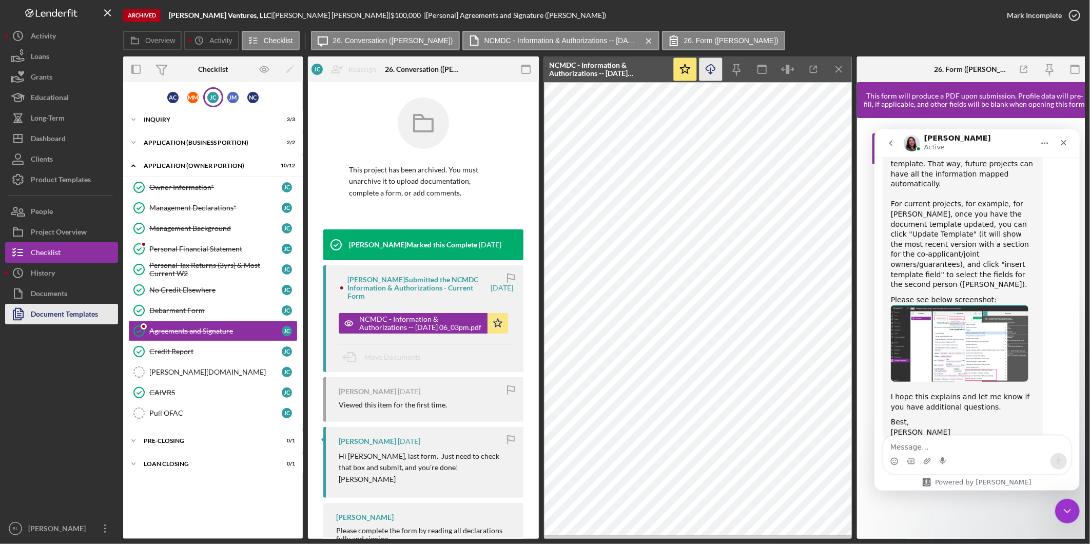
click at [91, 310] on div "Document Templates" at bounding box center [64, 315] width 67 height 23
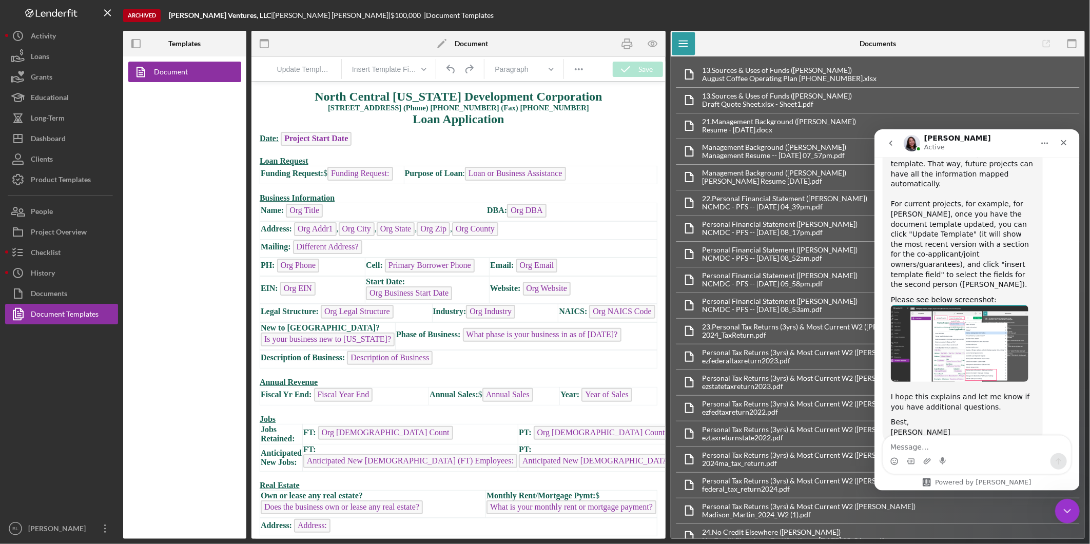
click at [498, 37] on div "Icon/Edit Document" at bounding box center [458, 44] width 138 height 26
click at [936, 325] on img "Christina says…" at bounding box center [959, 342] width 138 height 77
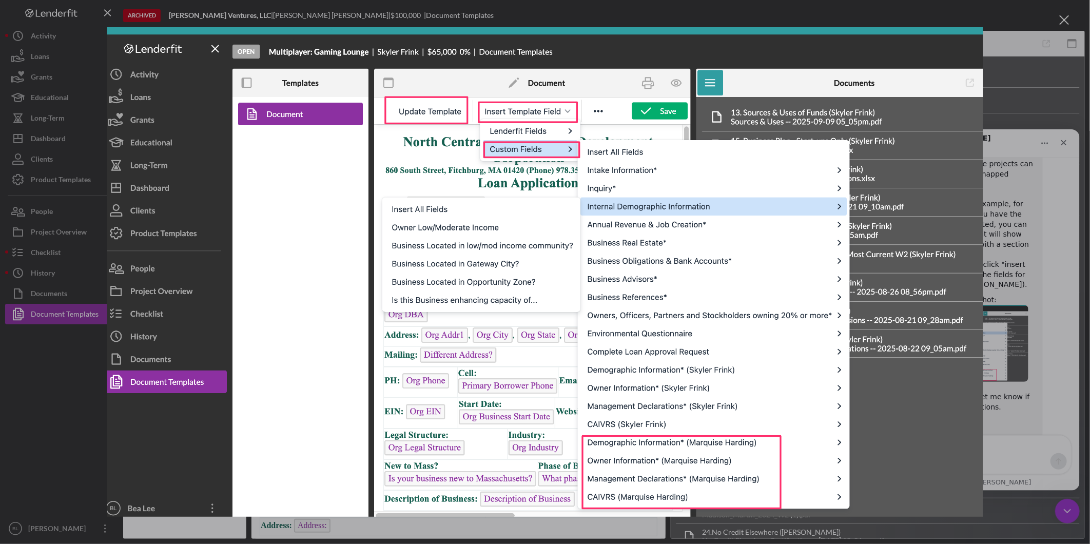
click at [495, 8] on div "Intercom messenger" at bounding box center [545, 272] width 1090 height 544
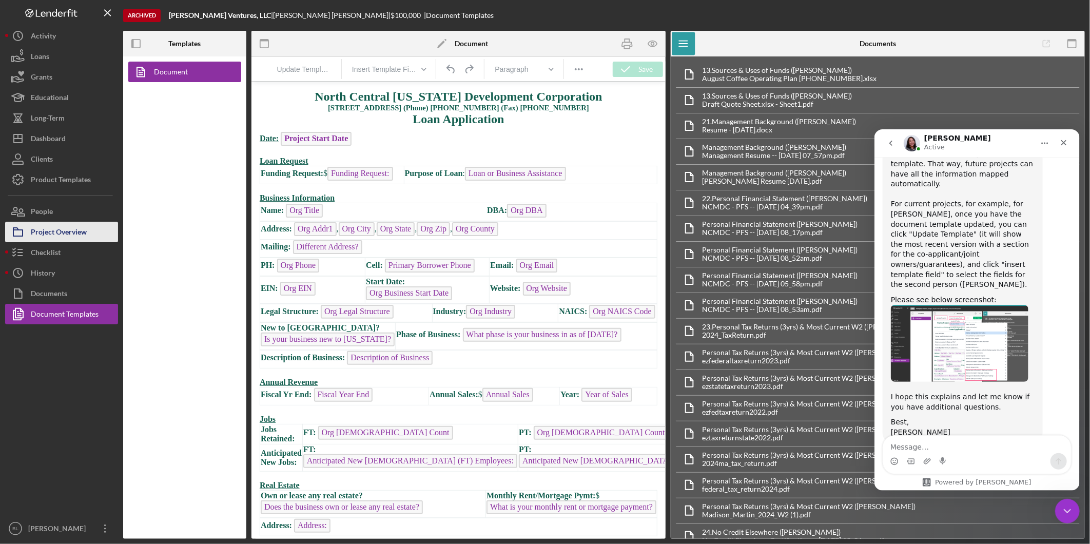
click at [63, 229] on div "Project Overview" at bounding box center [59, 233] width 56 height 23
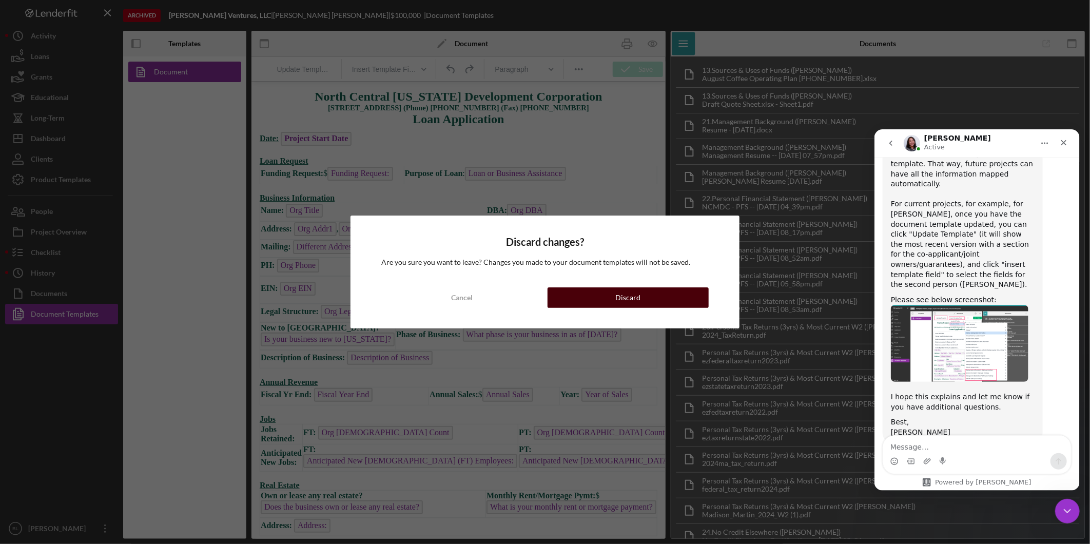
click at [602, 296] on button "Discard" at bounding box center [628, 297] width 161 height 21
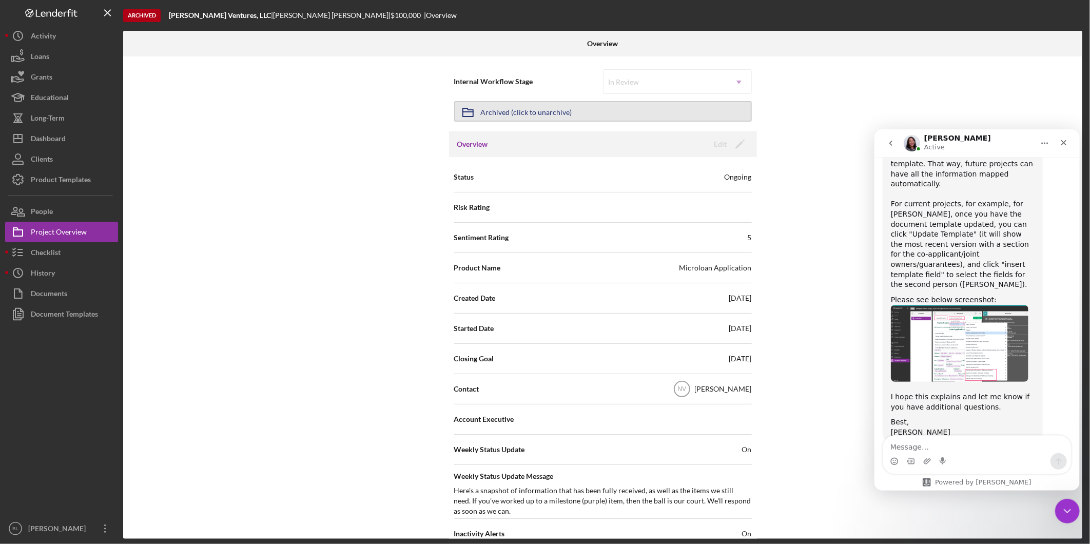
click at [622, 109] on button "Icon/Archived Archived (click to unarchive)" at bounding box center [603, 111] width 298 height 21
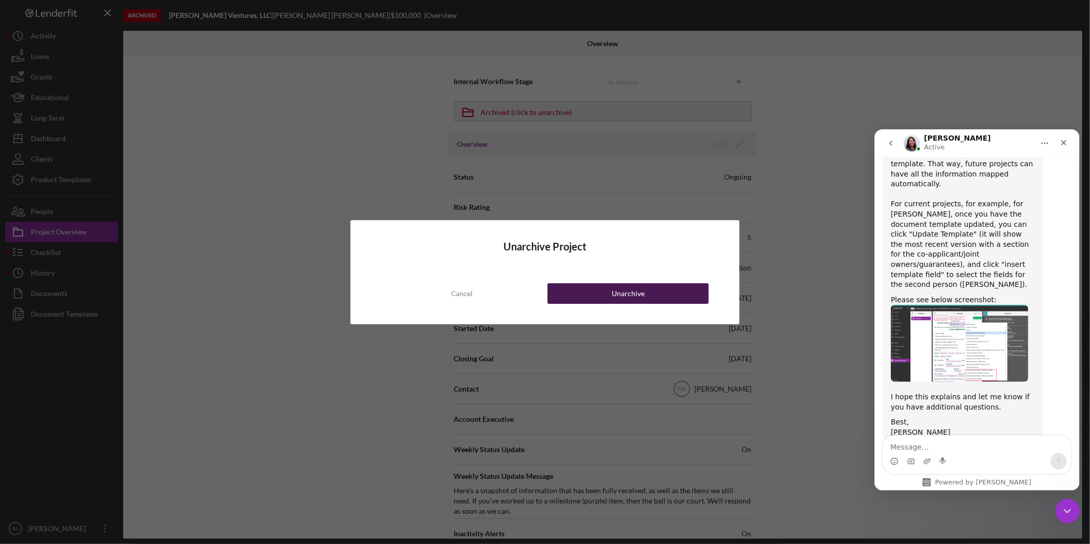
click at [589, 295] on button "Unarchive" at bounding box center [628, 293] width 161 height 21
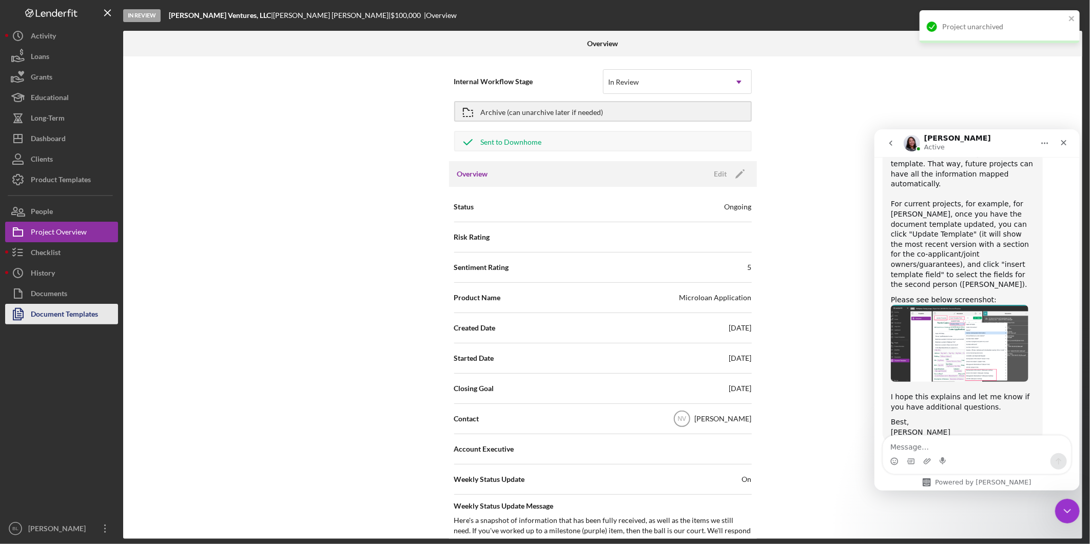
click at [39, 311] on div "Document Templates" at bounding box center [64, 315] width 67 height 23
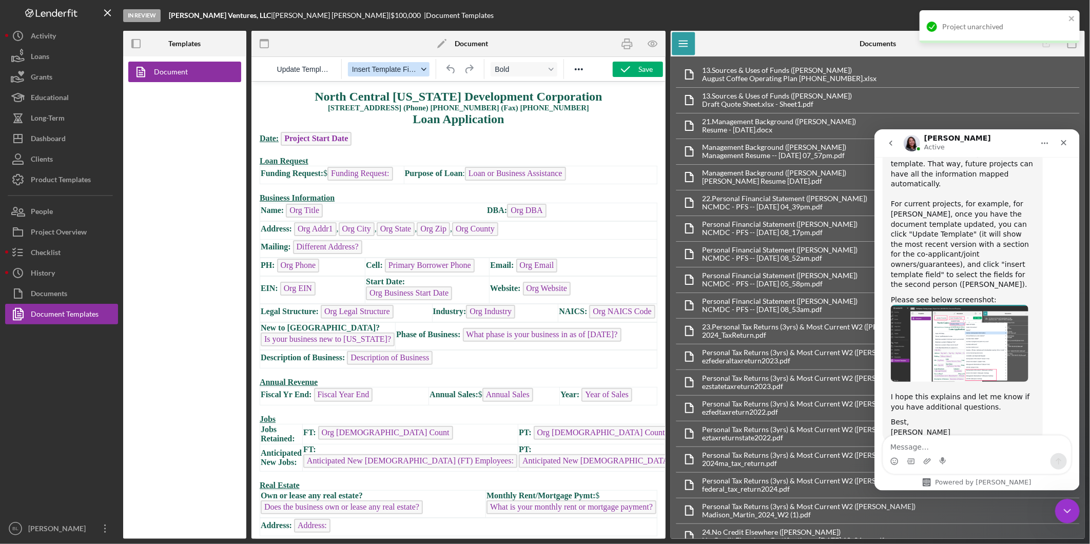
click at [410, 66] on span "Insert Template Field" at bounding box center [385, 69] width 66 height 8
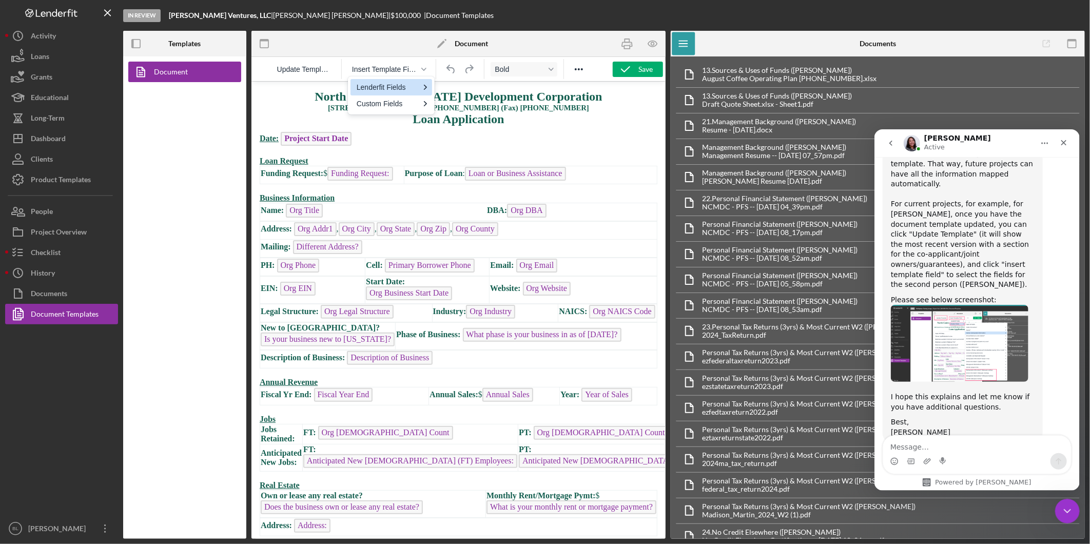
click at [975, 326] on img "Christina says…" at bounding box center [959, 342] width 138 height 77
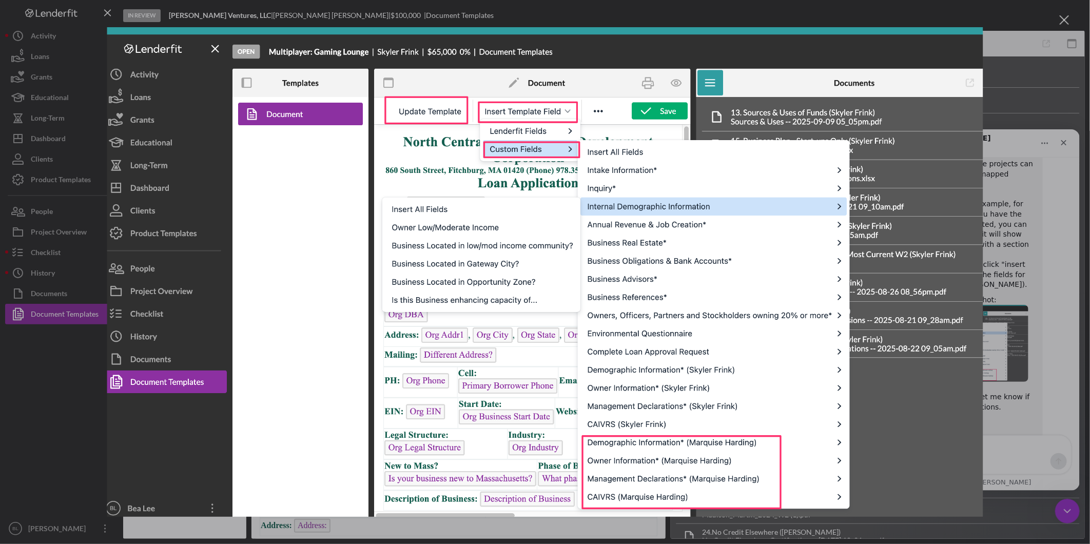
click at [325, 222] on img "Close" at bounding box center [545, 272] width 876 height 490
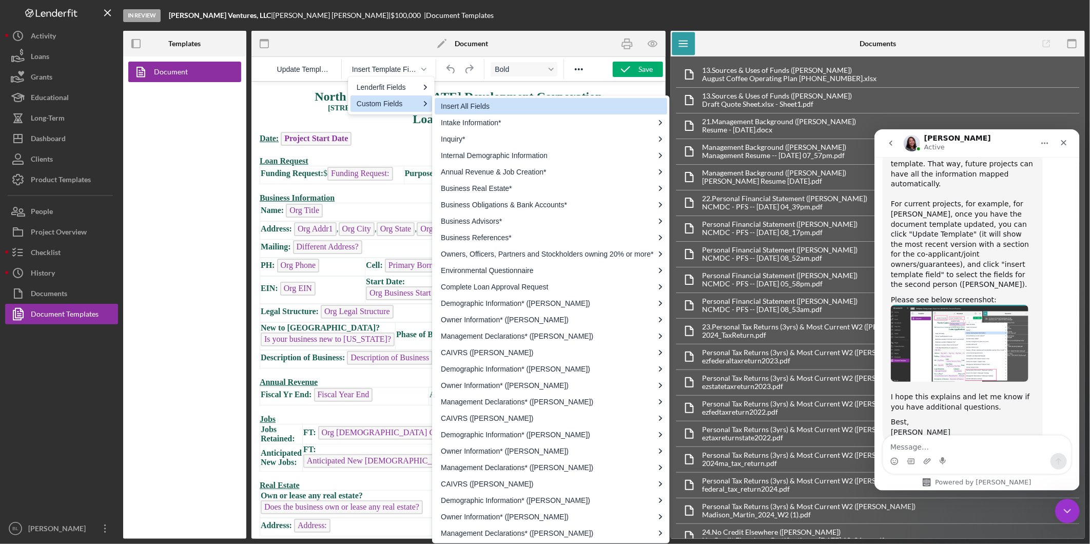
click at [513, 43] on div "Icon/Edit Document" at bounding box center [458, 44] width 138 height 26
